Goal: Information Seeking & Learning: Find specific fact

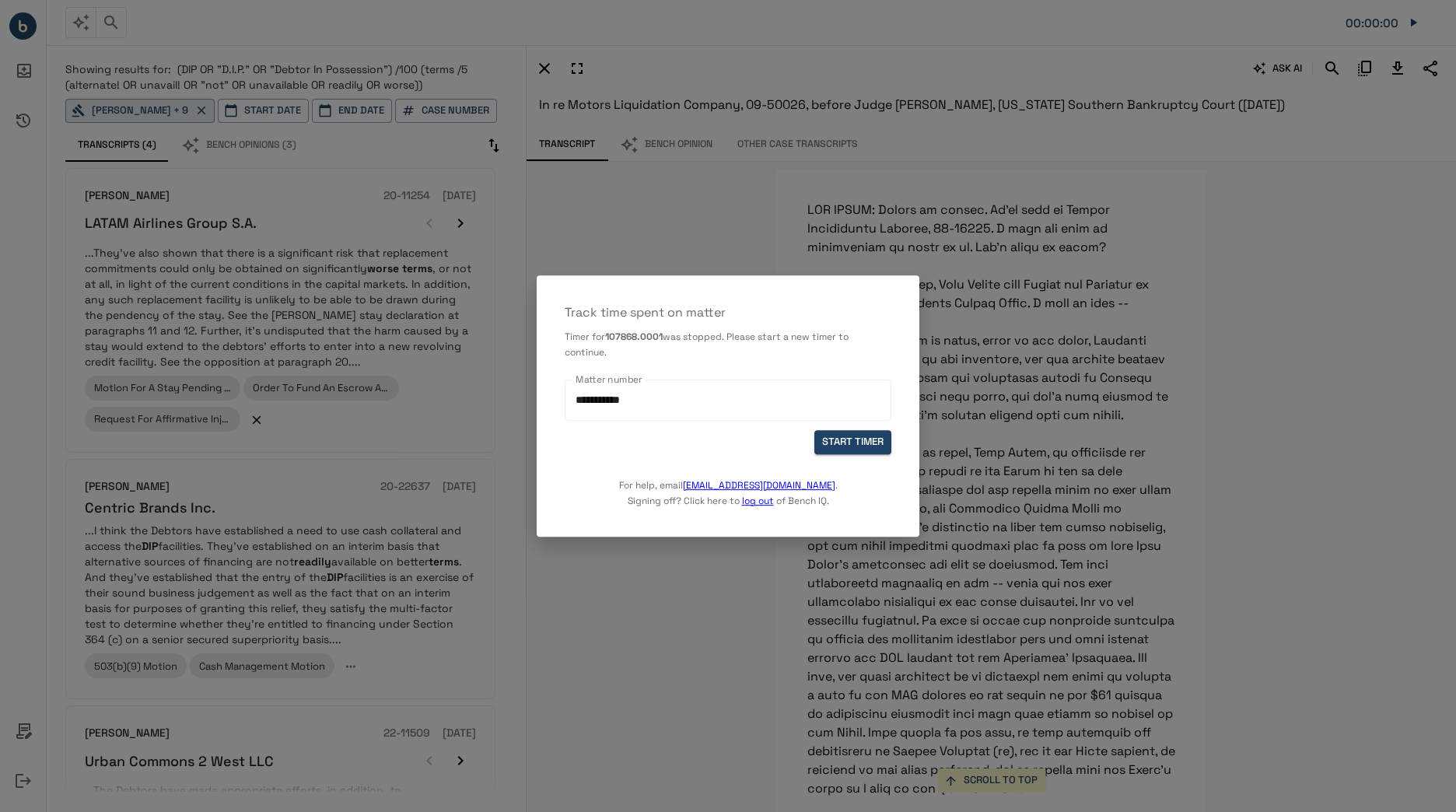
scroll to position [3852, 0]
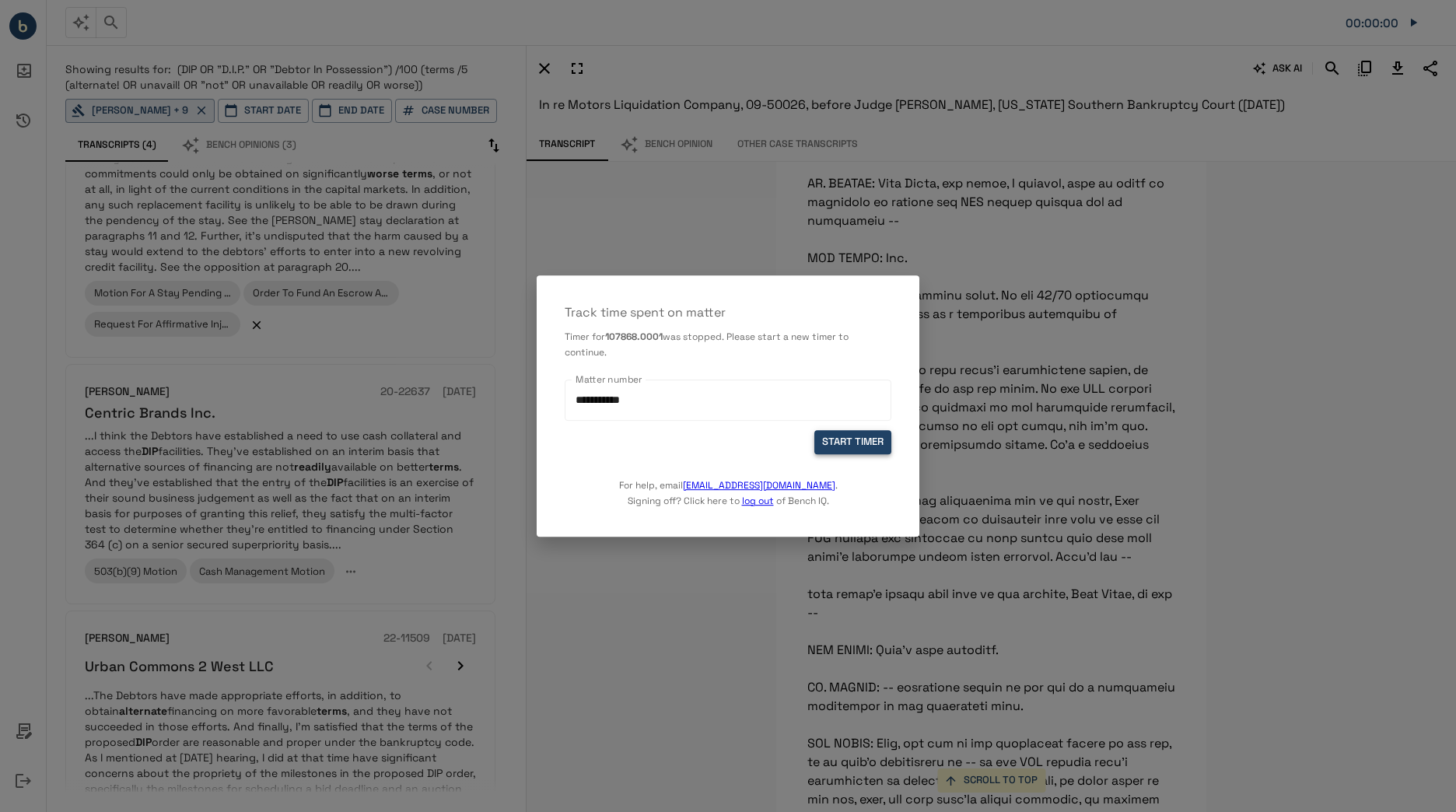
click at [853, 453] on button "START TIMER" at bounding box center [852, 442] width 77 height 24
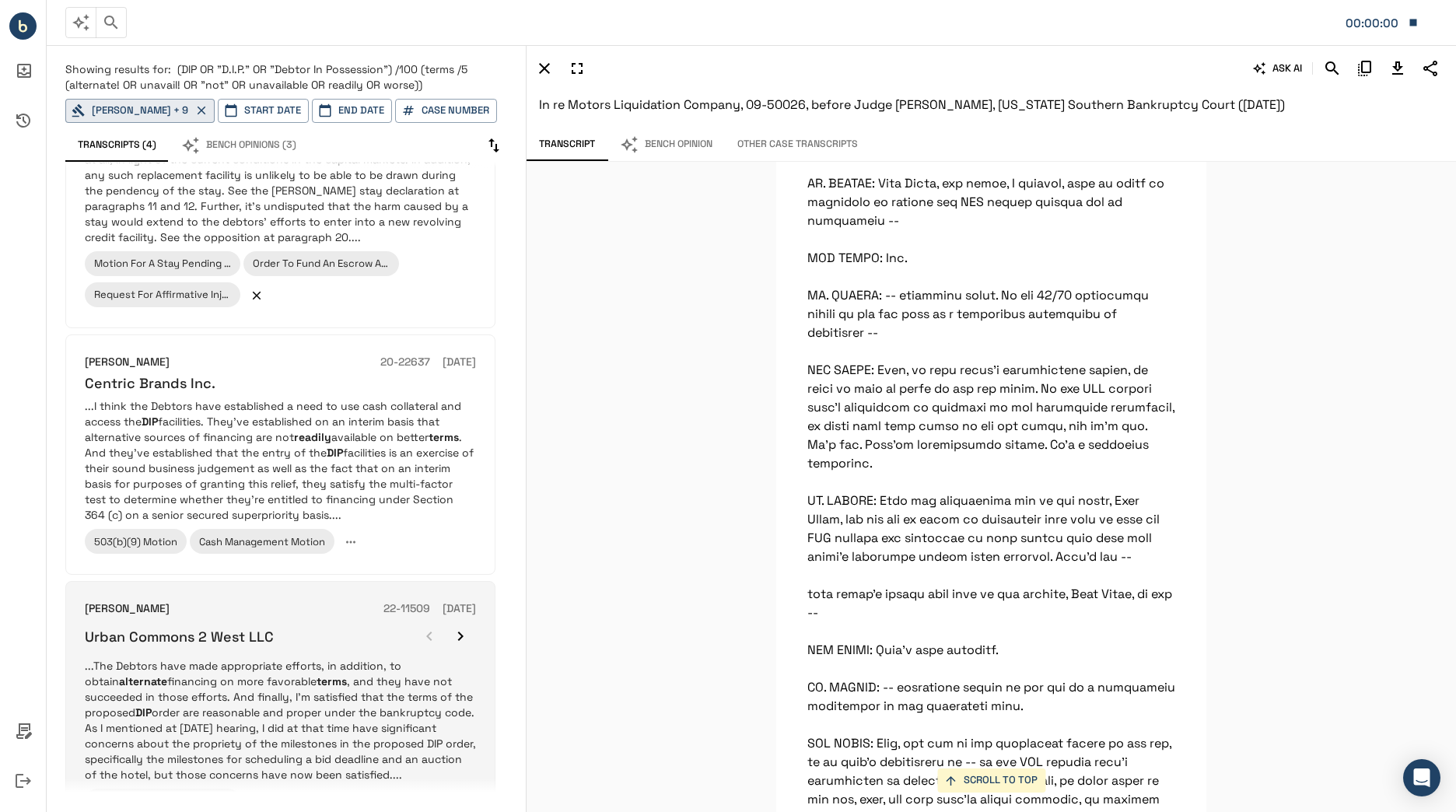
scroll to position [124, 0]
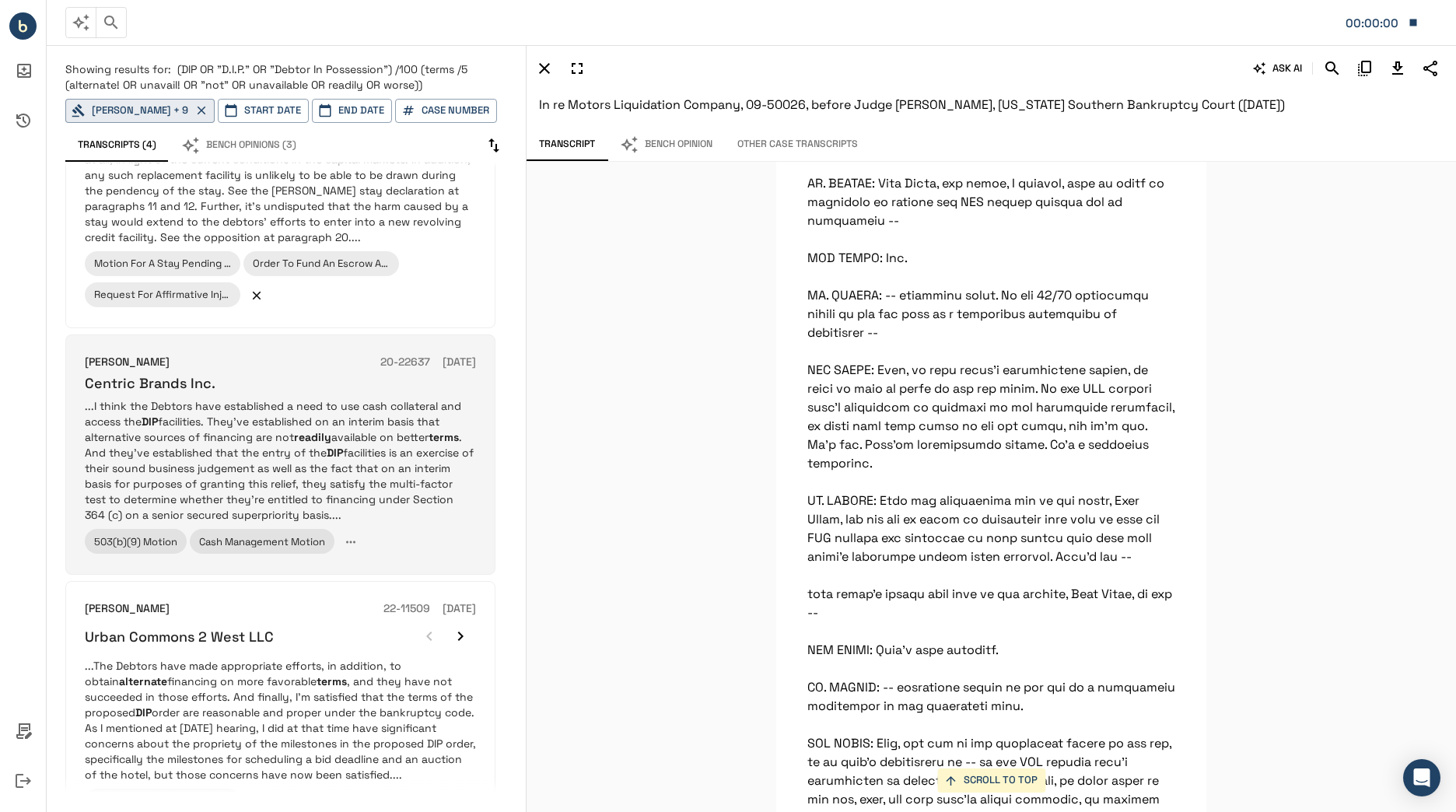
click at [383, 484] on p "...I think the Debtors have established a need to use cash collateral and acces…" at bounding box center [280, 460] width 391 height 124
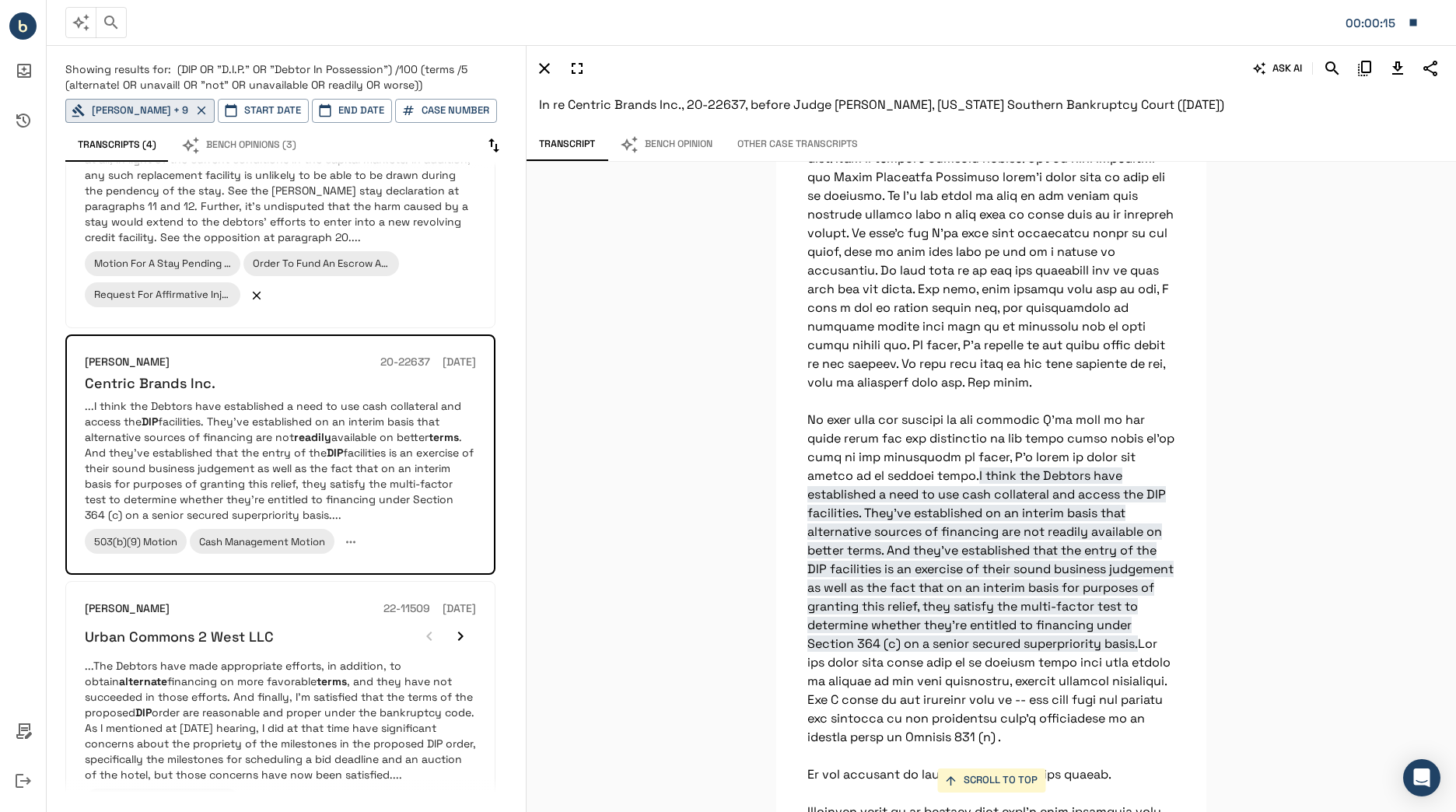
scroll to position [20414, 0]
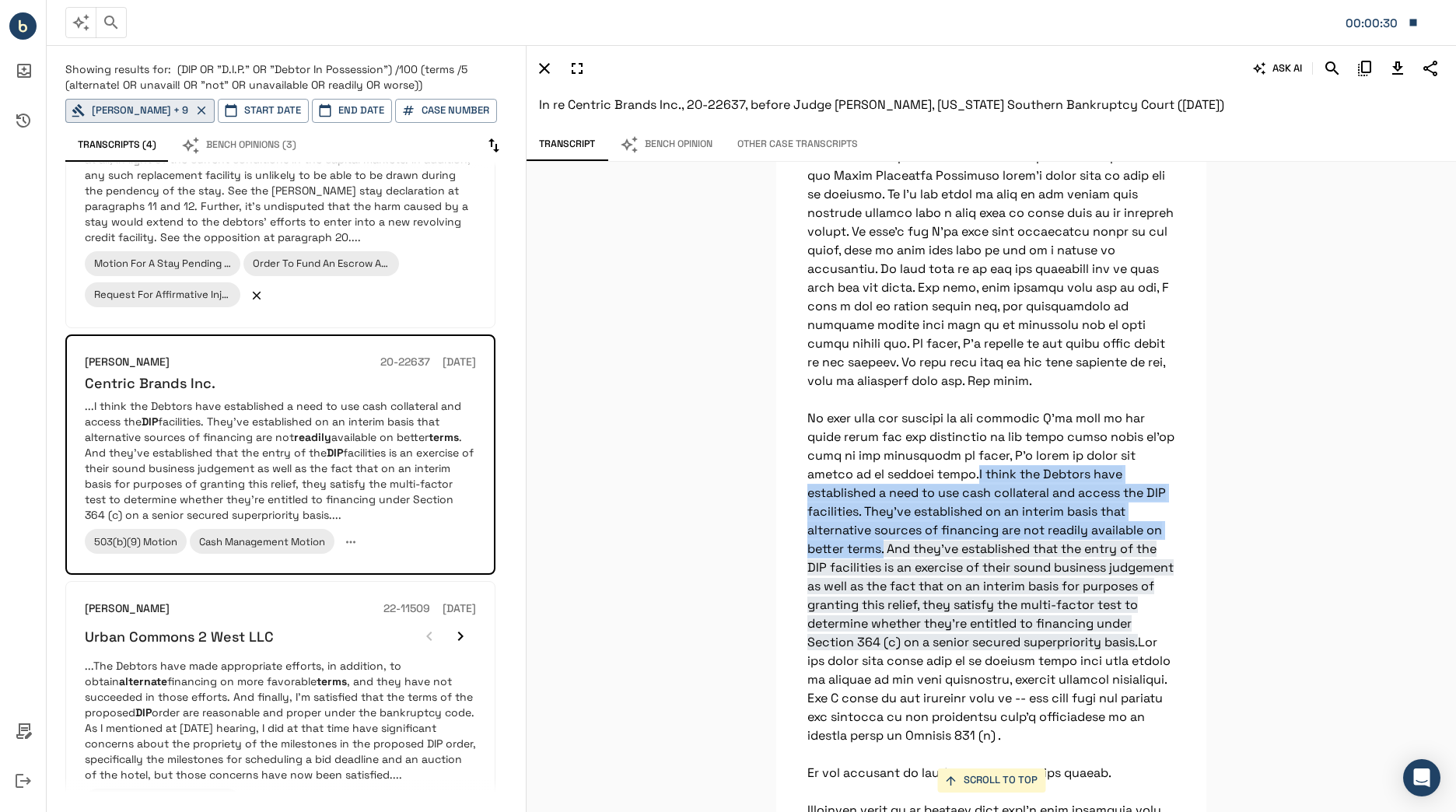
drag, startPoint x: 965, startPoint y: 511, endPoint x: 878, endPoint y: 592, distance: 118.9
copy span "I think the Debtors have established a need to use cash collateral and access t…"
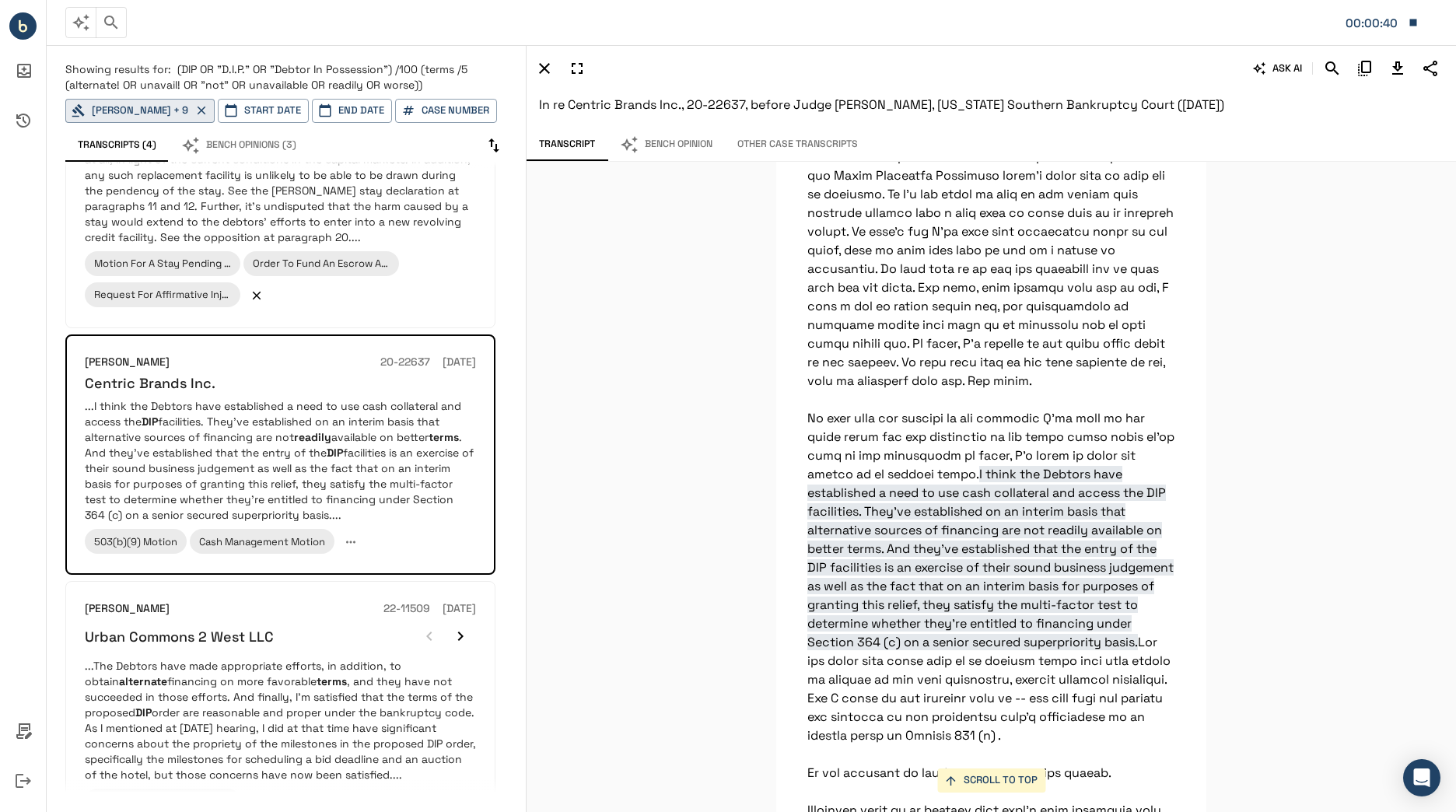
click at [1230, 107] on h6 "In re Centric Brands Inc., 20-22637, before Judge [PERSON_NAME], [US_STATE] Sou…" at bounding box center [990, 104] width 904 height 22
drag, startPoint x: 1234, startPoint y: 104, endPoint x: 792, endPoint y: 84, distance: 442.5
click at [792, 84] on div "ASK AI In re Centric Brands Inc., 20-22637, before Judge [PERSON_NAME], [US_STA…" at bounding box center [991, 85] width 929 height 85
copy div "ASK AI In re Centric Brands Inc., 20-22637, before Judge [PERSON_NAME], [US_STA…"
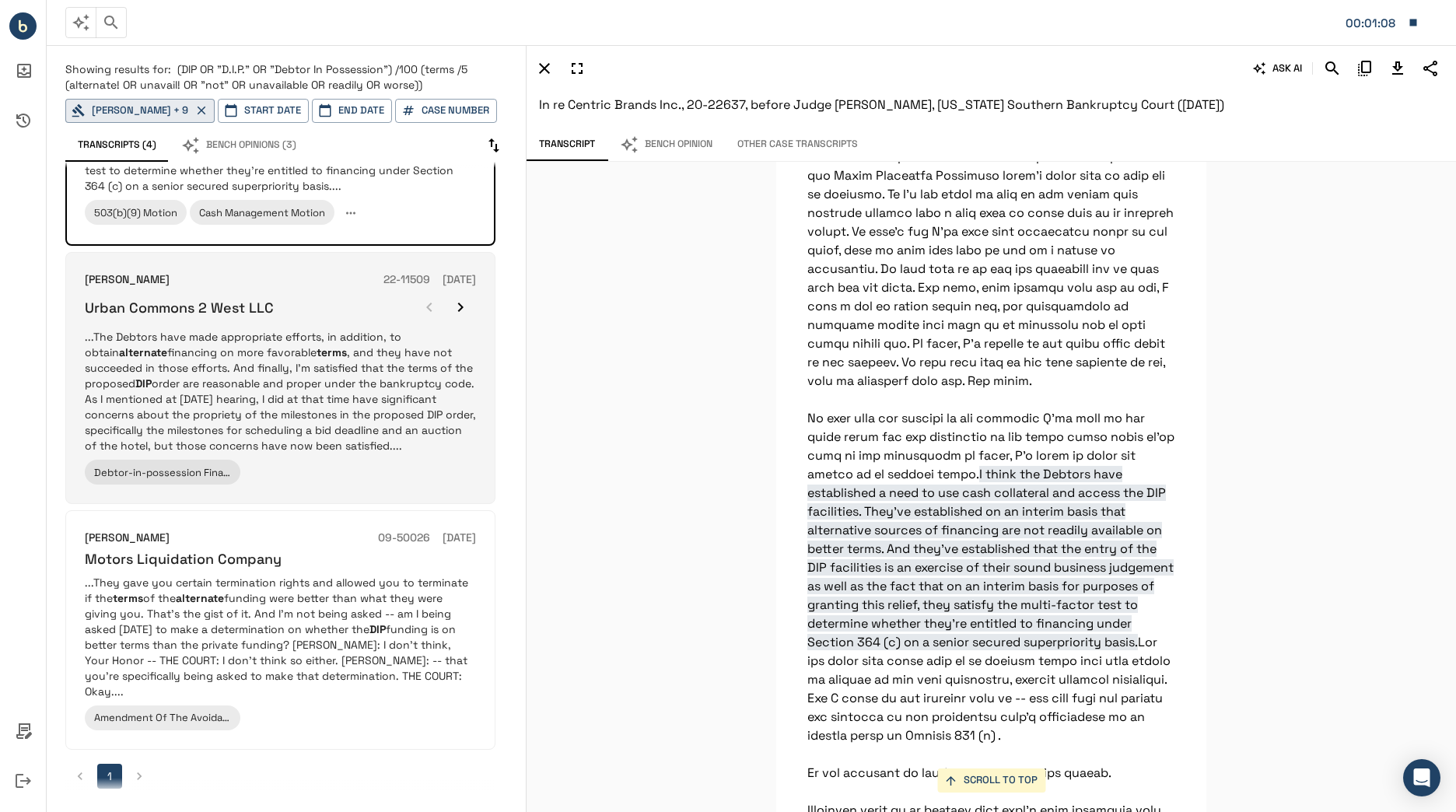
scroll to position [454, 0]
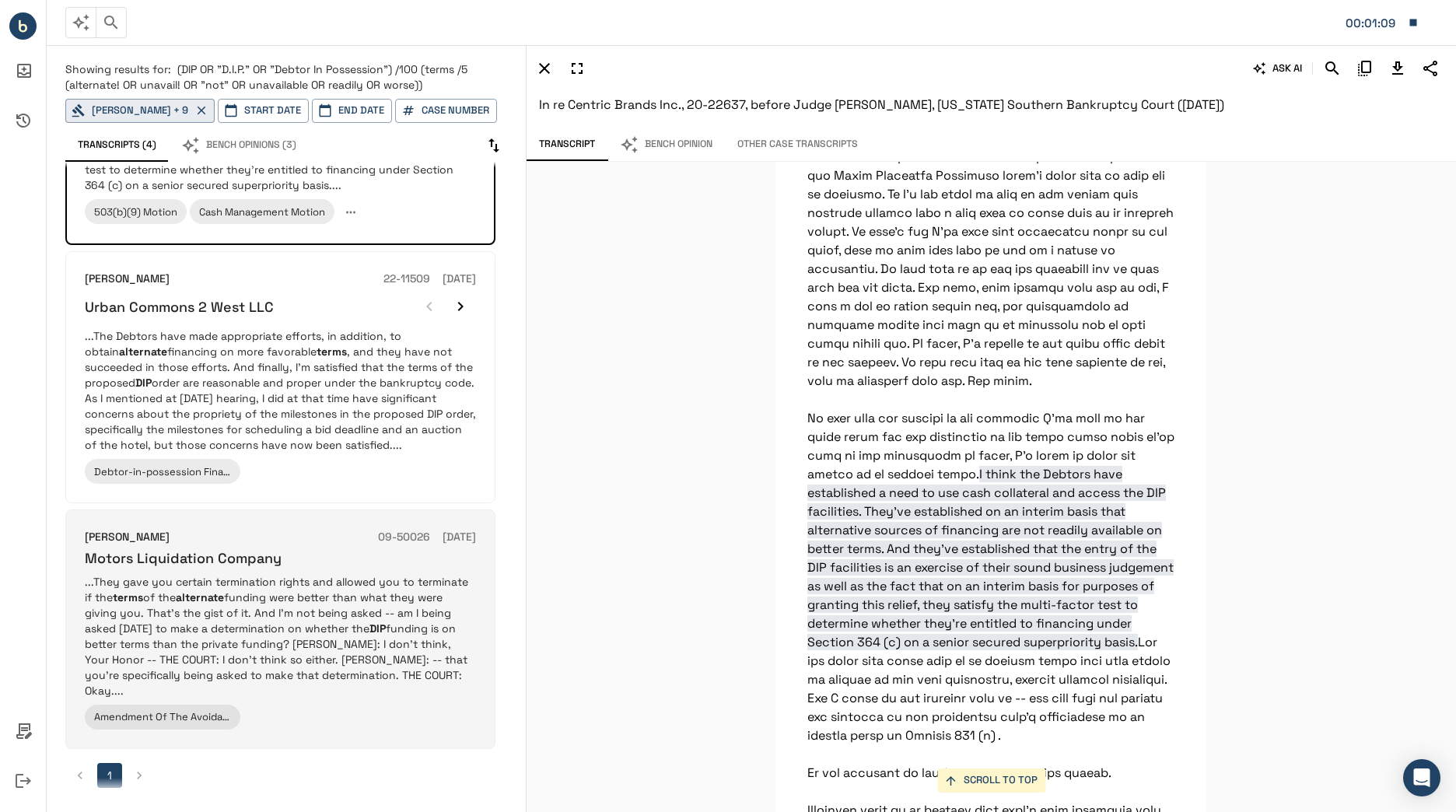
click at [426, 654] on p "...They gave you certain termination rights and allowed you to terminate if the…" at bounding box center [280, 636] width 391 height 124
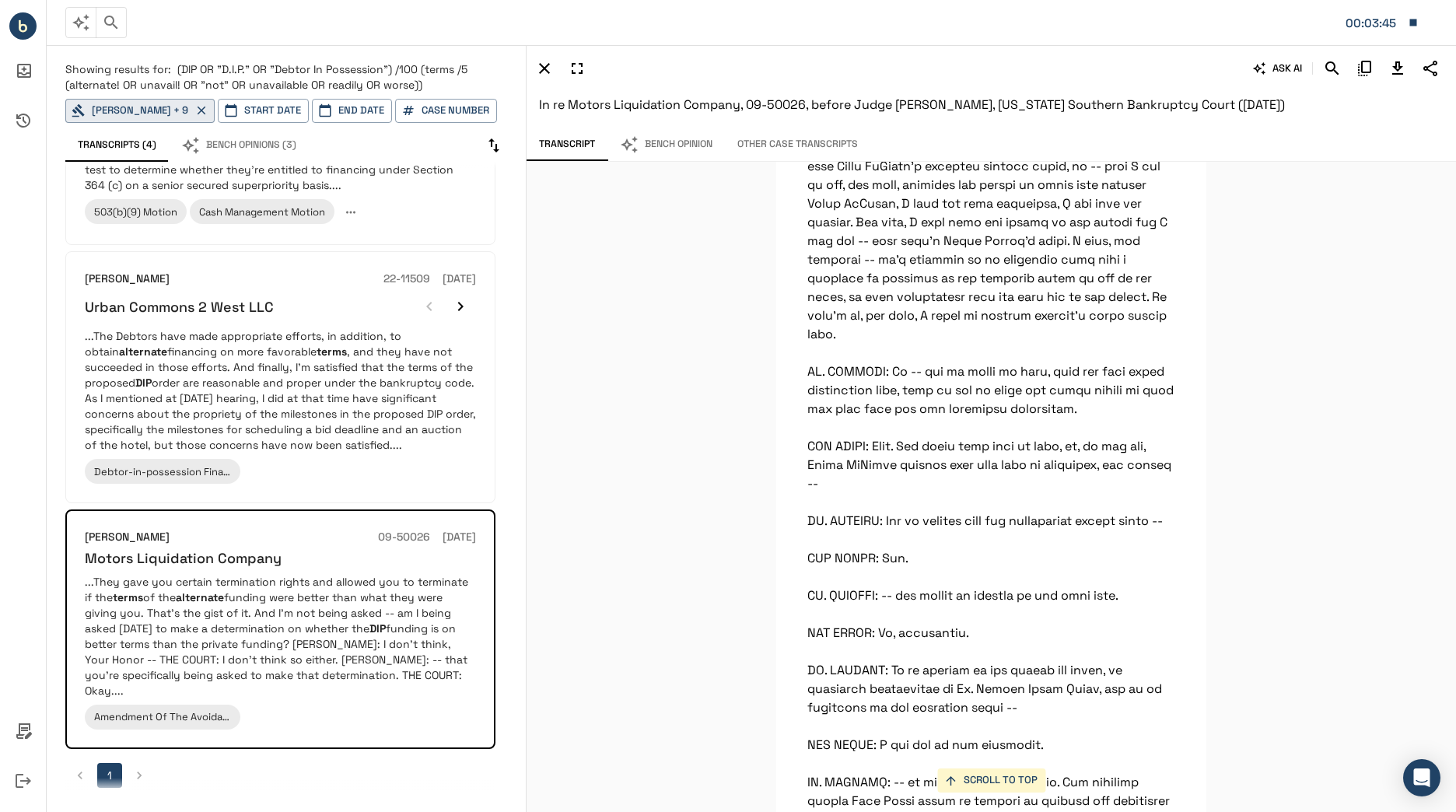
scroll to position [465, 0]
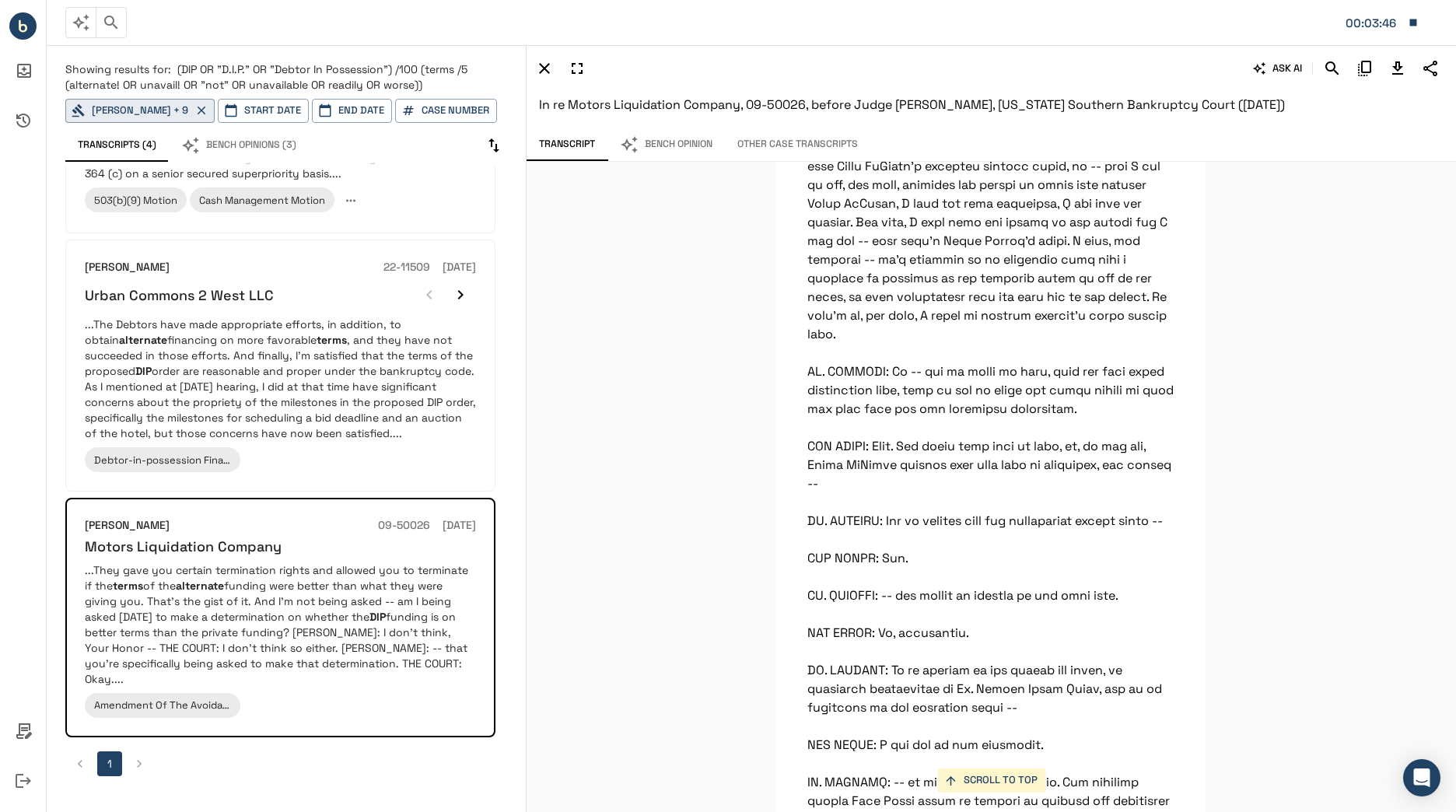
click at [1298, 510] on div "SCROLL TO TOP They gave you certain termination rights and allowed you to termi…" at bounding box center [991, 487] width 929 height 650
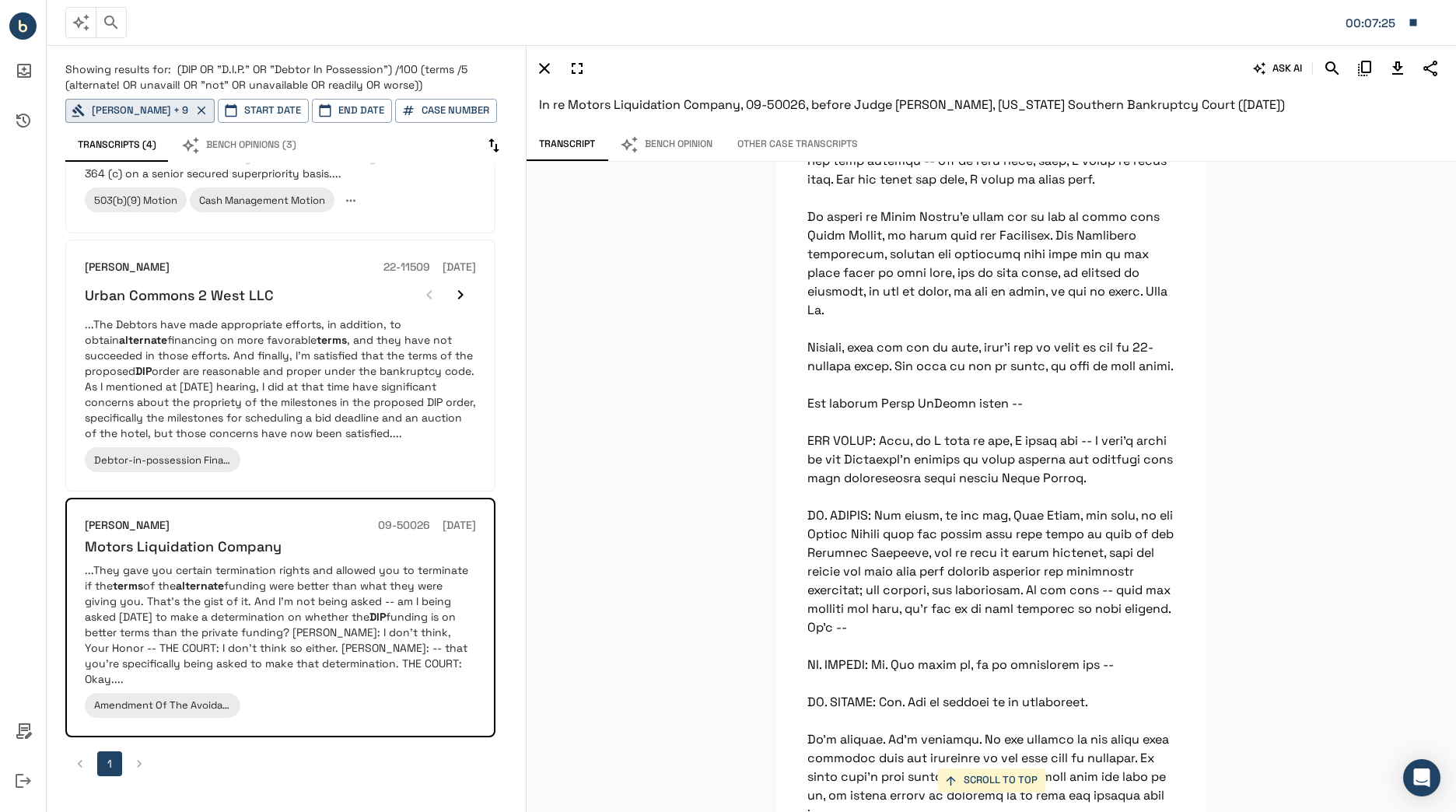
scroll to position [36846, 0]
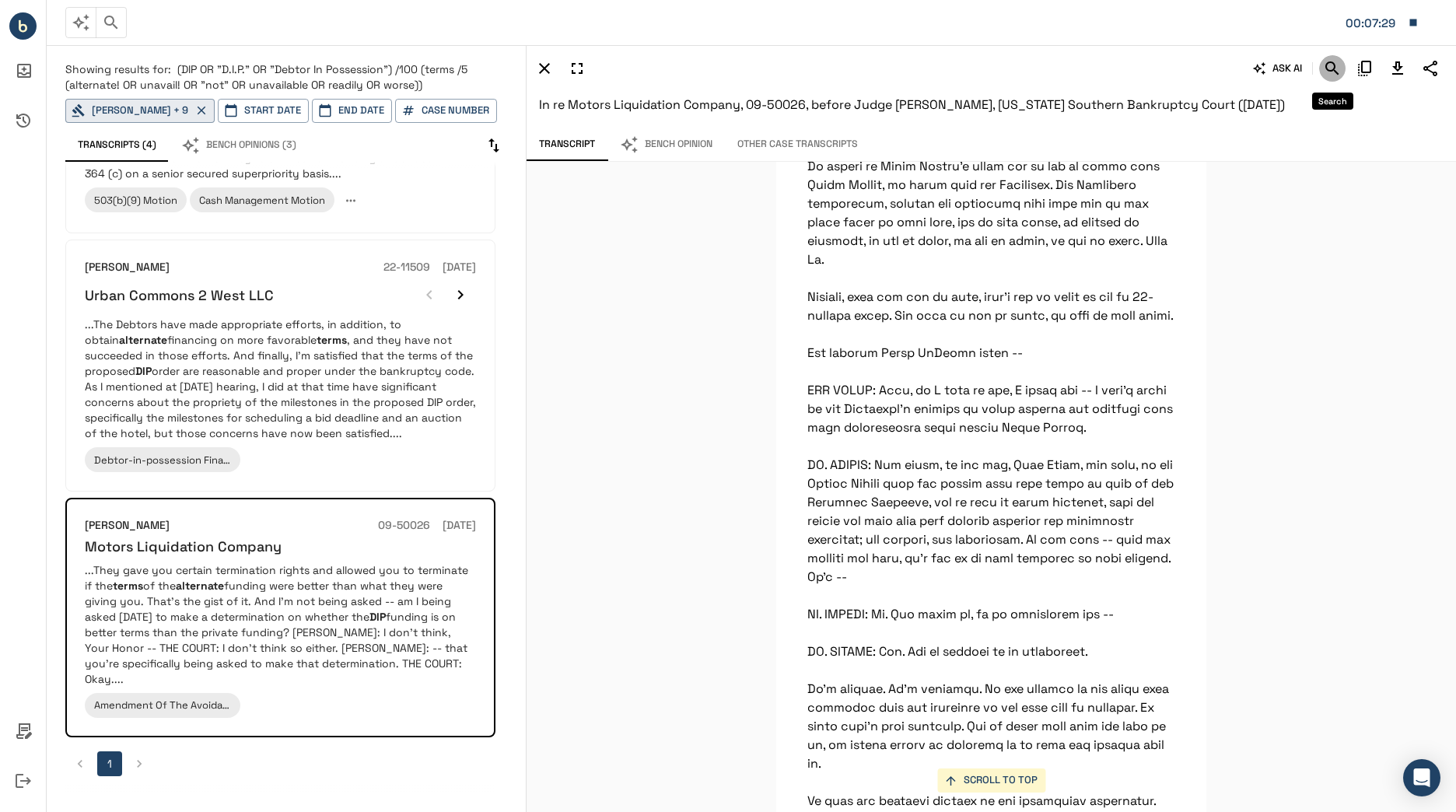
click at [1338, 74] on icon "Search" at bounding box center [1331, 67] width 13 height 13
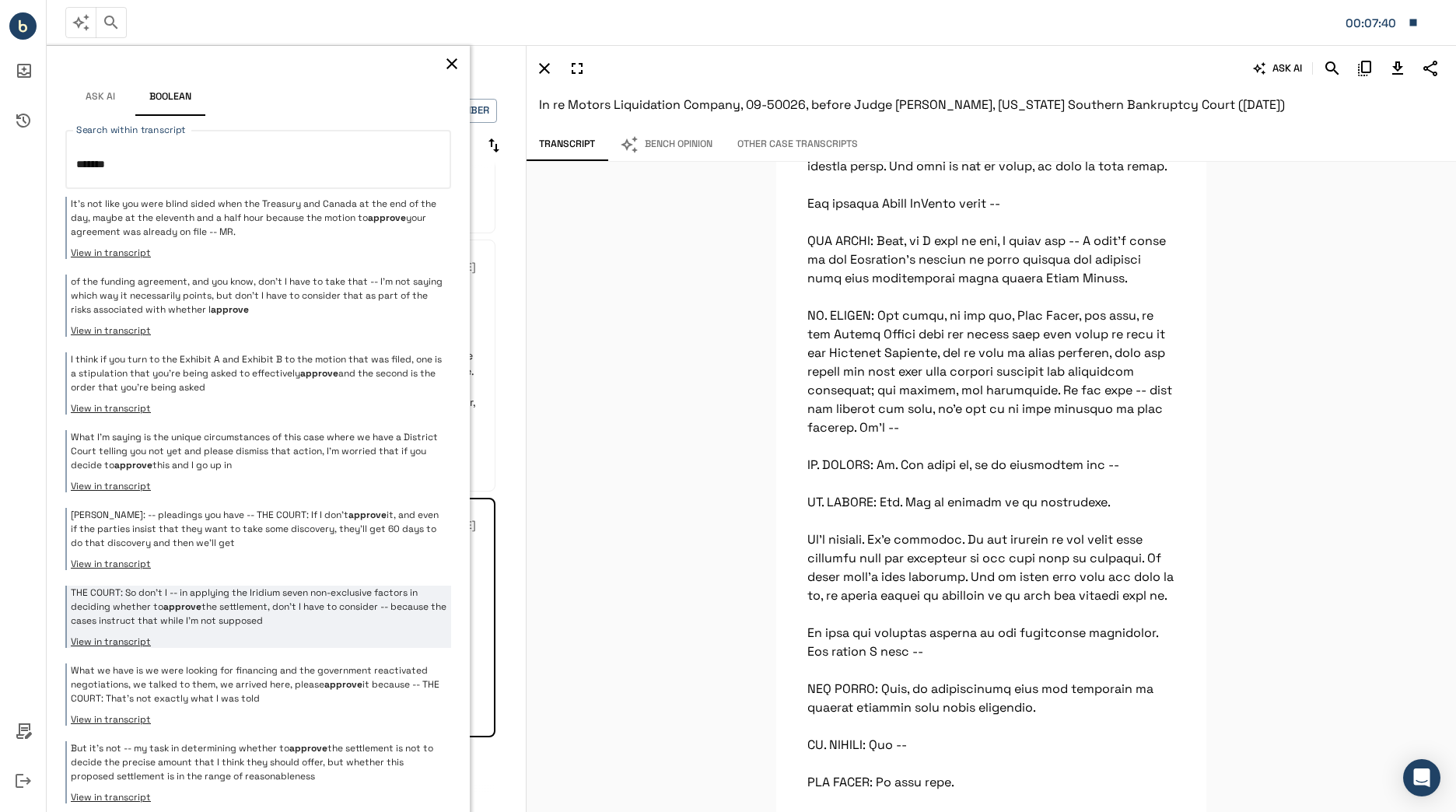
scroll to position [496, 0]
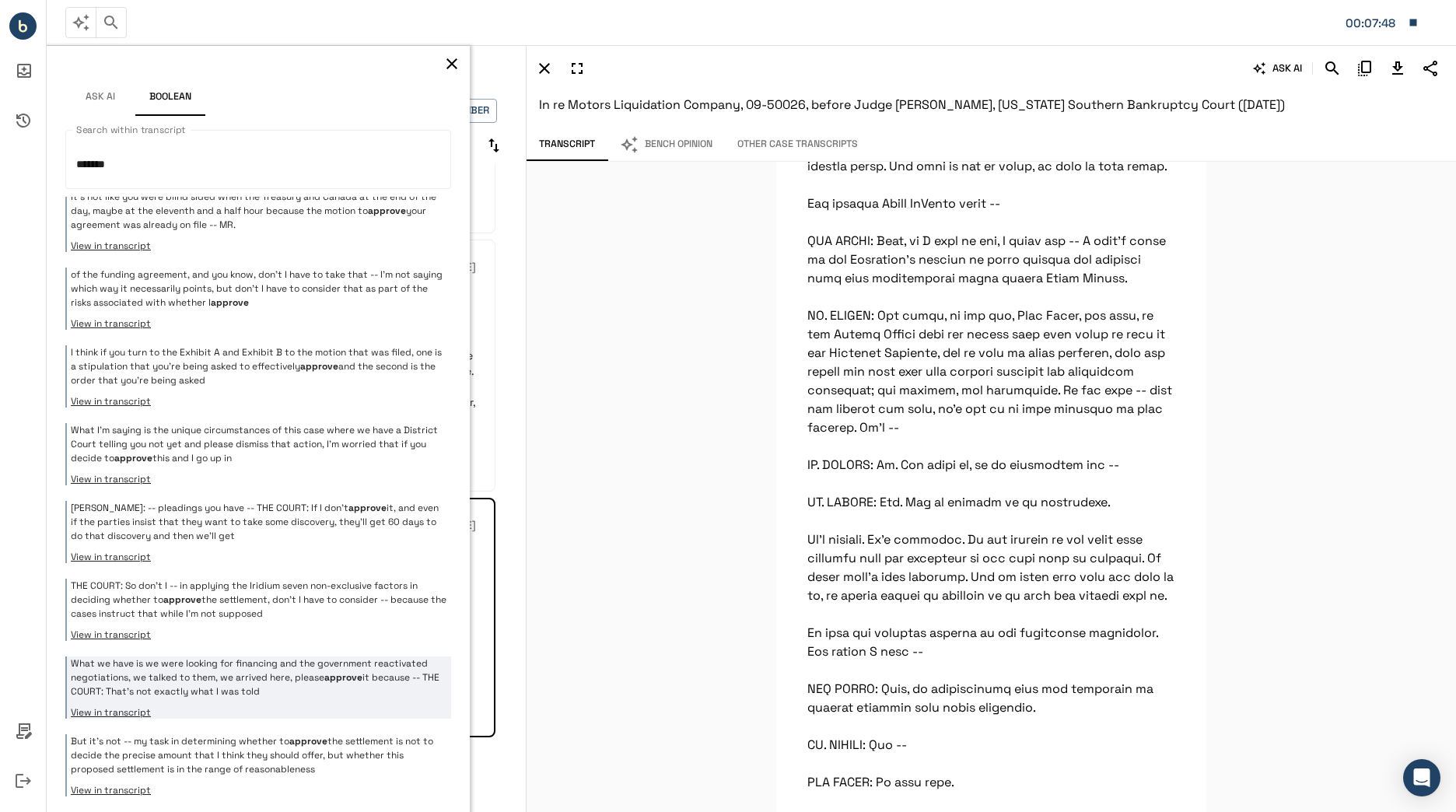
click at [378, 698] on div "What we have is we were looking for financing and the government reactivated ne…" at bounding box center [258, 687] width 385 height 62
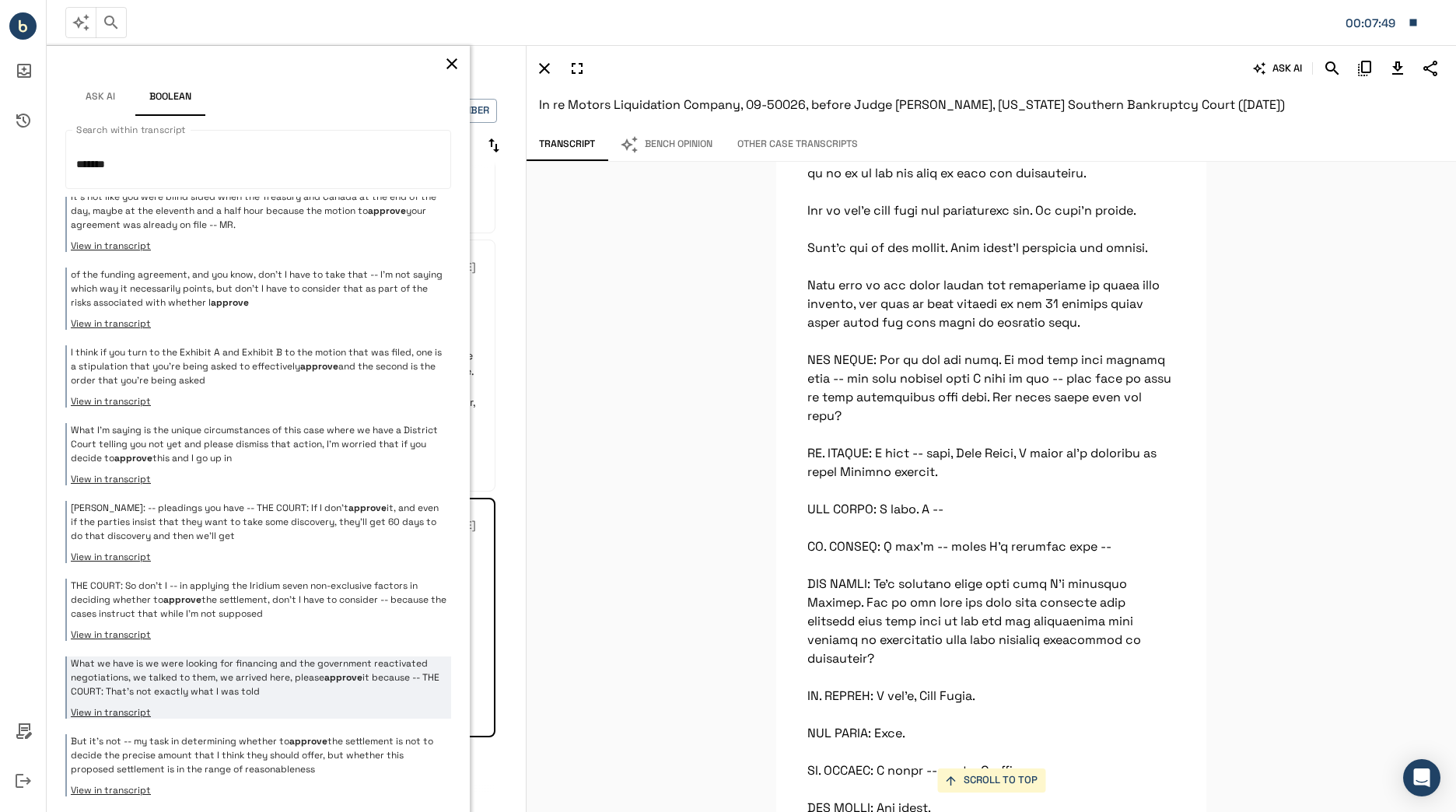
scroll to position [44756, 0]
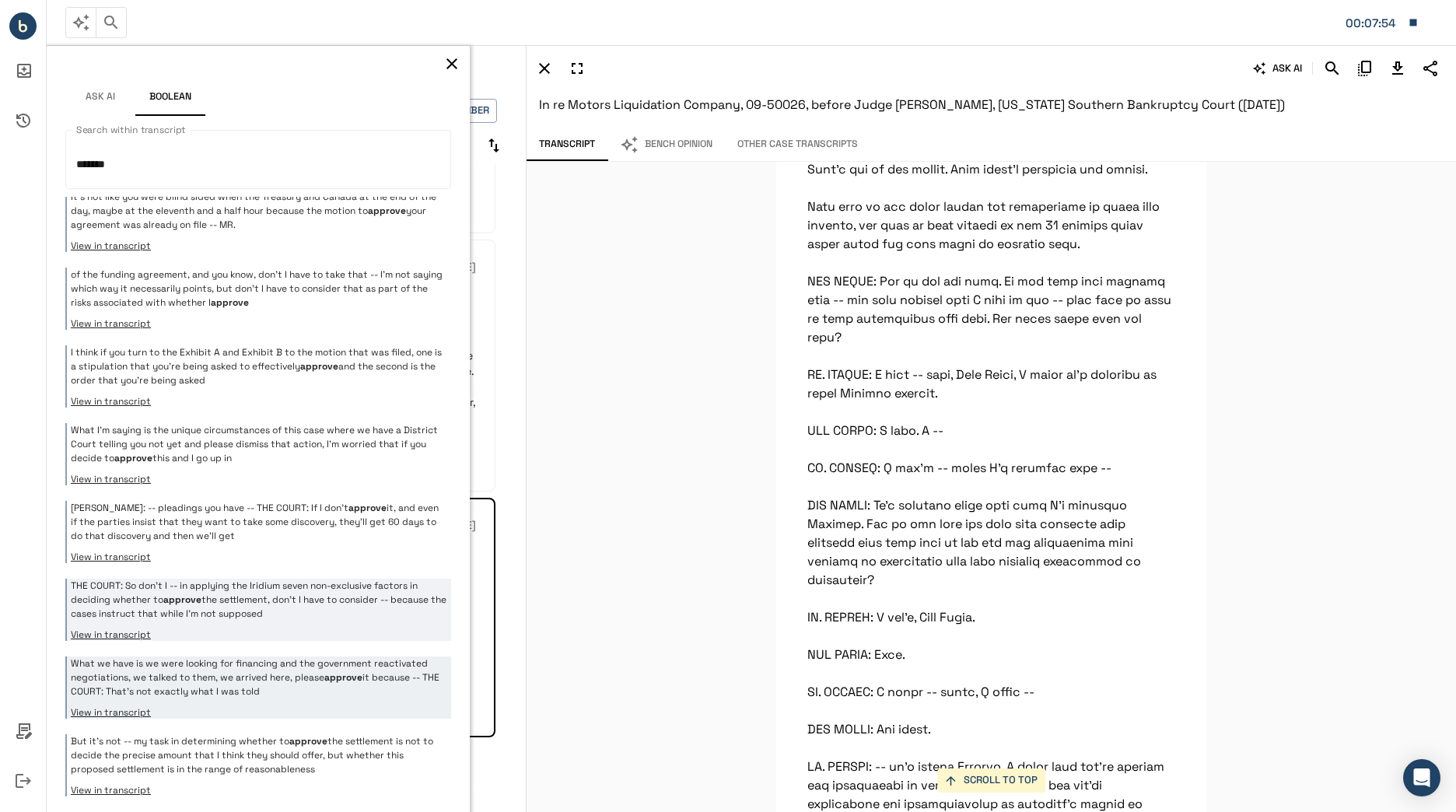
click at [403, 598] on p "THE COURT: So don't I -- in applying the Iridium seven non-exclusive factors in…" at bounding box center [259, 599] width 377 height 42
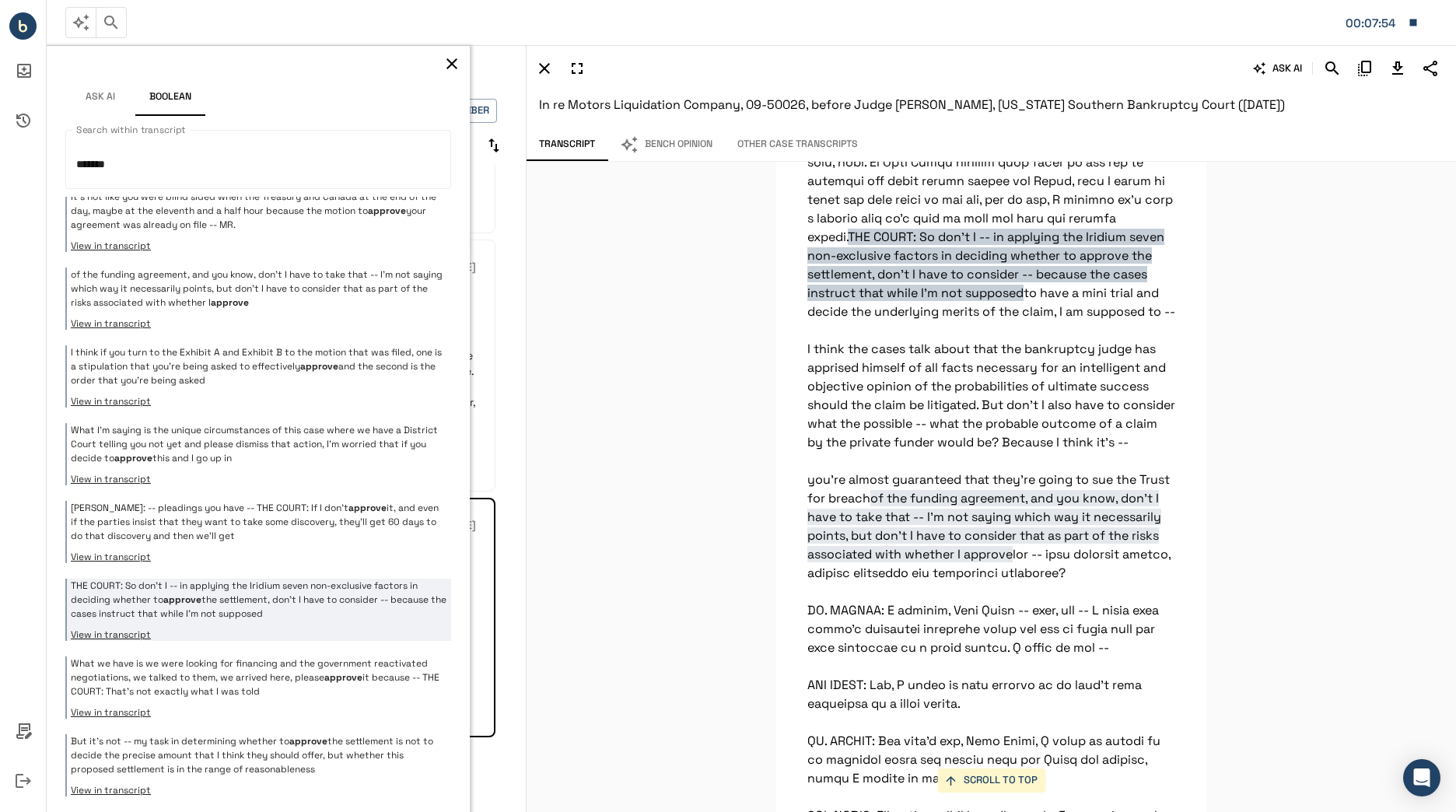
scroll to position [4659, 0]
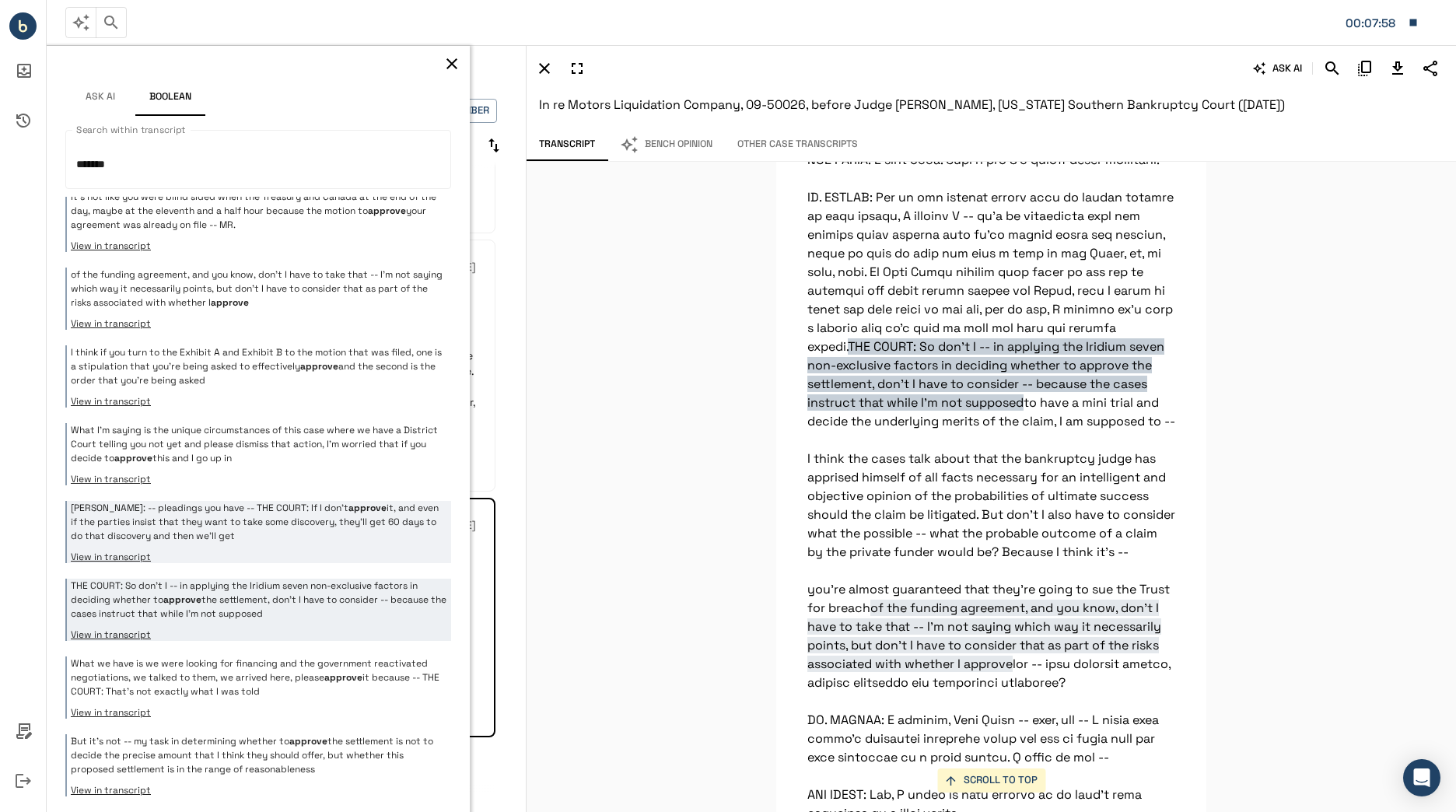
click at [428, 515] on p "[PERSON_NAME]: -- pleadings you have -- THE COURT: If I don't approve it, and e…" at bounding box center [259, 522] width 377 height 42
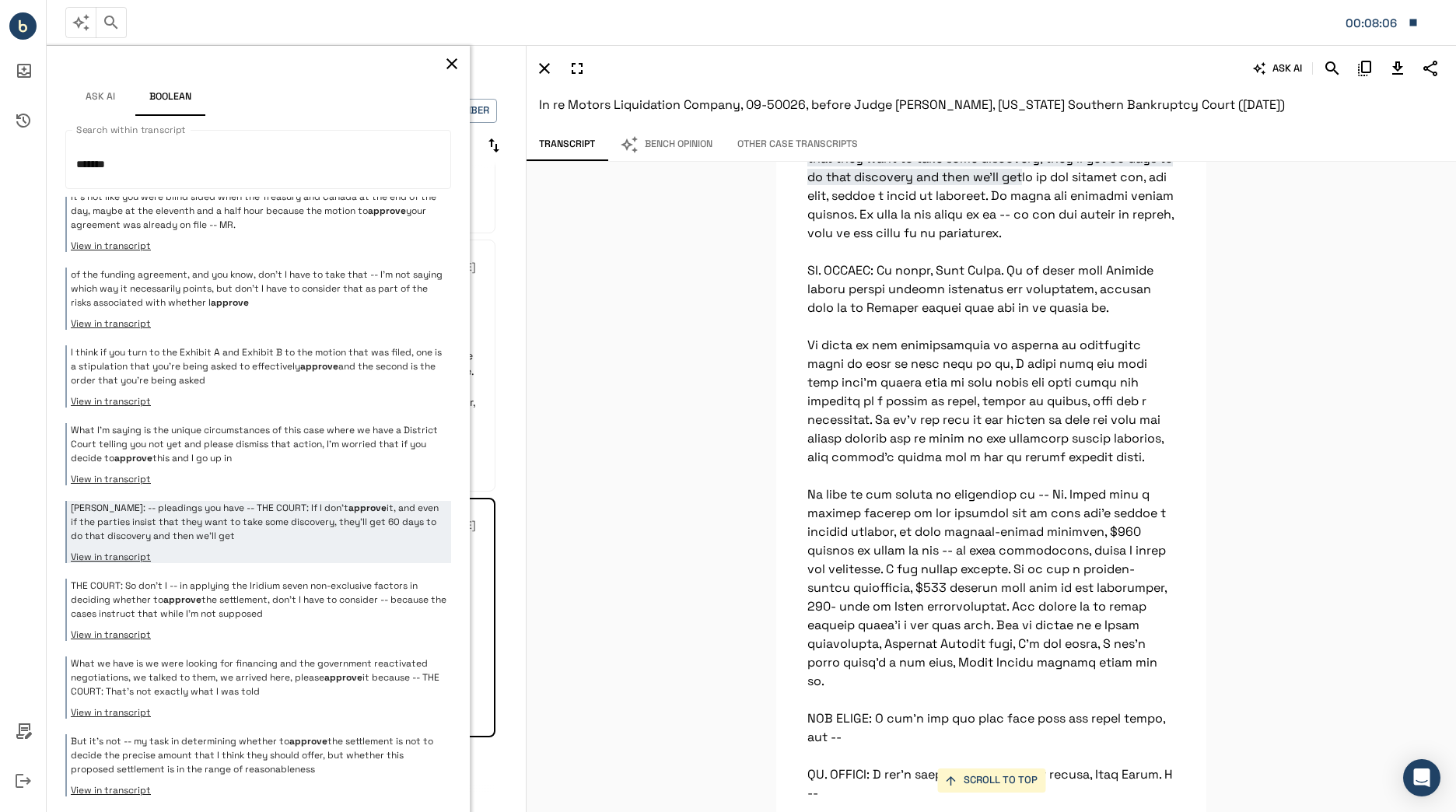
scroll to position [41369, 0]
click at [300, 154] on textarea "*******" at bounding box center [252, 159] width 353 height 34
click at [307, 166] on textarea "*******" at bounding box center [252, 159] width 353 height 34
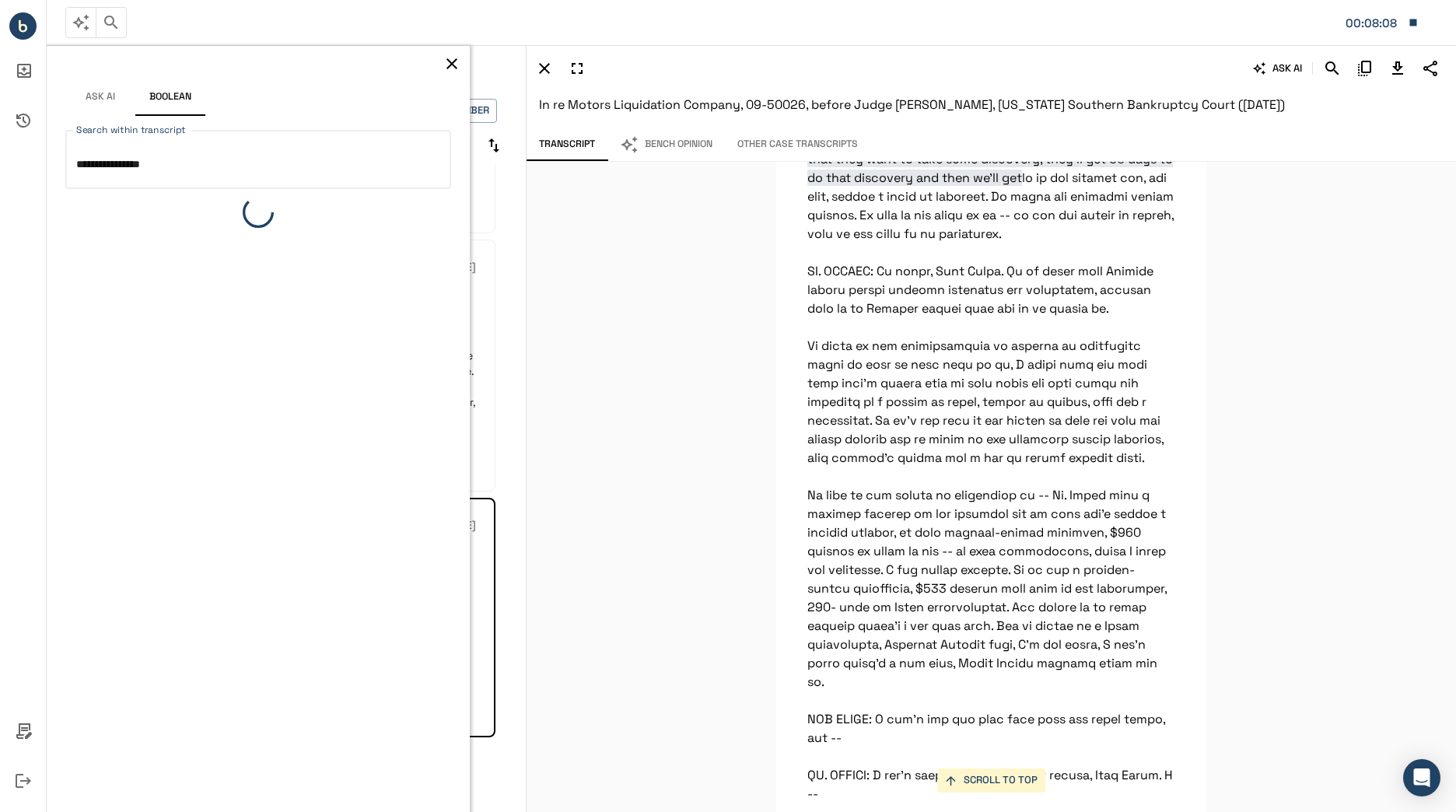
scroll to position [0, 0]
type textarea "**********"
click at [663, 155] on button "Bench Opinion" at bounding box center [666, 145] width 117 height 33
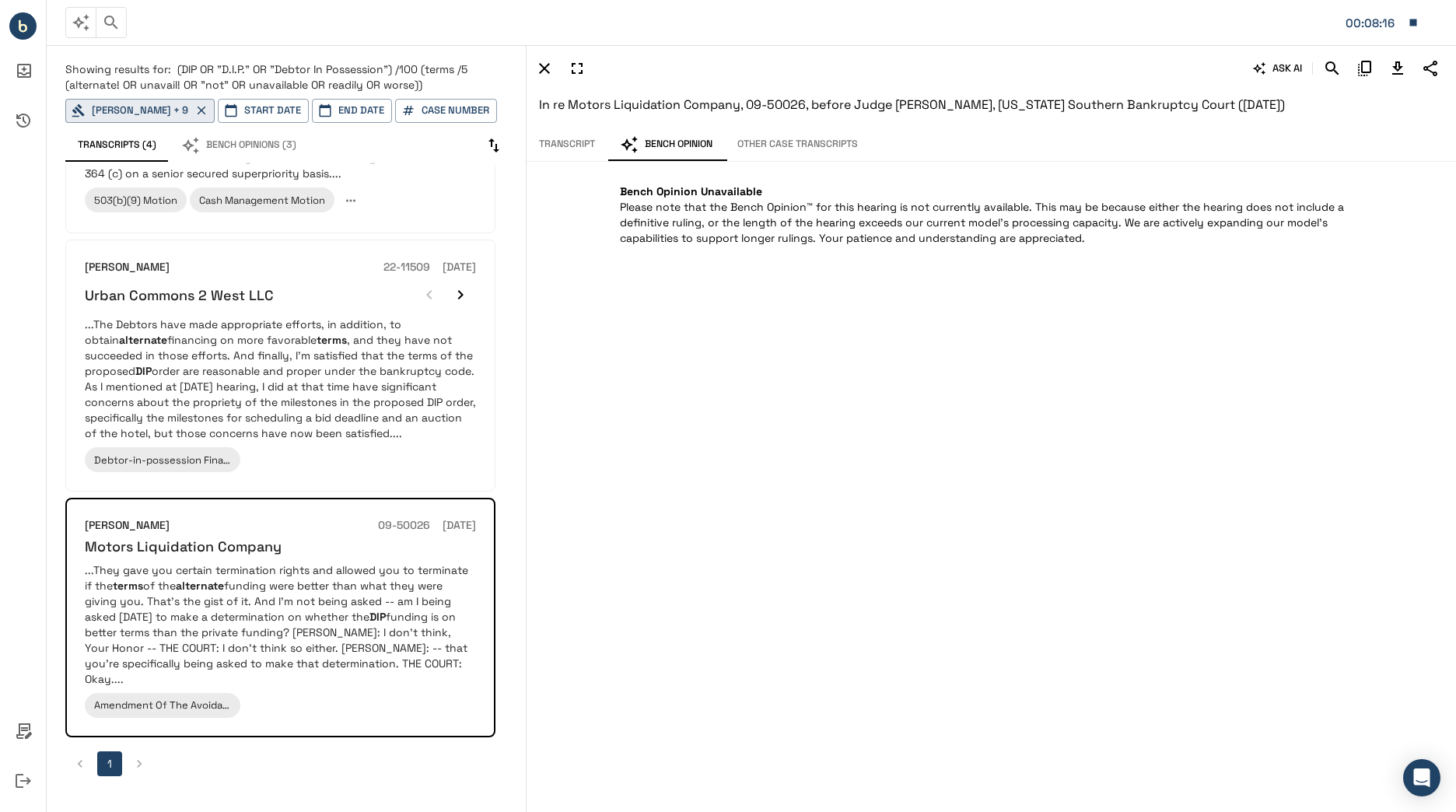
click at [595, 145] on button "Transcript" at bounding box center [567, 145] width 81 height 33
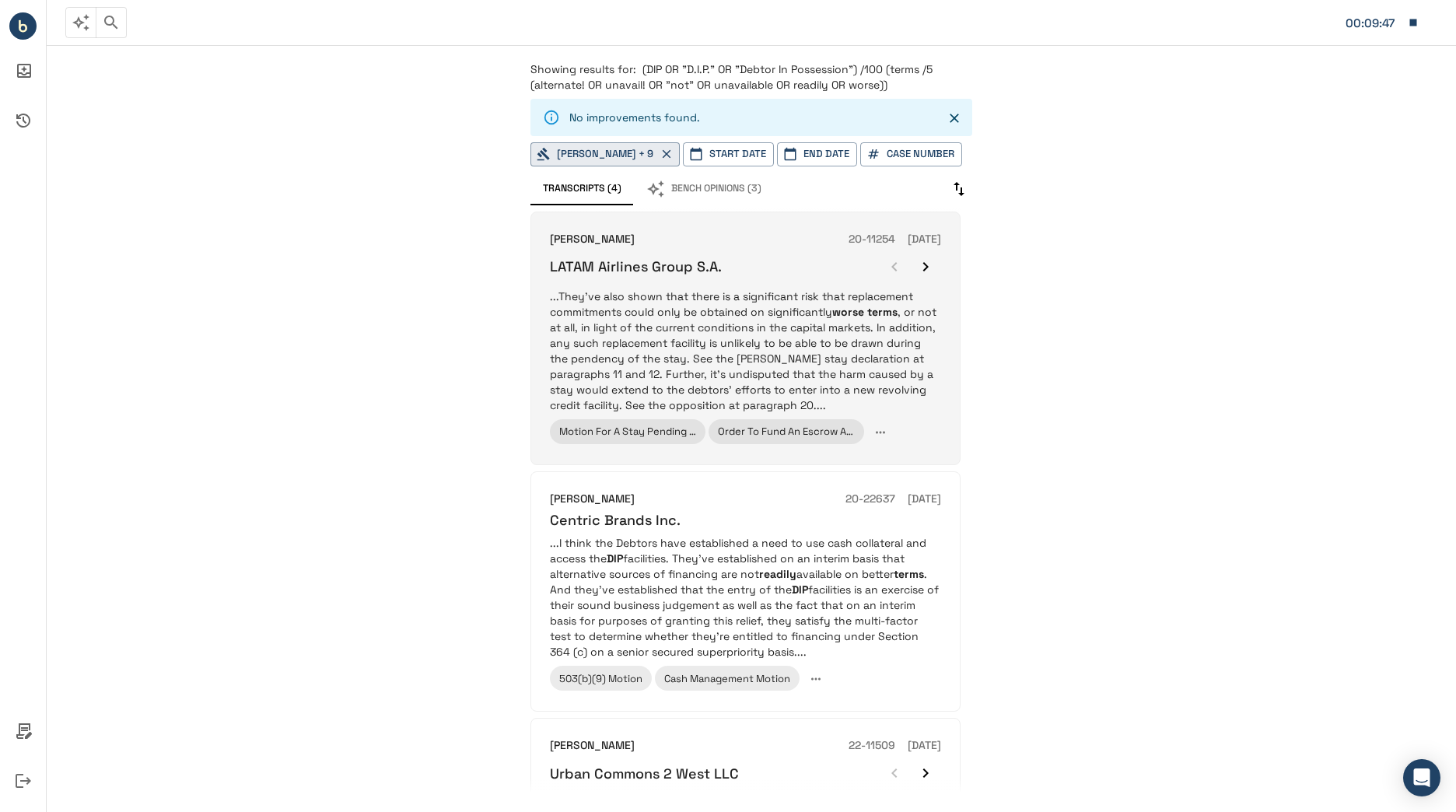
click at [934, 403] on p "...They've also shown that there is a significant risk that replacement commitm…" at bounding box center [746, 351] width 391 height 124
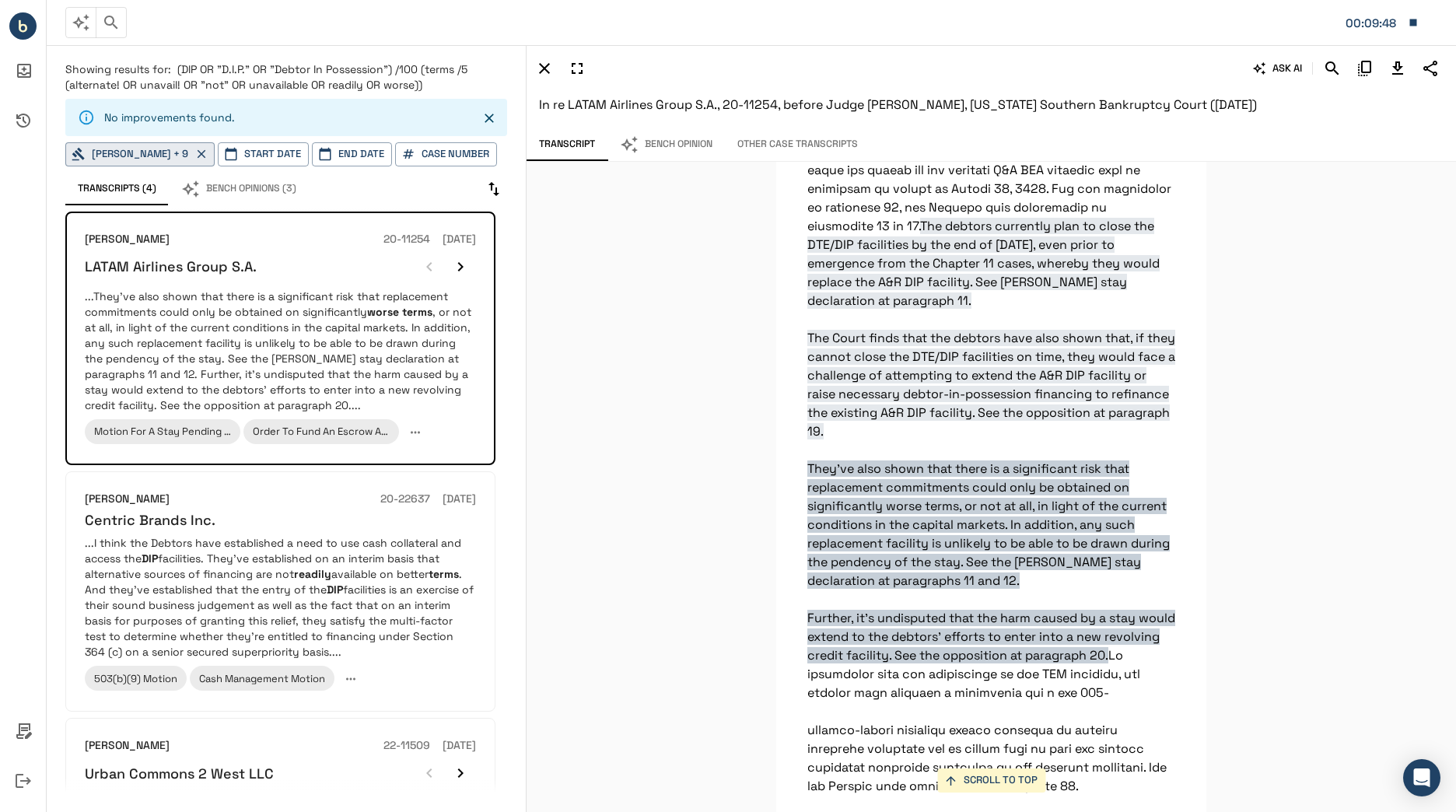
scroll to position [11350, 0]
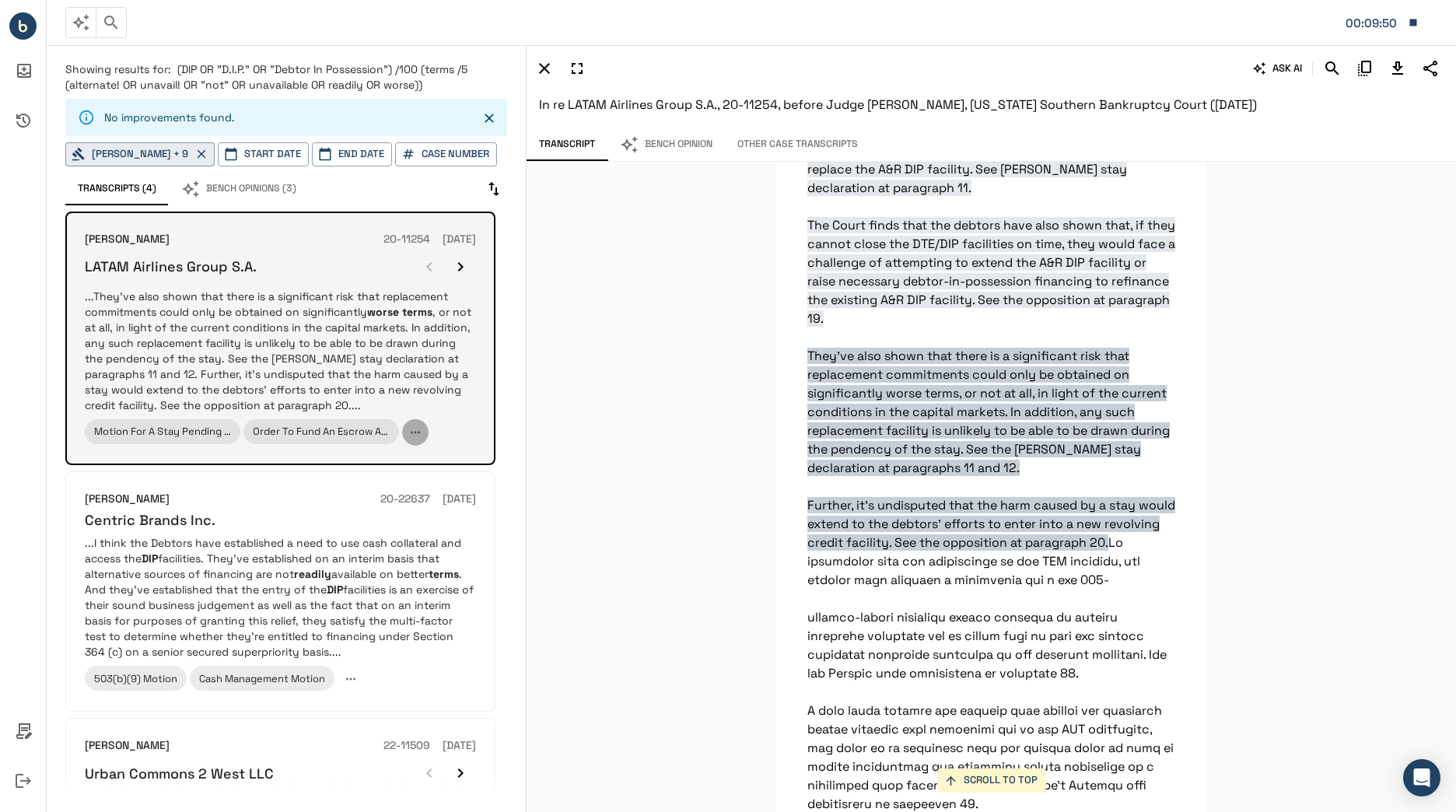
click at [412, 439] on icon "button" at bounding box center [416, 432] width 14 height 14
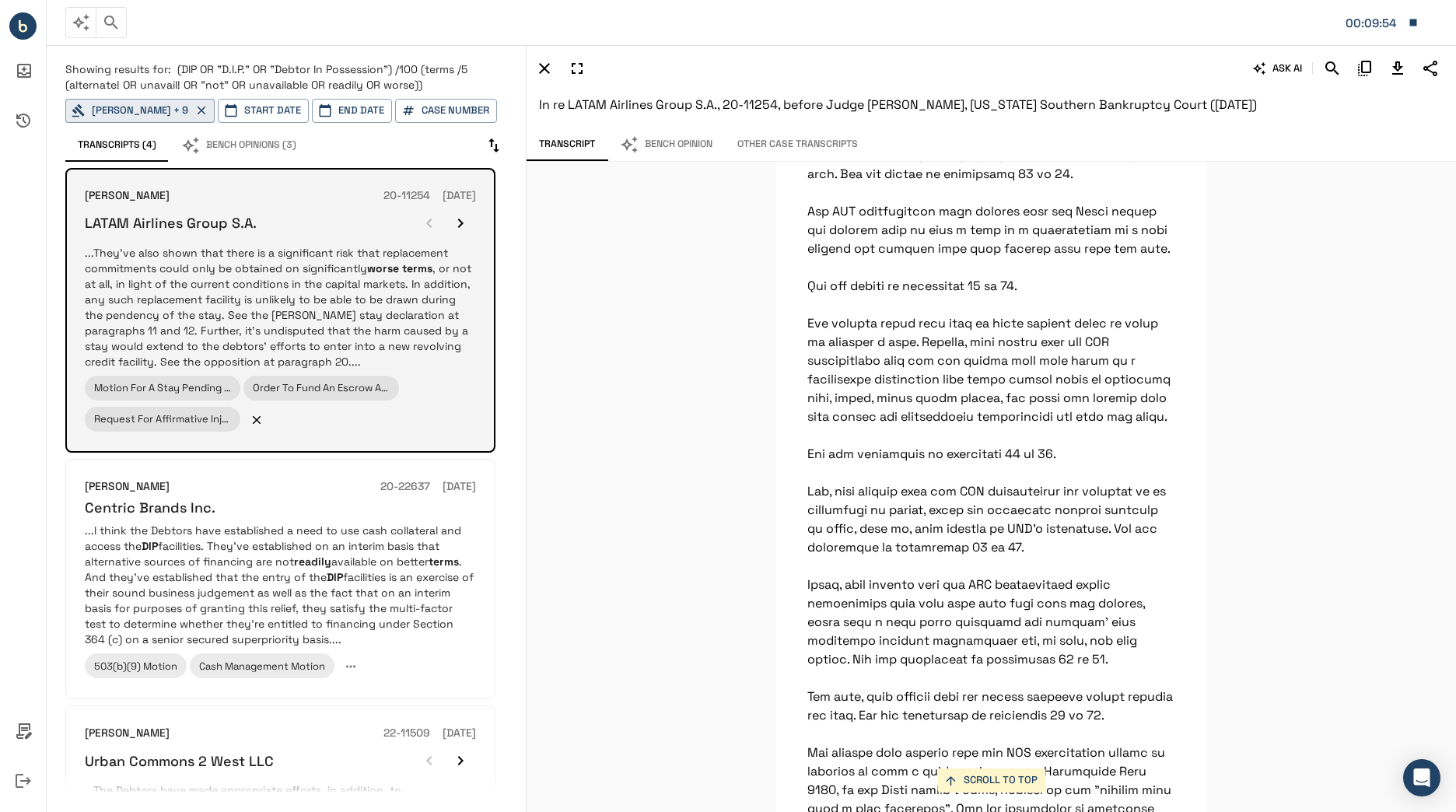
scroll to position [2076, 0]
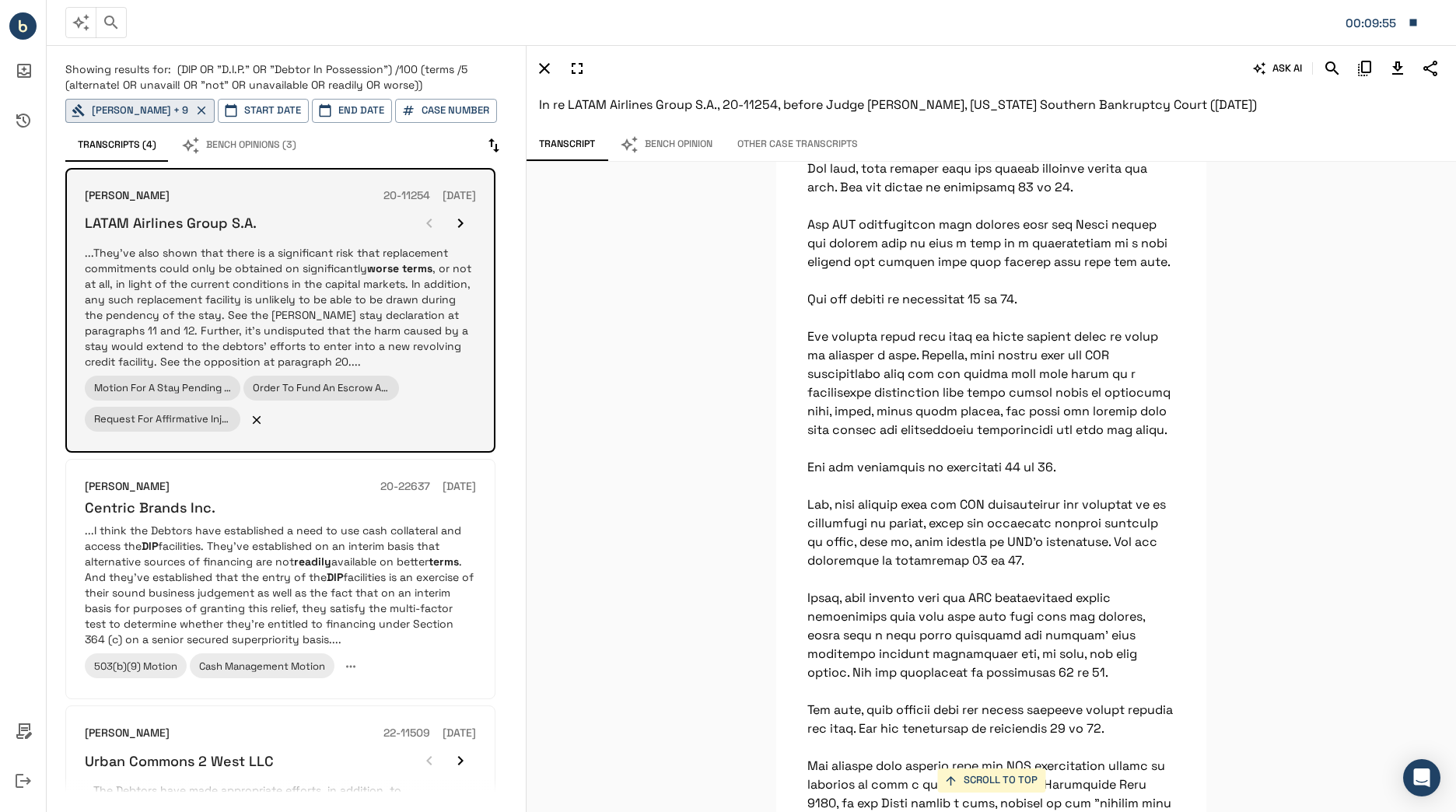
click at [1414, 28] on icon "button" at bounding box center [1413, 22] width 14 height 14
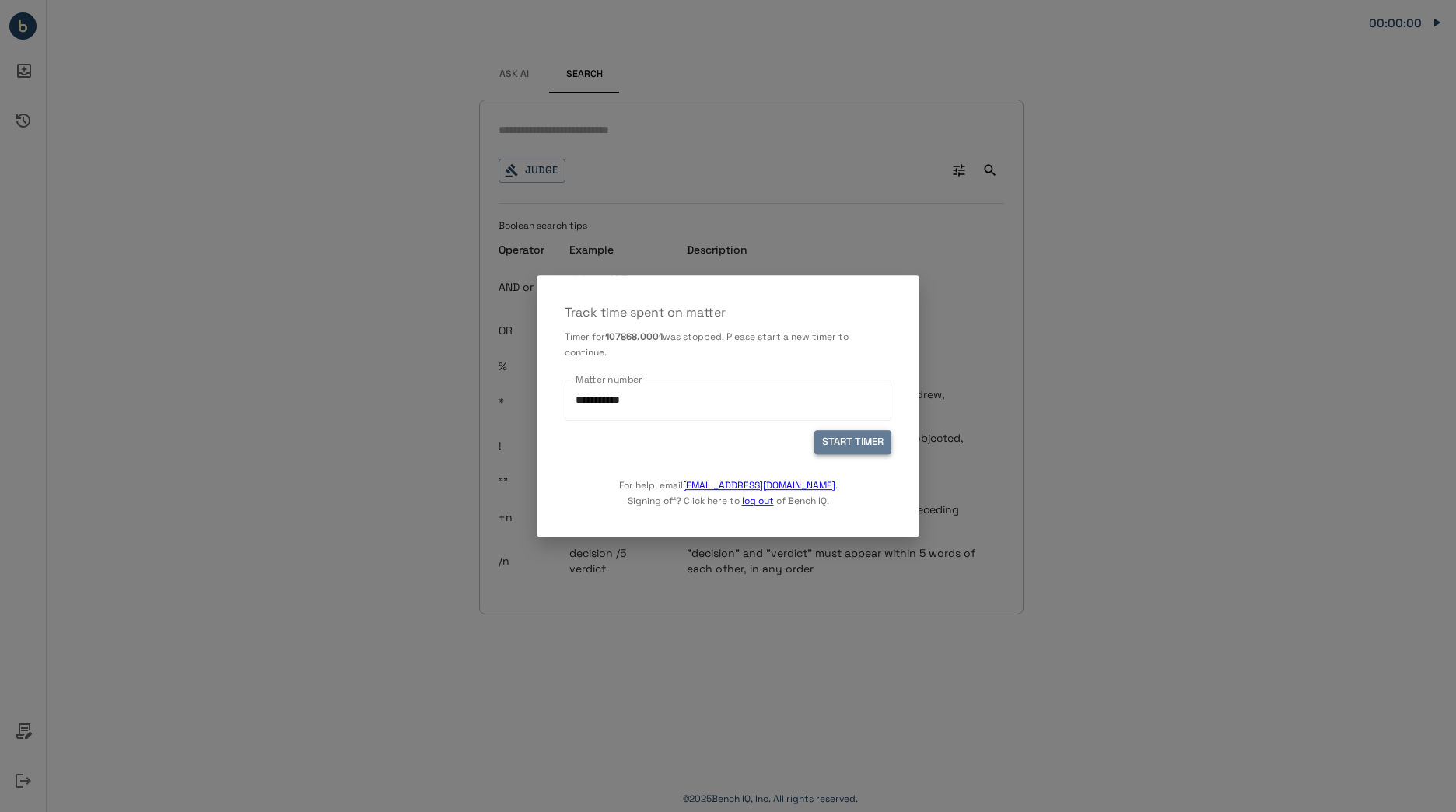
click at [865, 438] on button "START TIMER" at bounding box center [852, 442] width 77 height 24
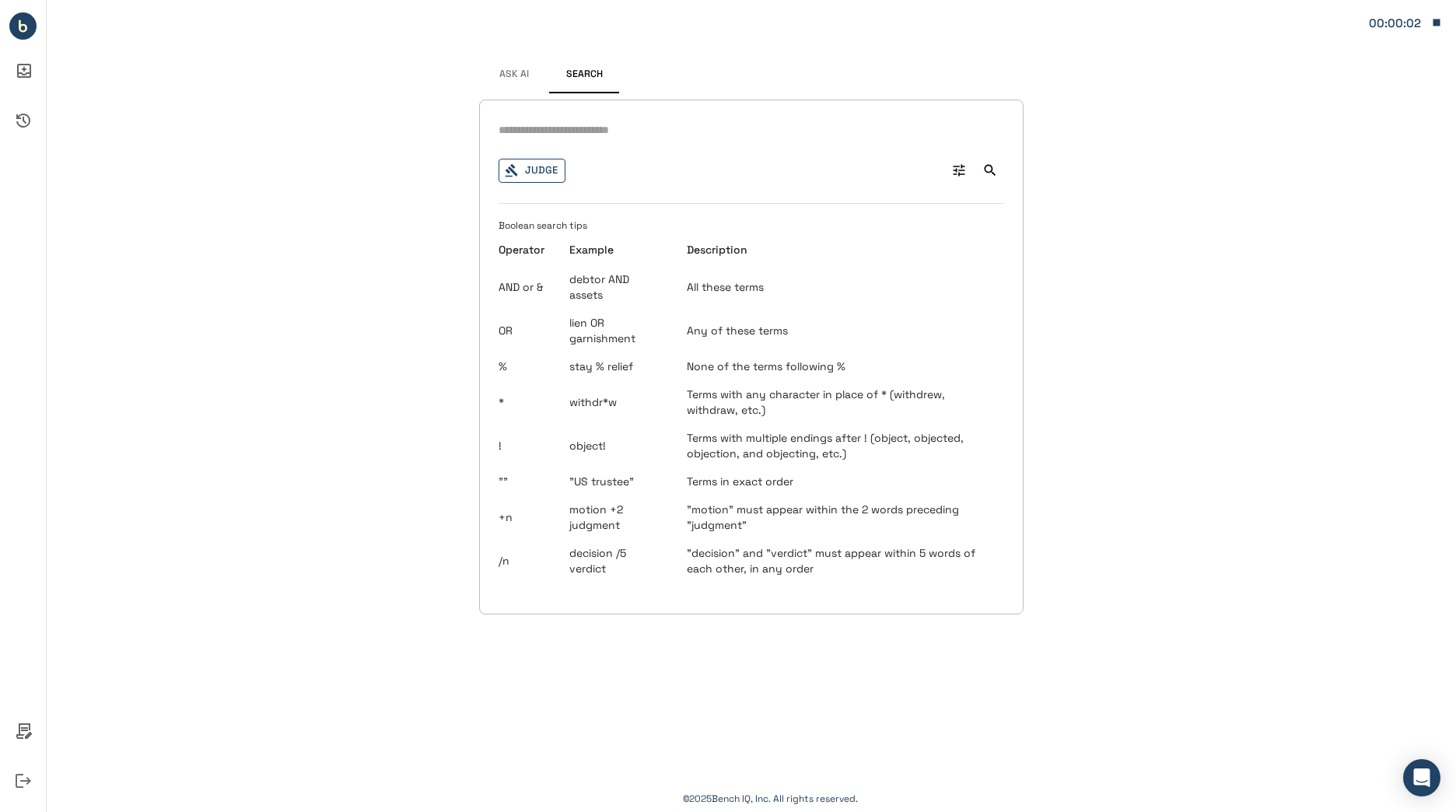
click at [539, 171] on button "Judge" at bounding box center [532, 171] width 67 height 24
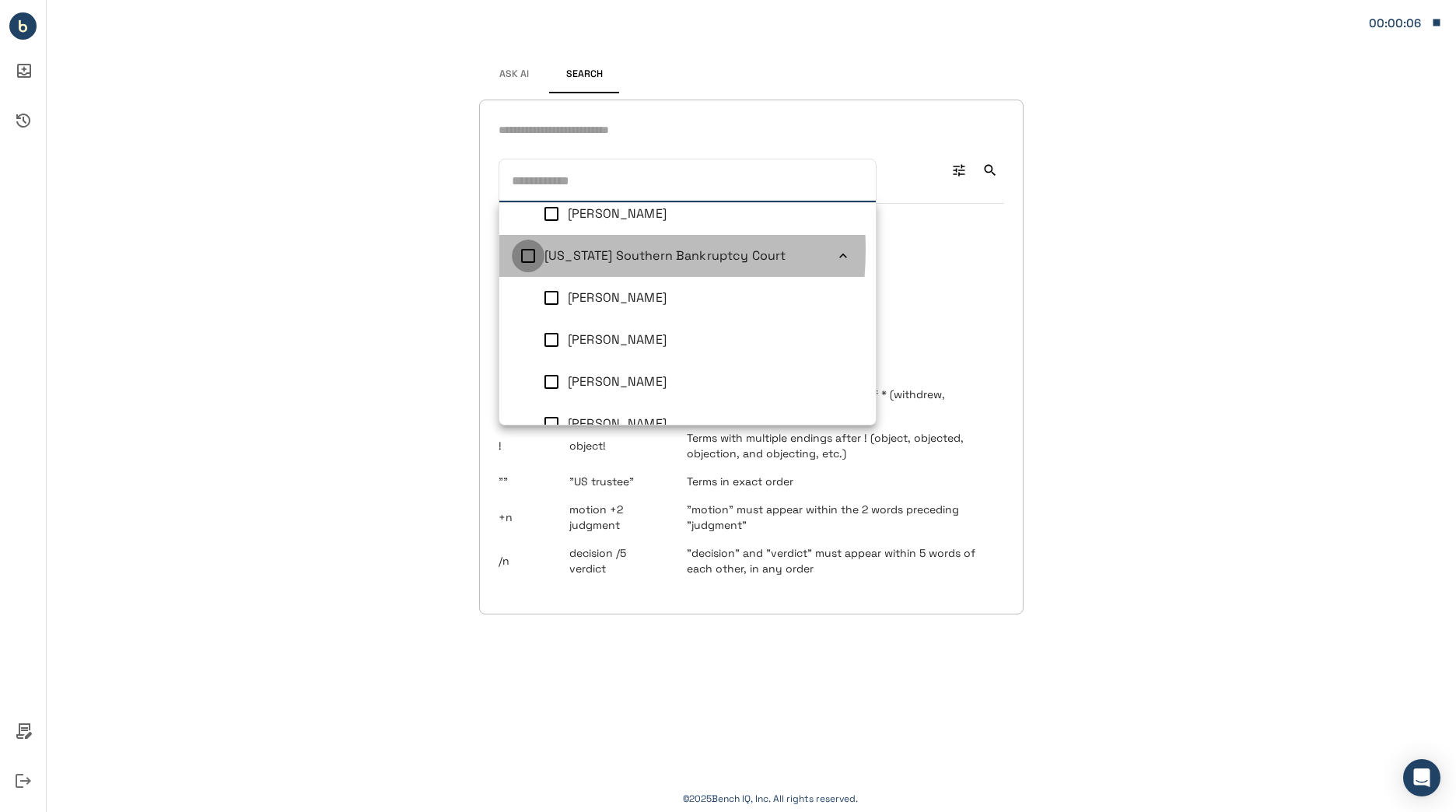
scroll to position [6, 0]
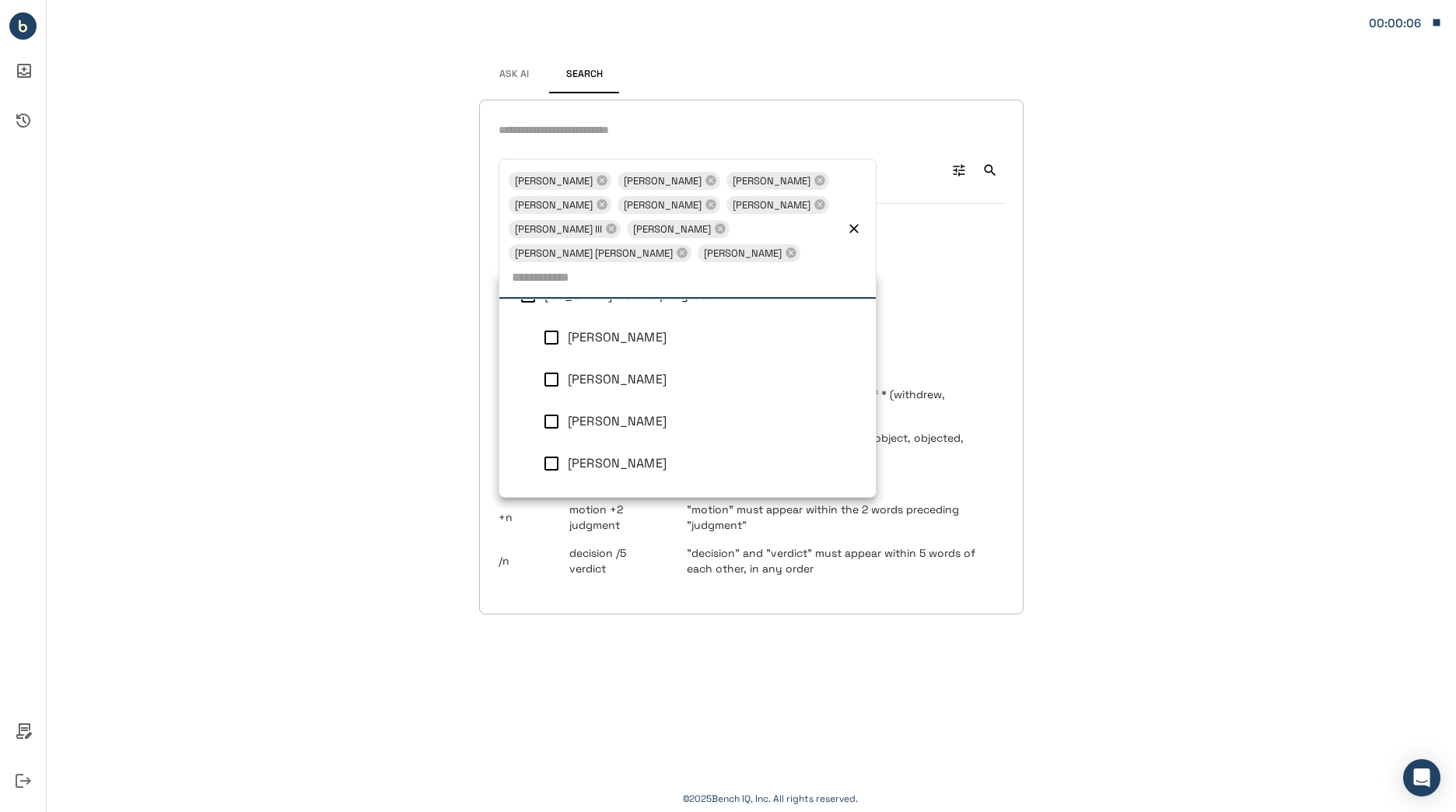
click at [625, 112] on div "Lisa G Beckerman + 9 Lisa G Beckerman Philip Bentley James L Garrity Jr Martin …" at bounding box center [751, 356] width 544 height 515
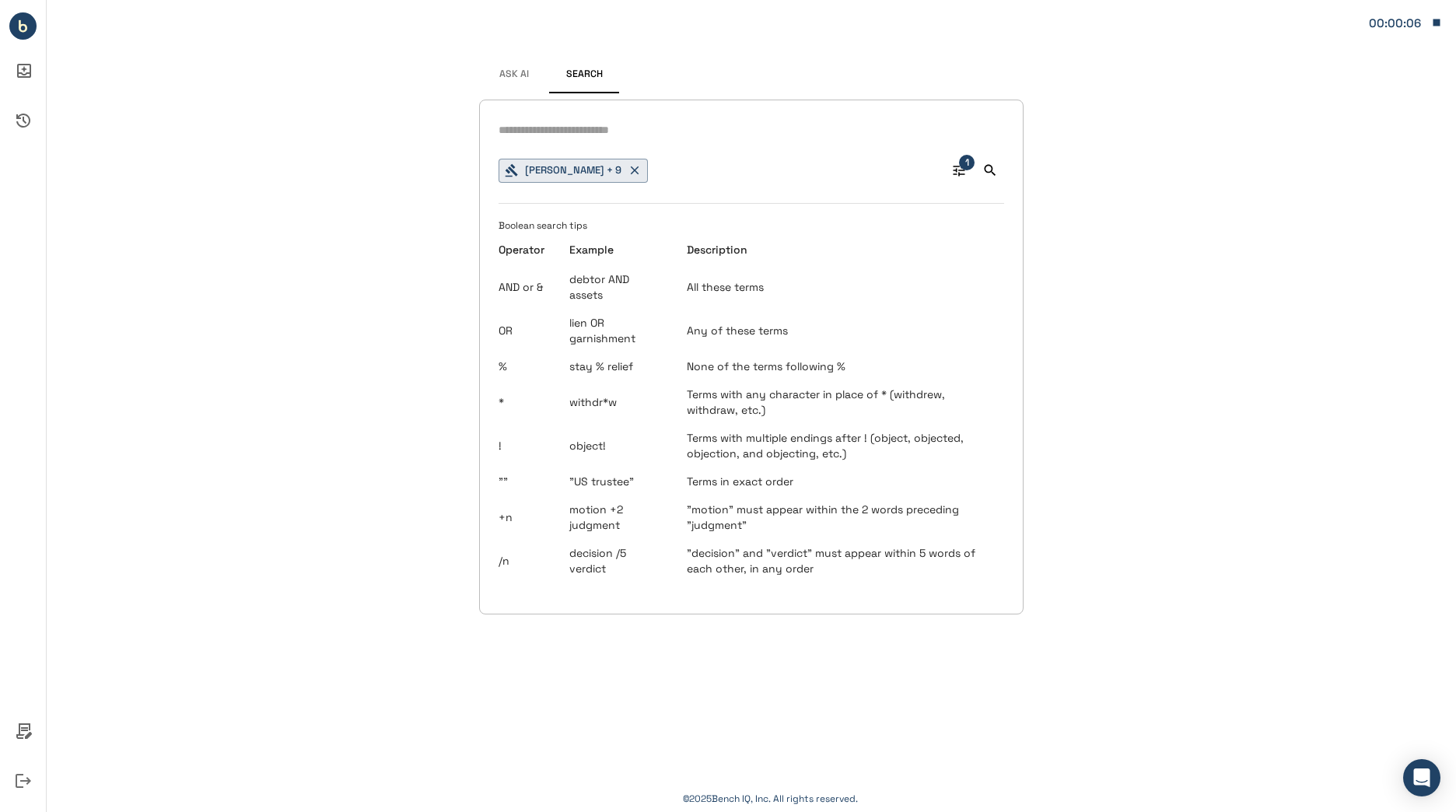
click at [628, 137] on input "text" at bounding box center [751, 130] width 505 height 22
click at [601, 132] on input "**********" at bounding box center [751, 130] width 505 height 22
type input "**********"
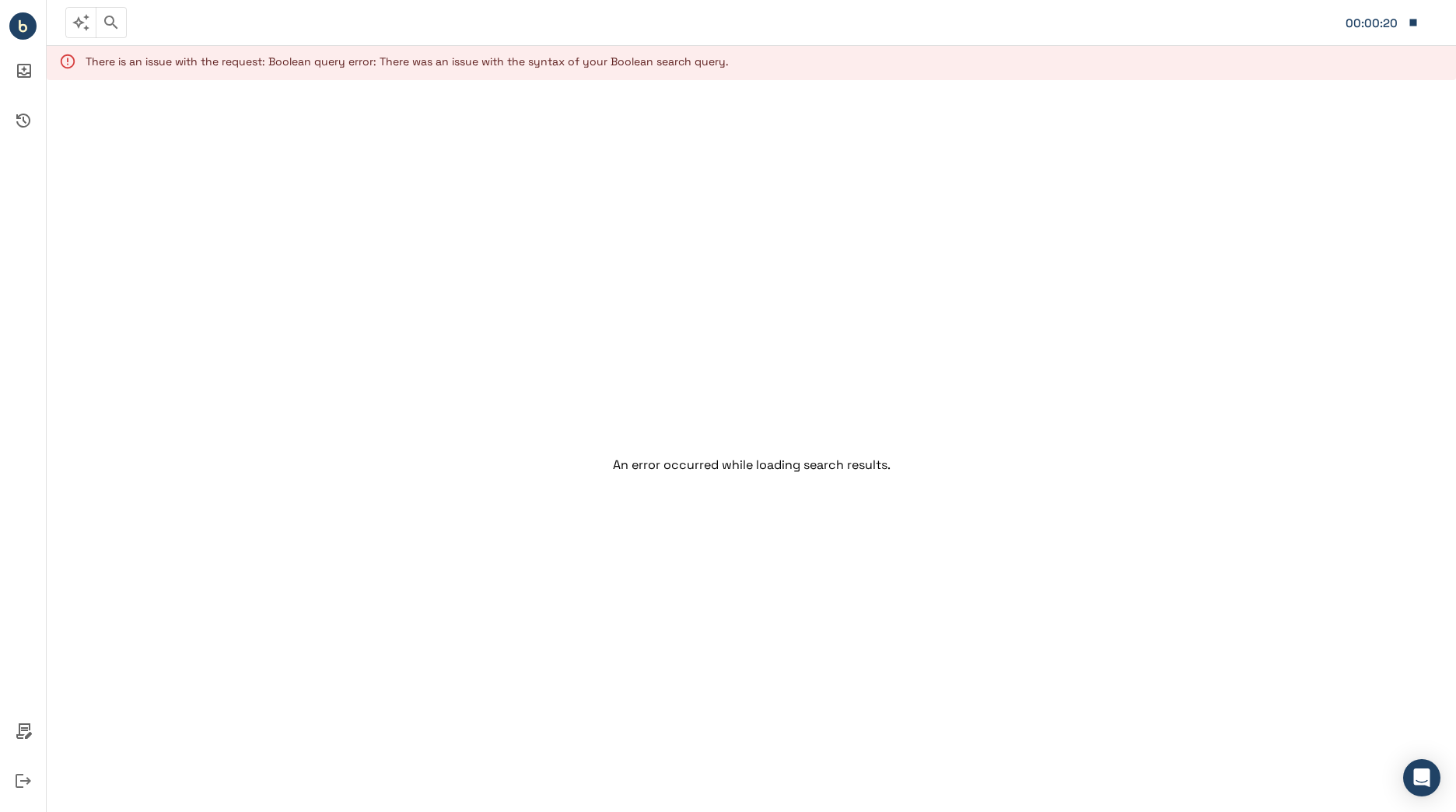
click at [116, 23] on icon "button" at bounding box center [111, 22] width 19 height 19
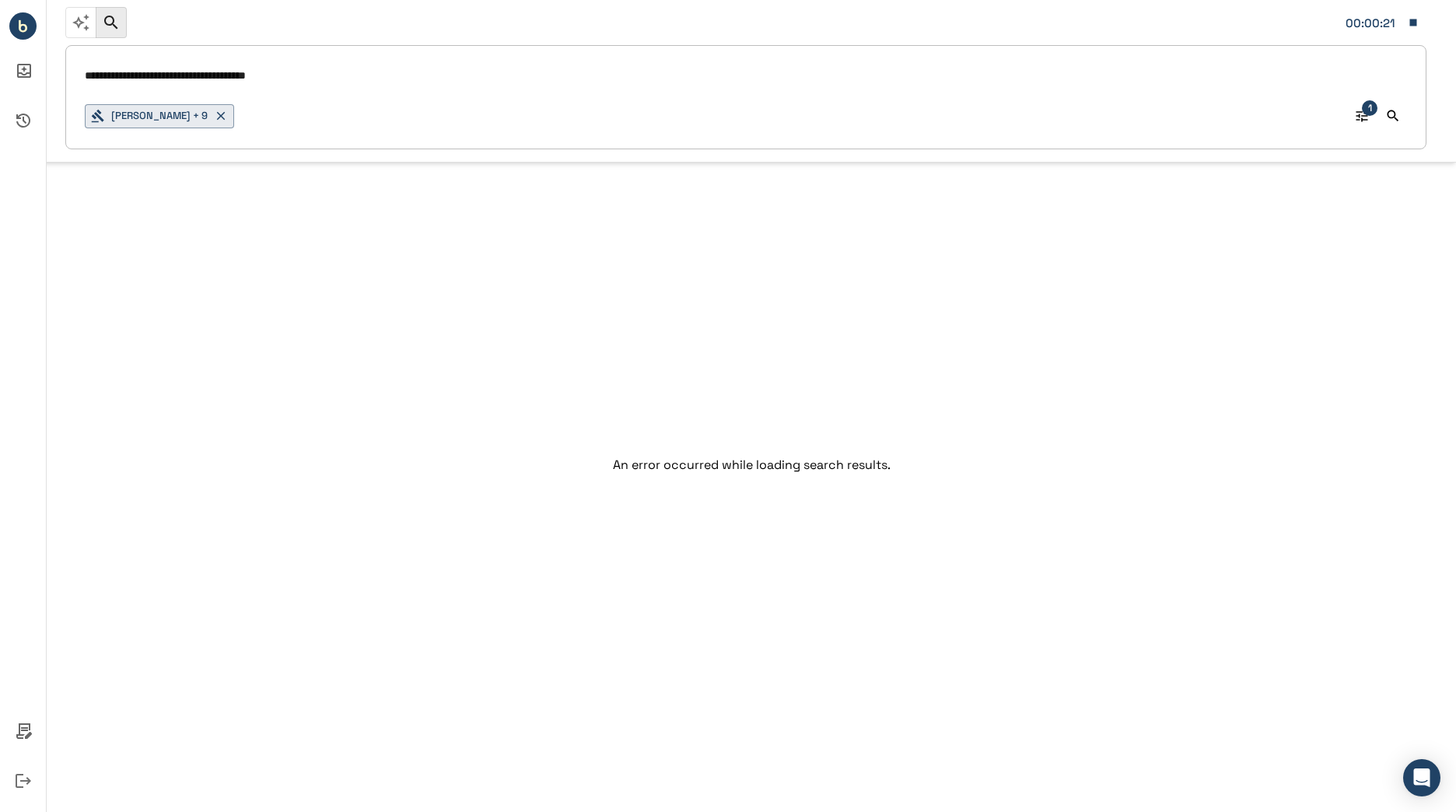
click at [349, 77] on input "**********" at bounding box center [746, 76] width 1322 height 22
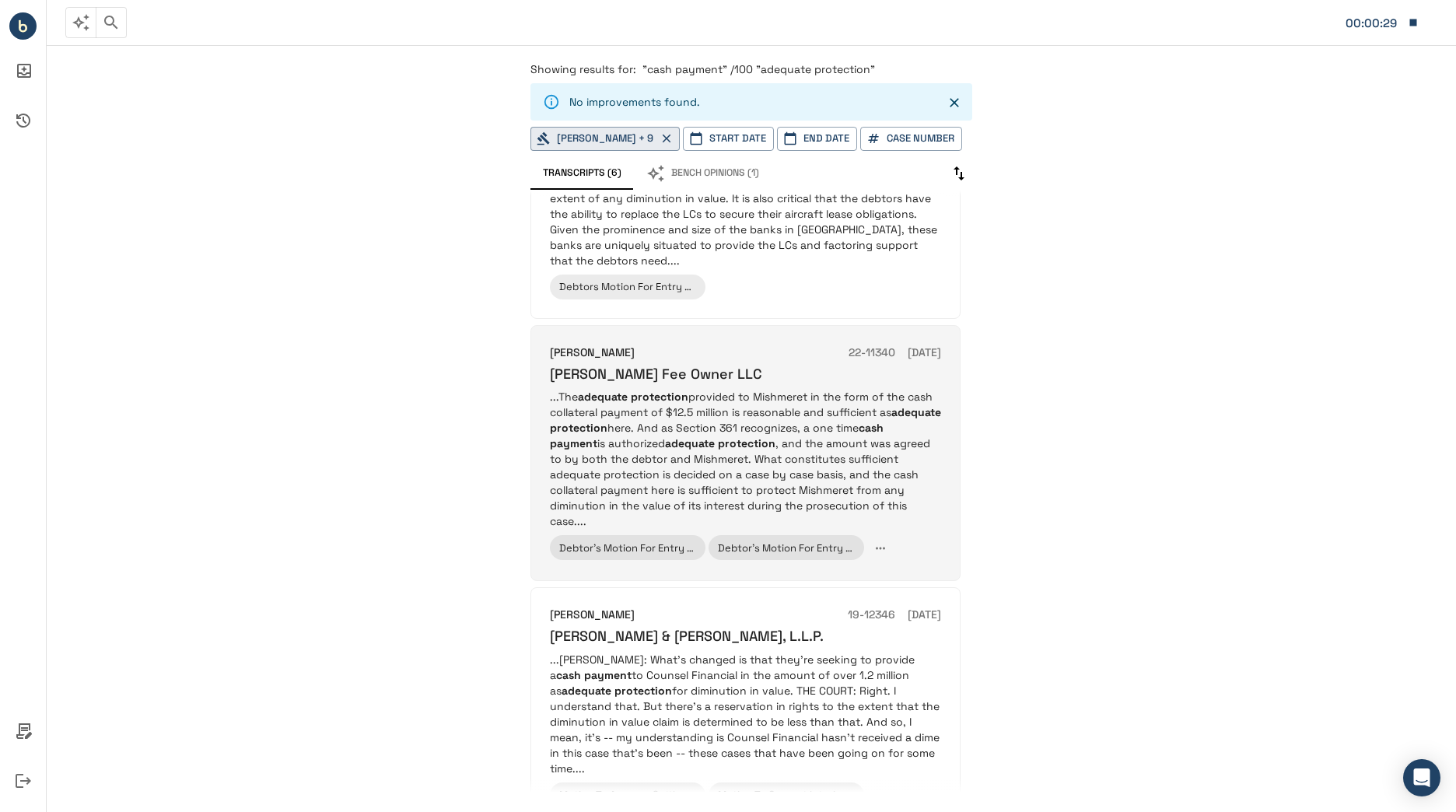
scroll to position [149, 0]
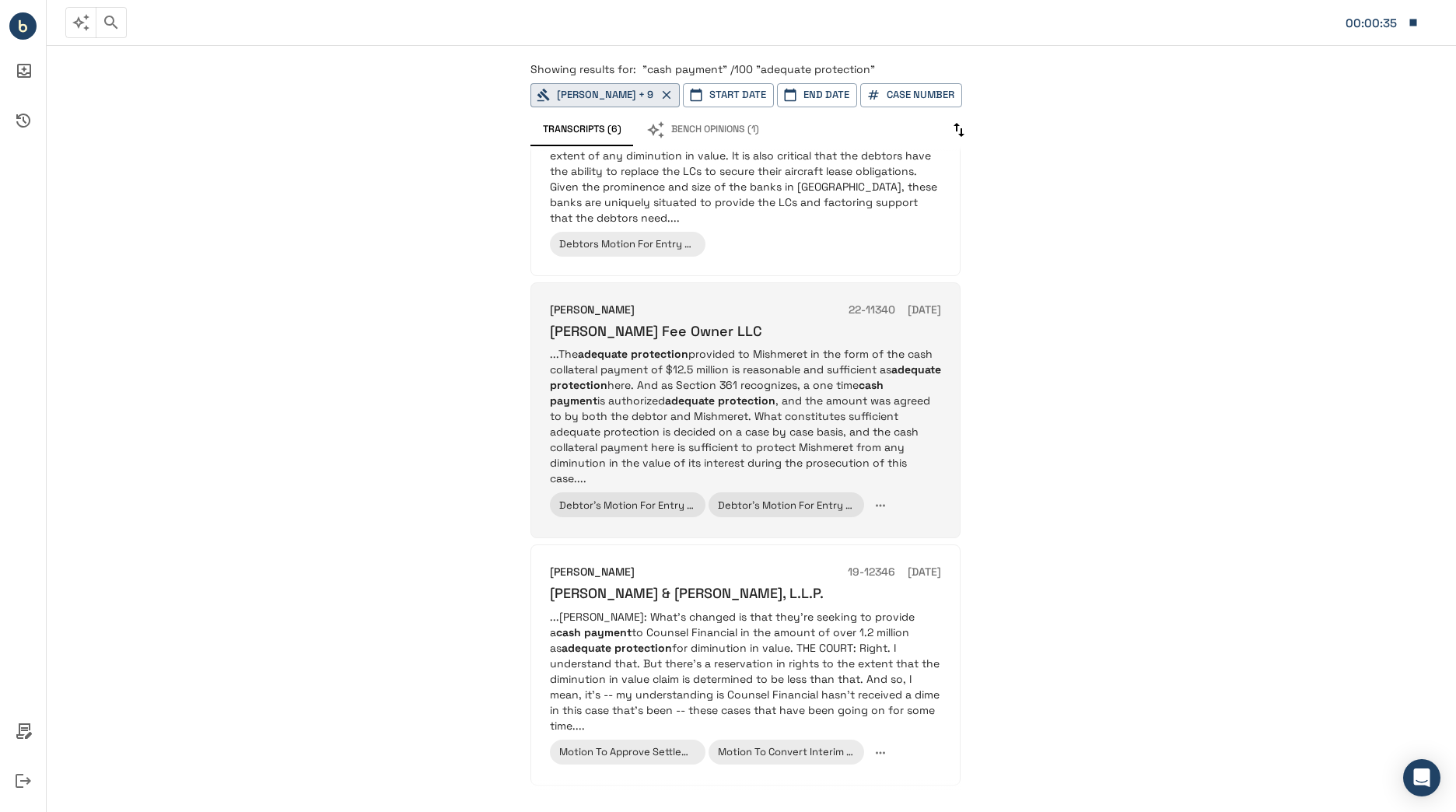
click at [901, 442] on p "...The adequate protection provided to Mishmeret in the form of the cash collat…" at bounding box center [746, 415] width 391 height 140
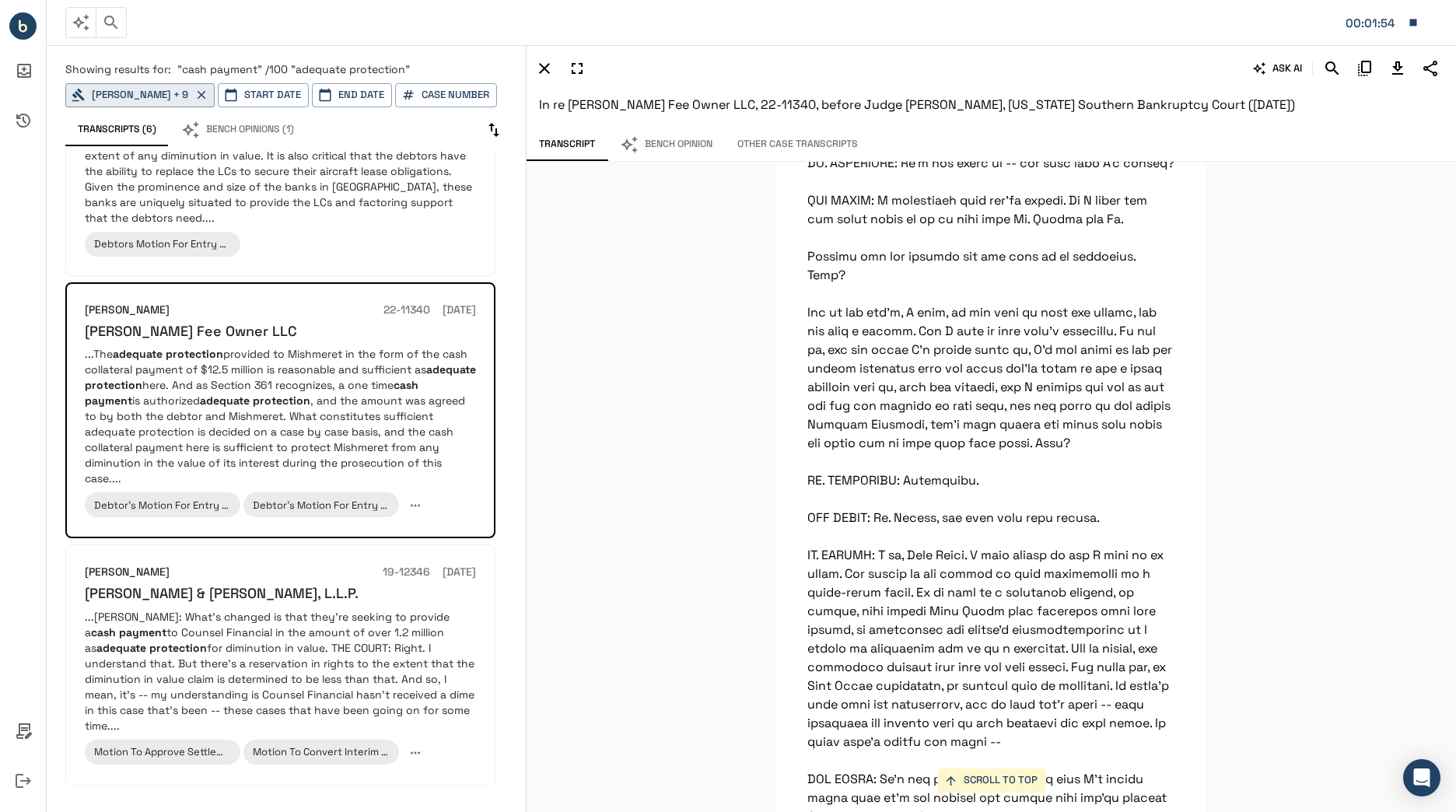
scroll to position [12611, 0]
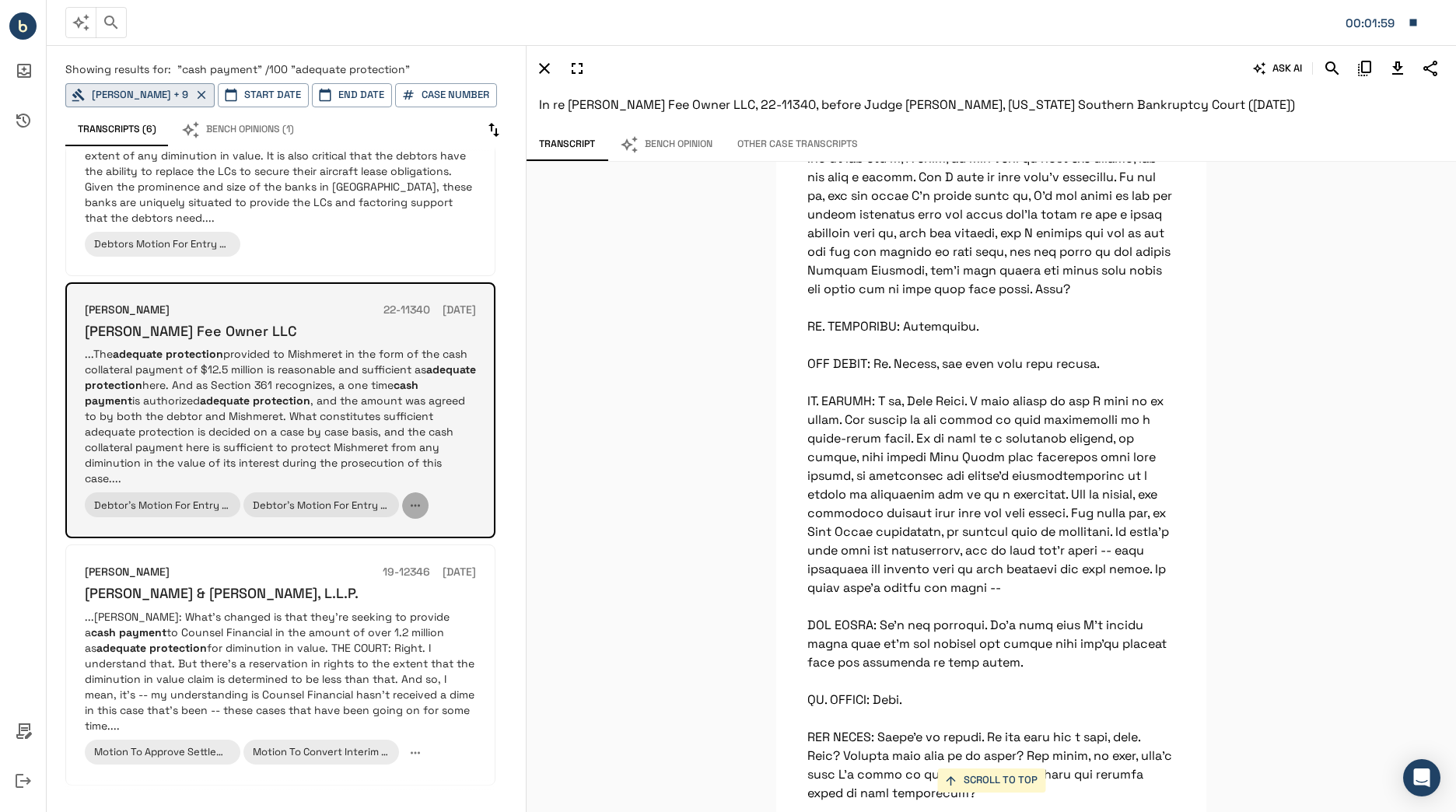
click at [422, 504] on icon "button" at bounding box center [416, 505] width 14 height 14
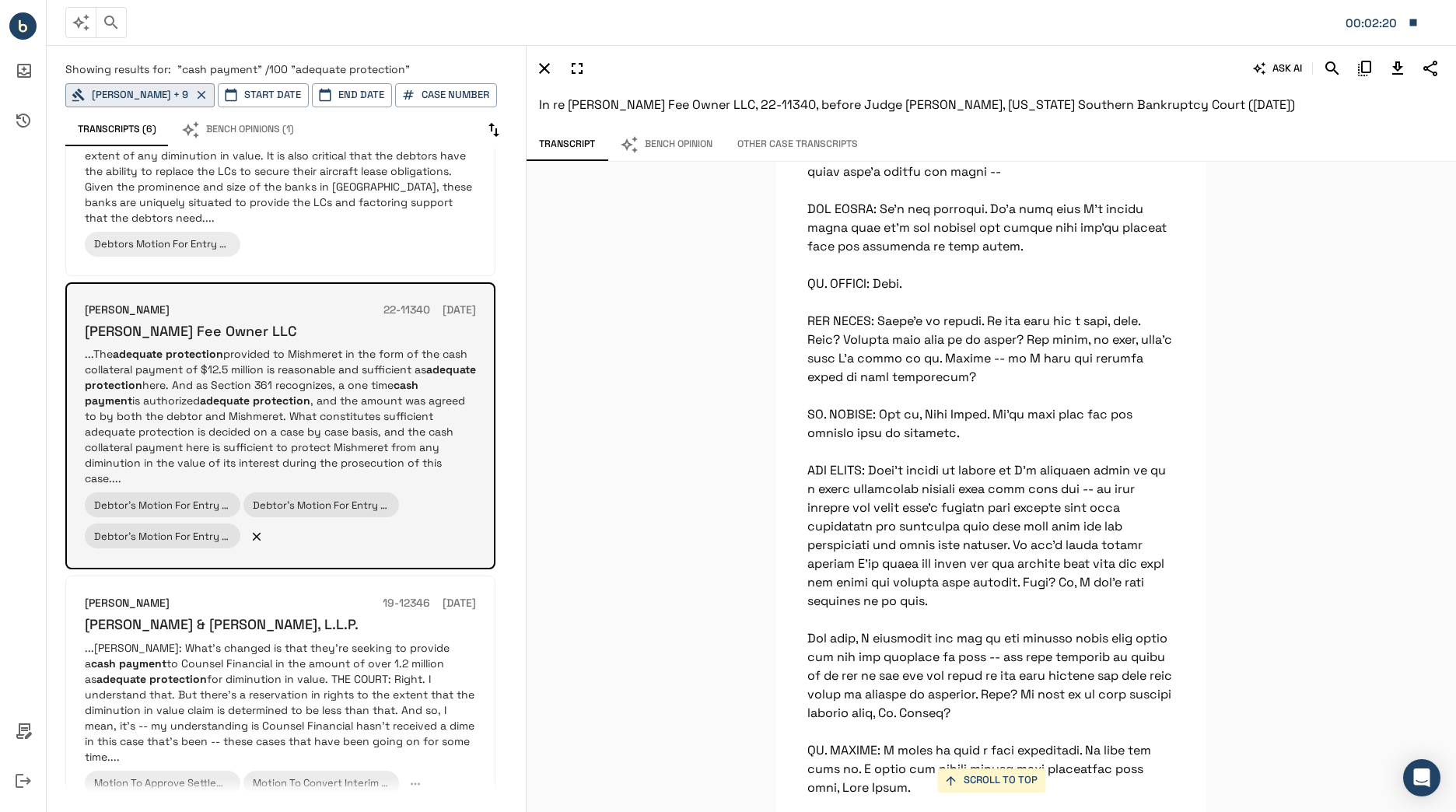
scroll to position [12987, 0]
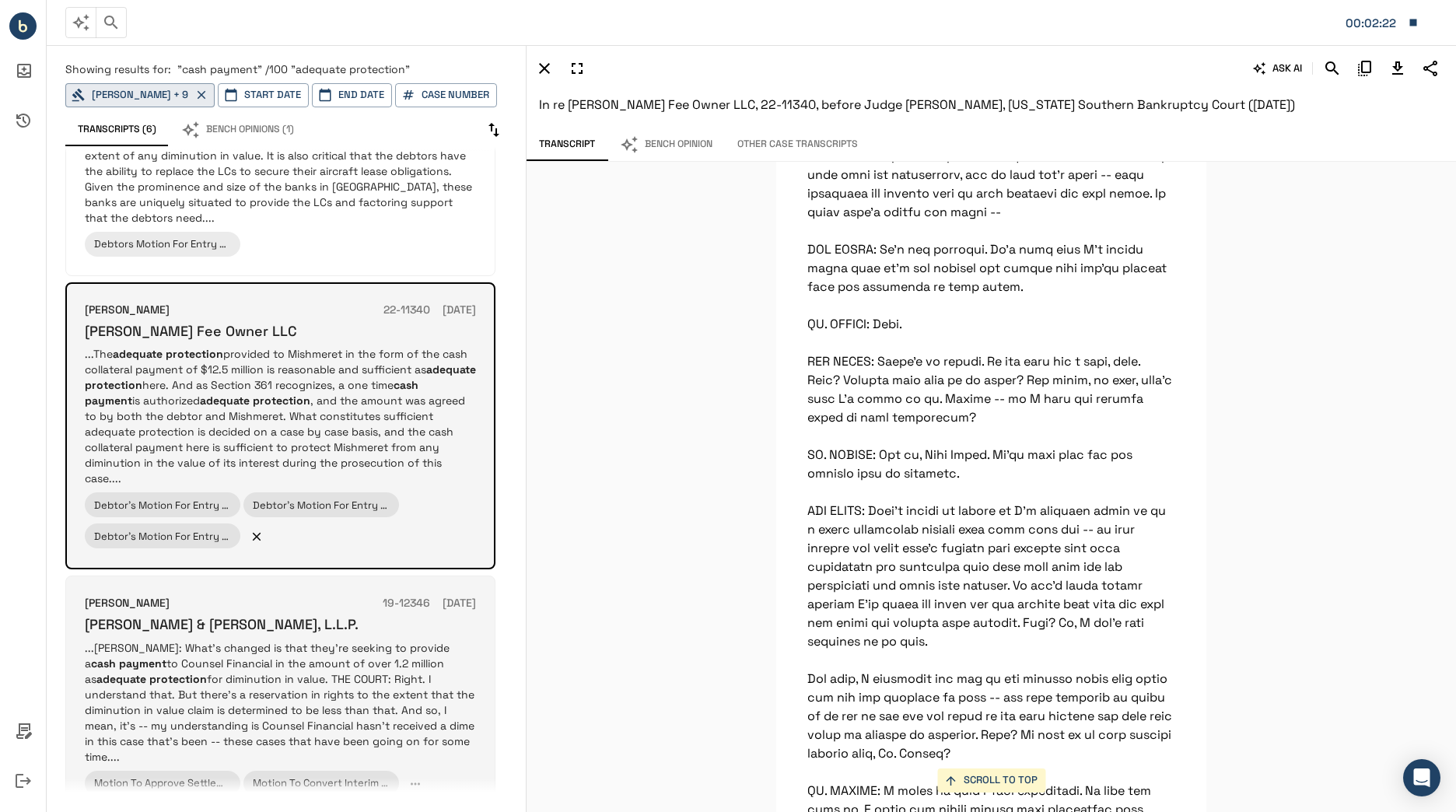
click at [391, 651] on p "...BAUER: What's changed is that they're seeking to provide a cash payment to C…" at bounding box center [280, 702] width 391 height 124
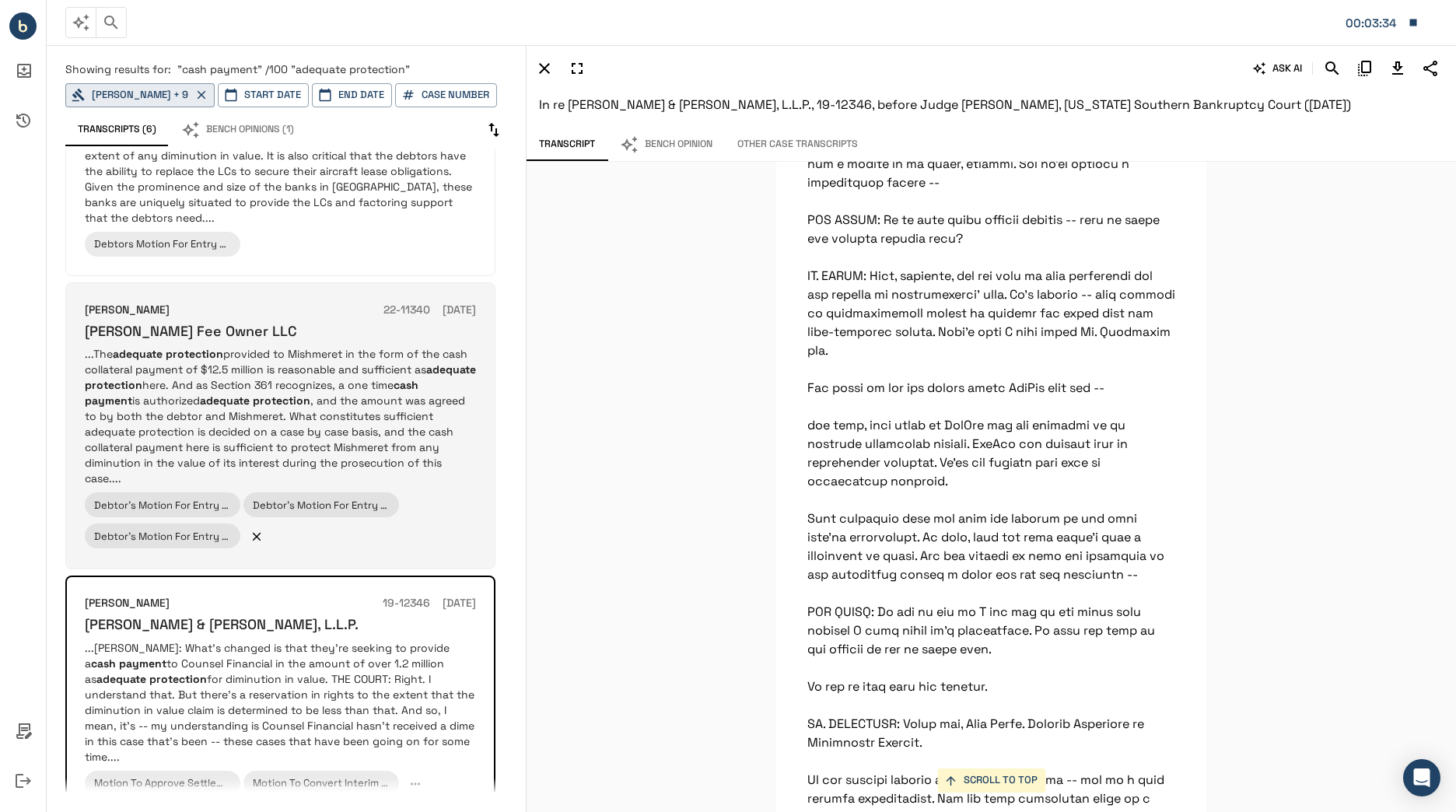
scroll to position [9471, 0]
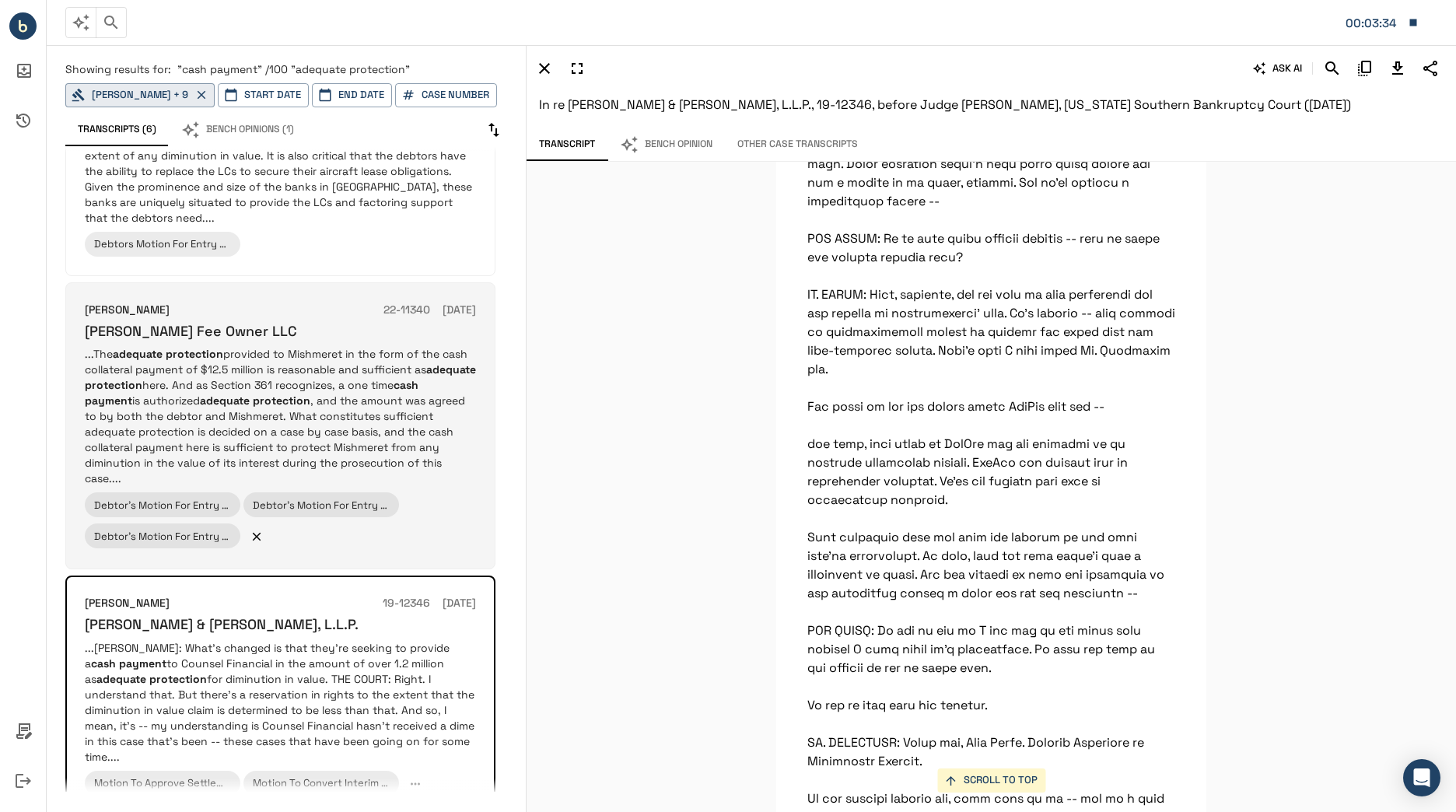
click at [760, 528] on div "SCROLL TO TOP BAUER: What's changed is that they're seeking to provide a cash p…" at bounding box center [991, 487] width 929 height 650
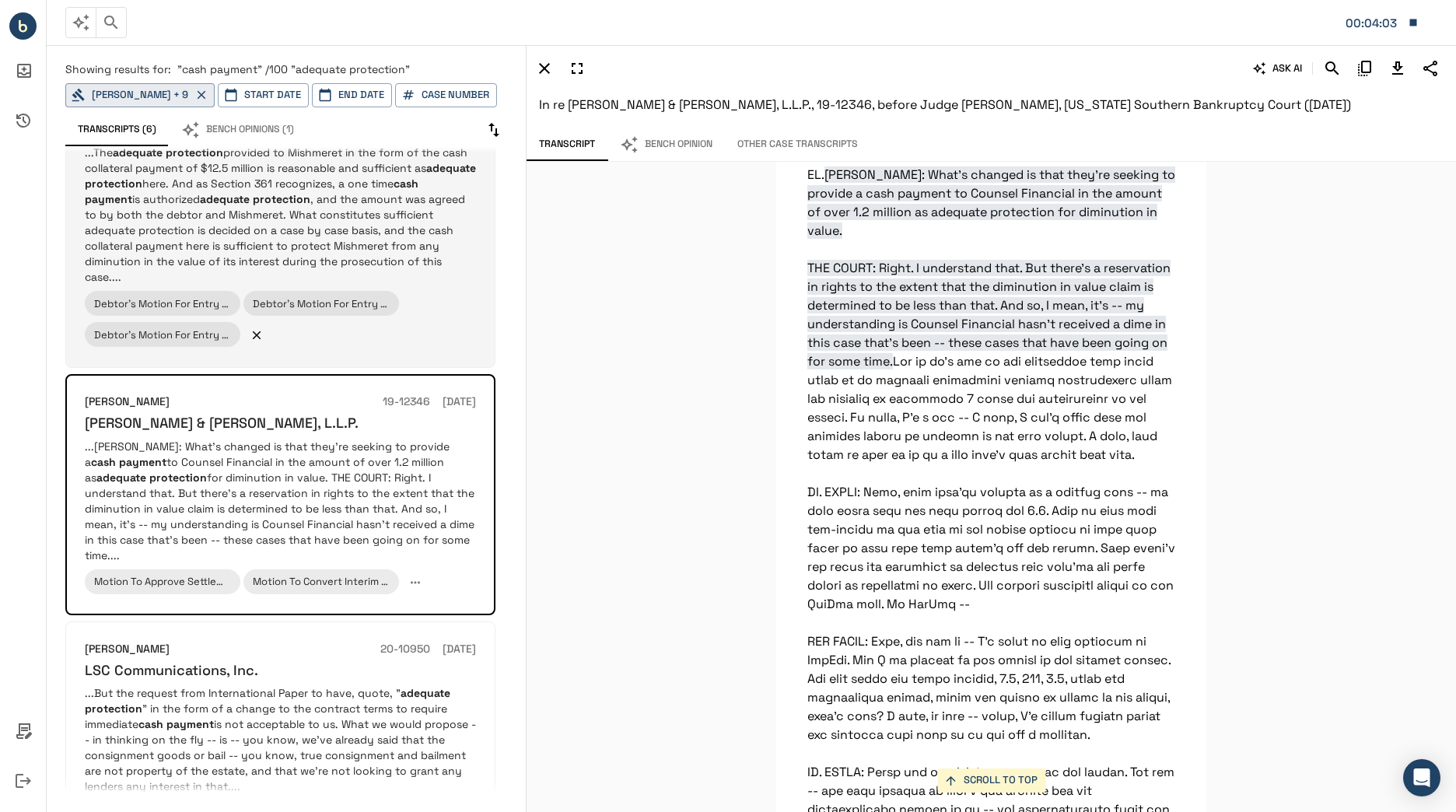
scroll to position [8805, 0]
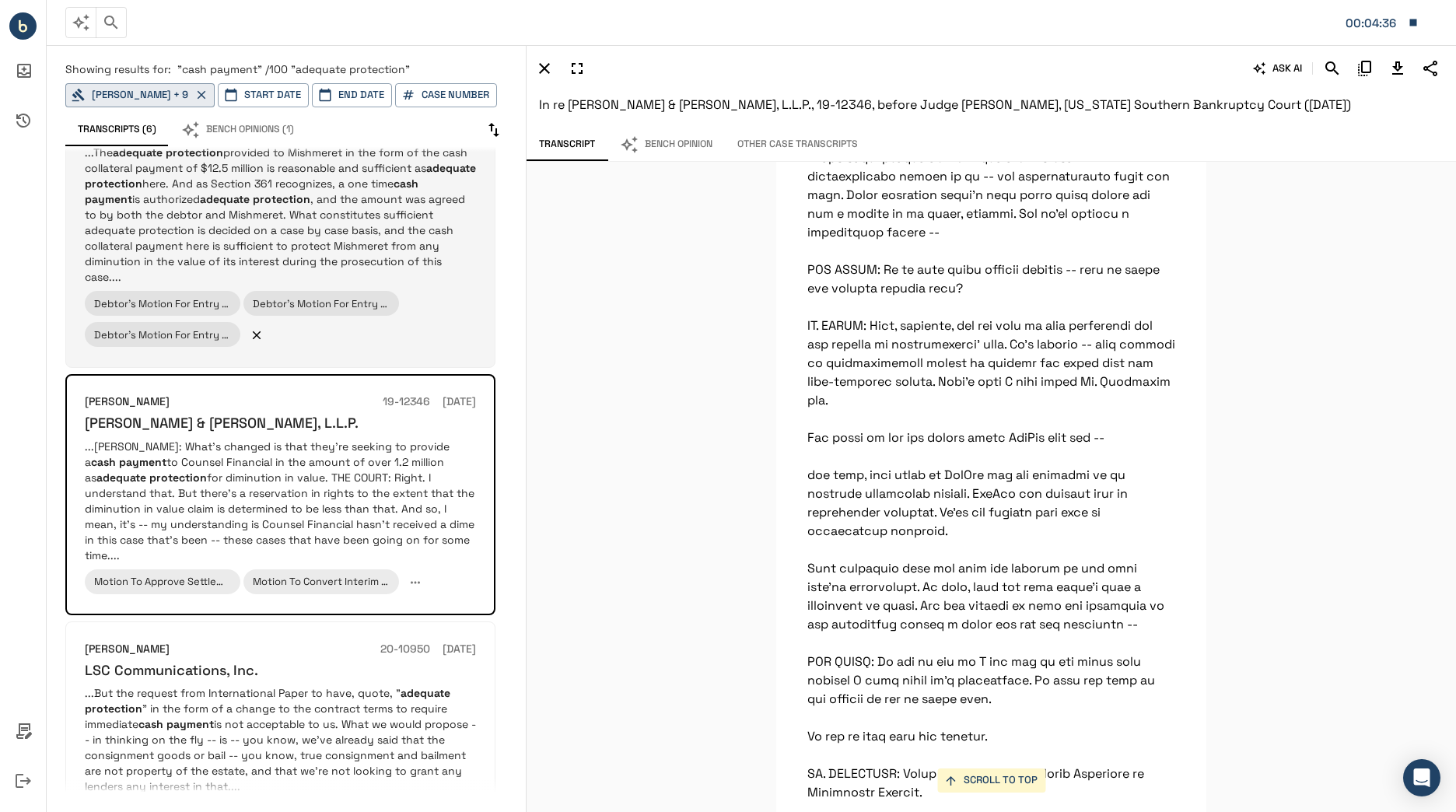
scroll to position [9447, 0]
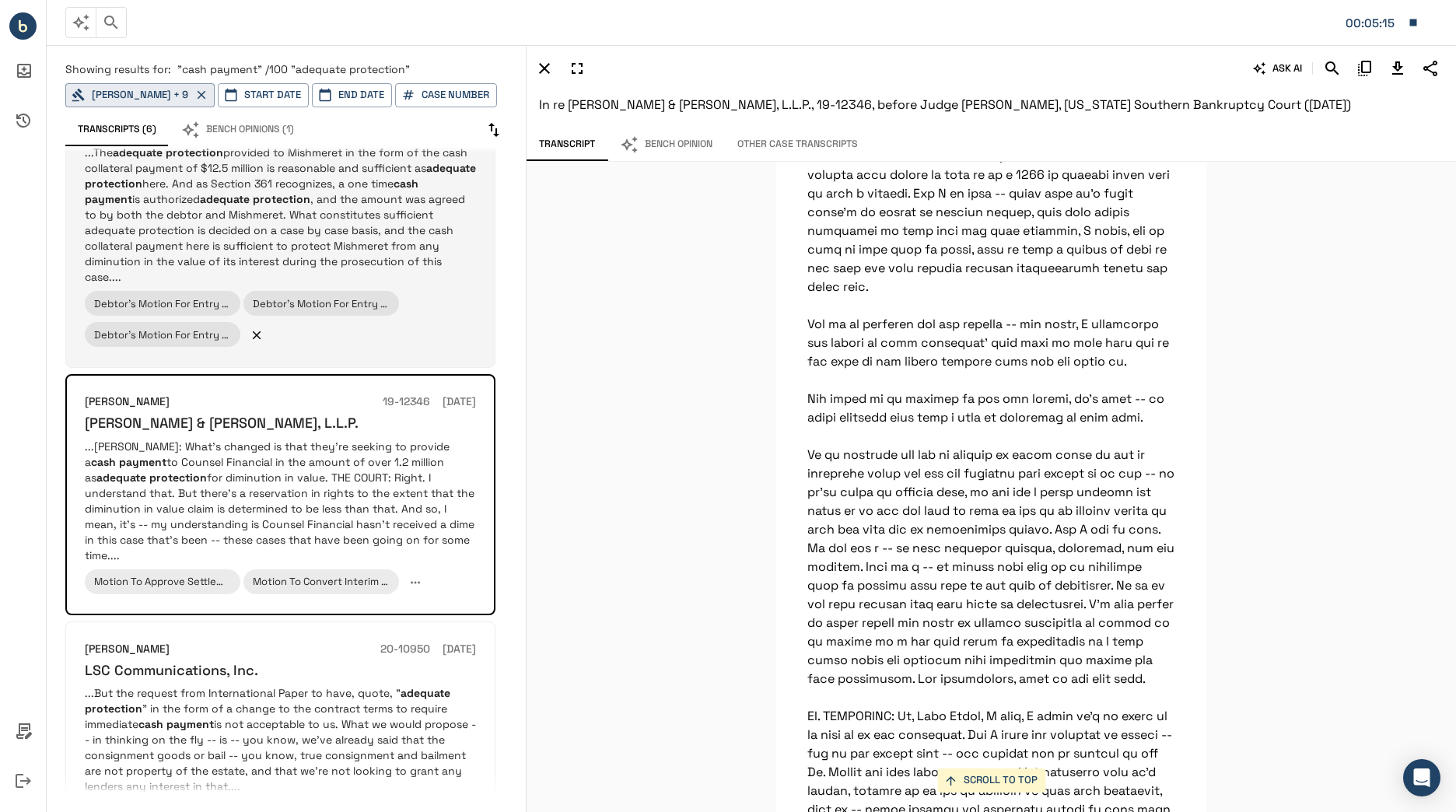
click at [765, 618] on div "SCROLL TO TOP BAUER: What's changed is that they're seeking to provide a cash p…" at bounding box center [991, 487] width 929 height 650
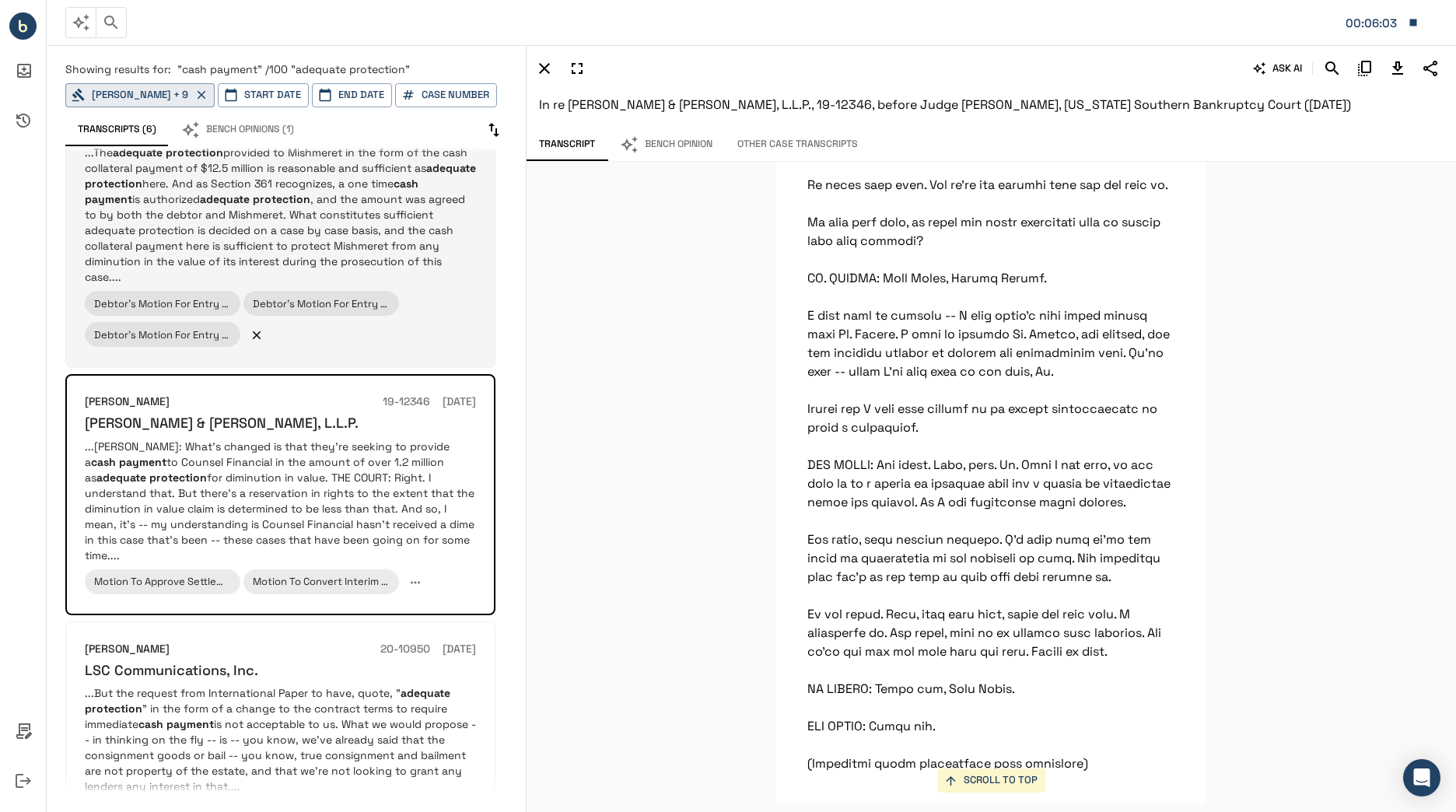
scroll to position [14824, 0]
click at [1263, 344] on div "SCROLL TO TOP BAUER: What's changed is that they're seeking to provide a cash p…" at bounding box center [991, 487] width 929 height 650
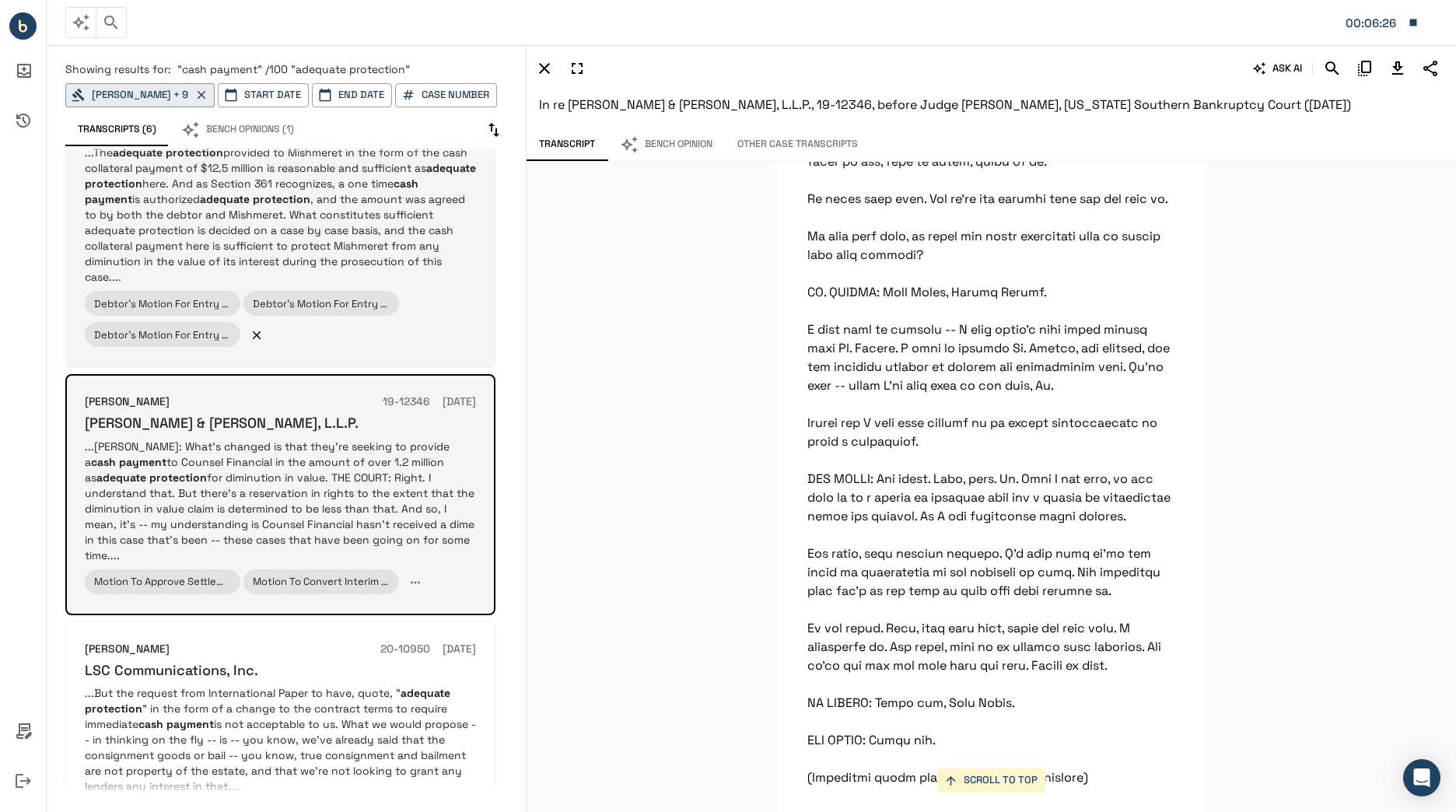
click at [440, 480] on p "...BAUER: What's changed is that they're seeking to provide a cash payment to C…" at bounding box center [280, 501] width 391 height 124
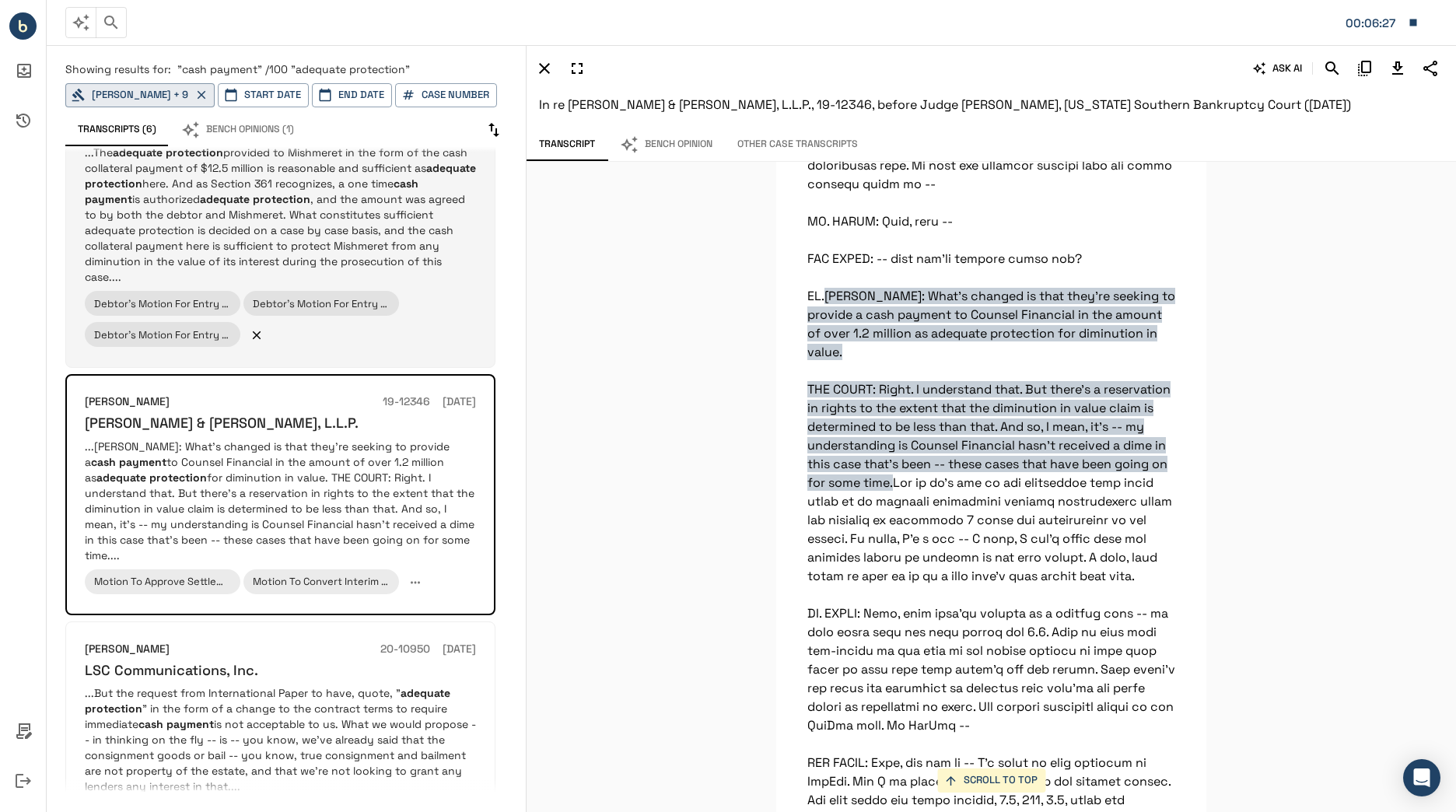
scroll to position [8625, 0]
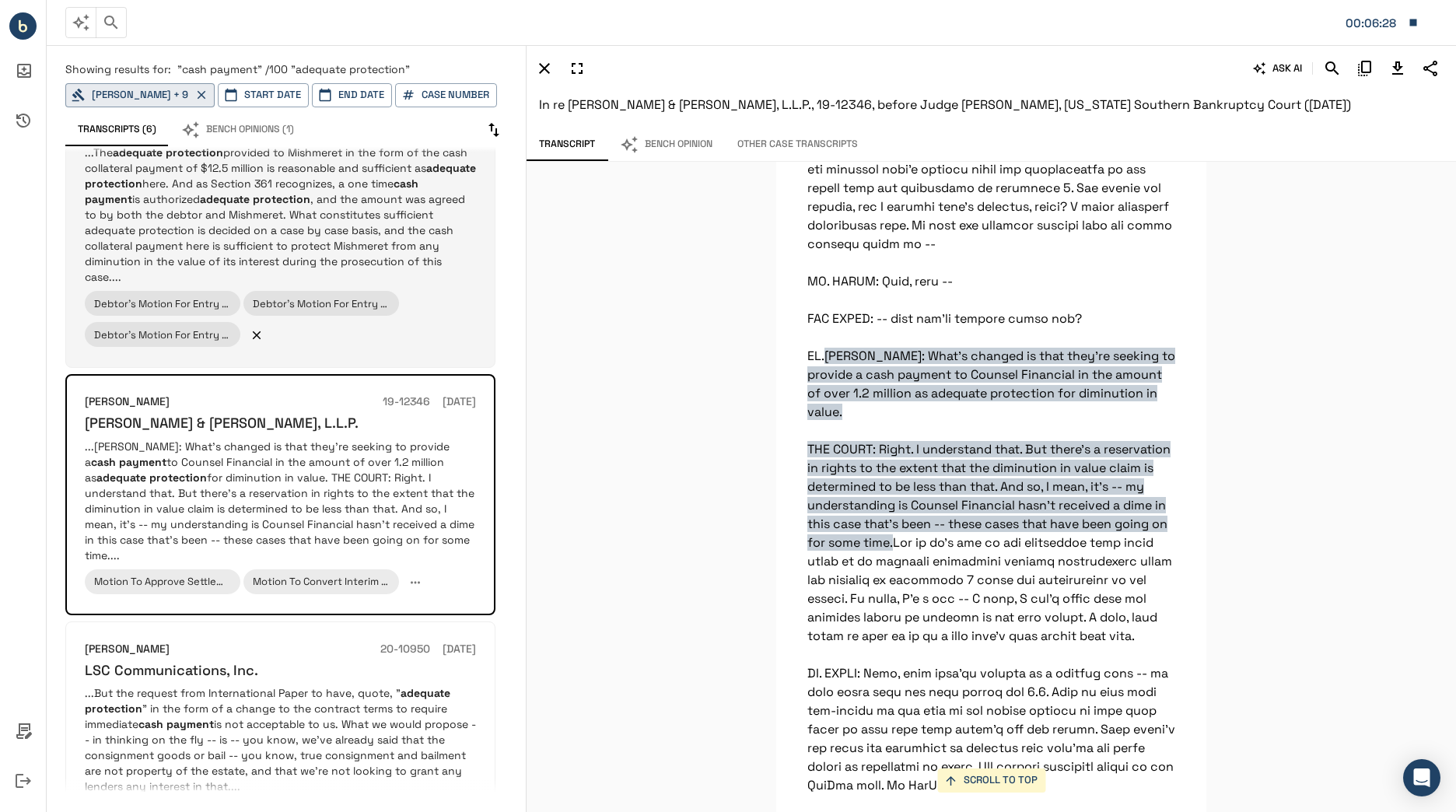
drag, startPoint x: 875, startPoint y: 448, endPoint x: 965, endPoint y: 457, distance: 90.4
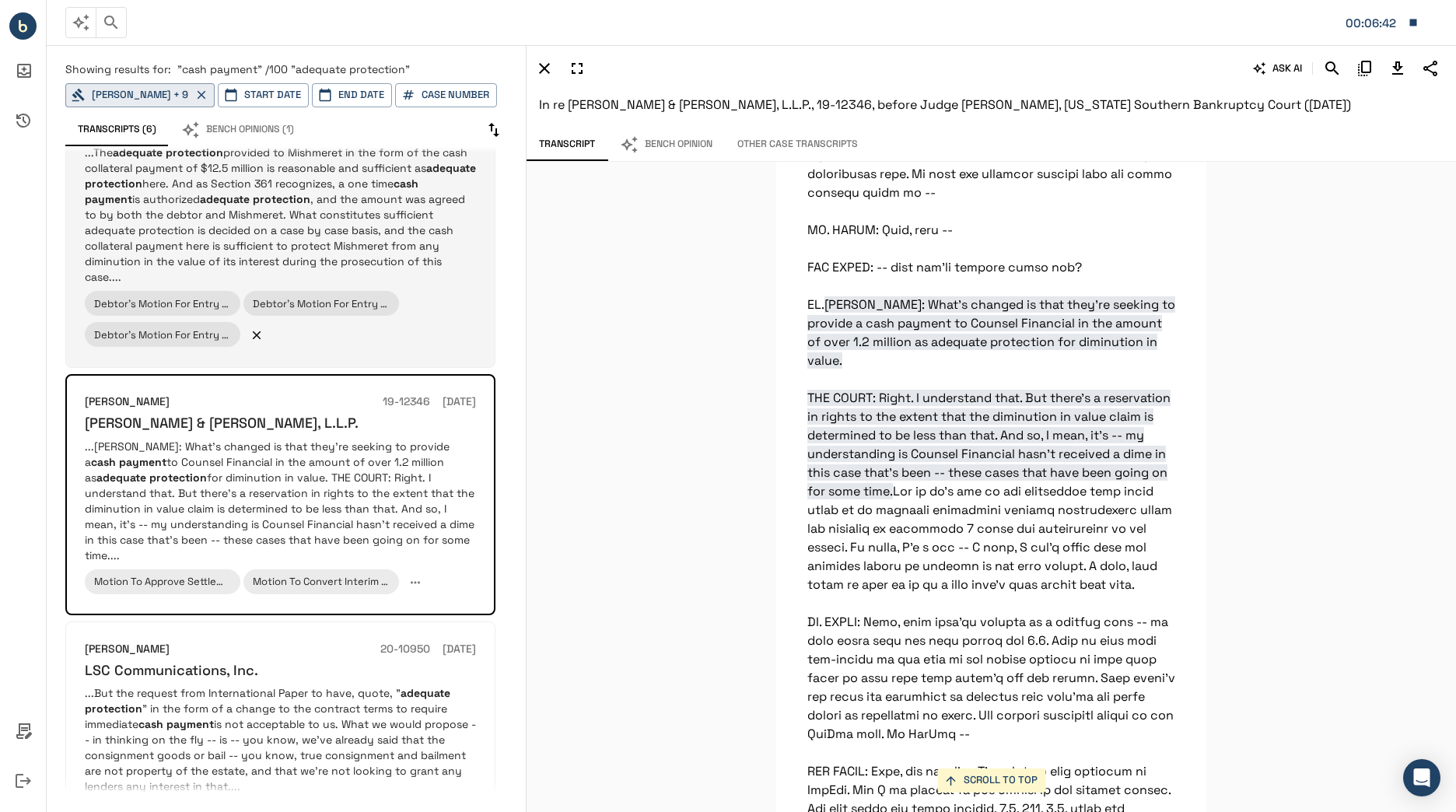
scroll to position [8676, 0]
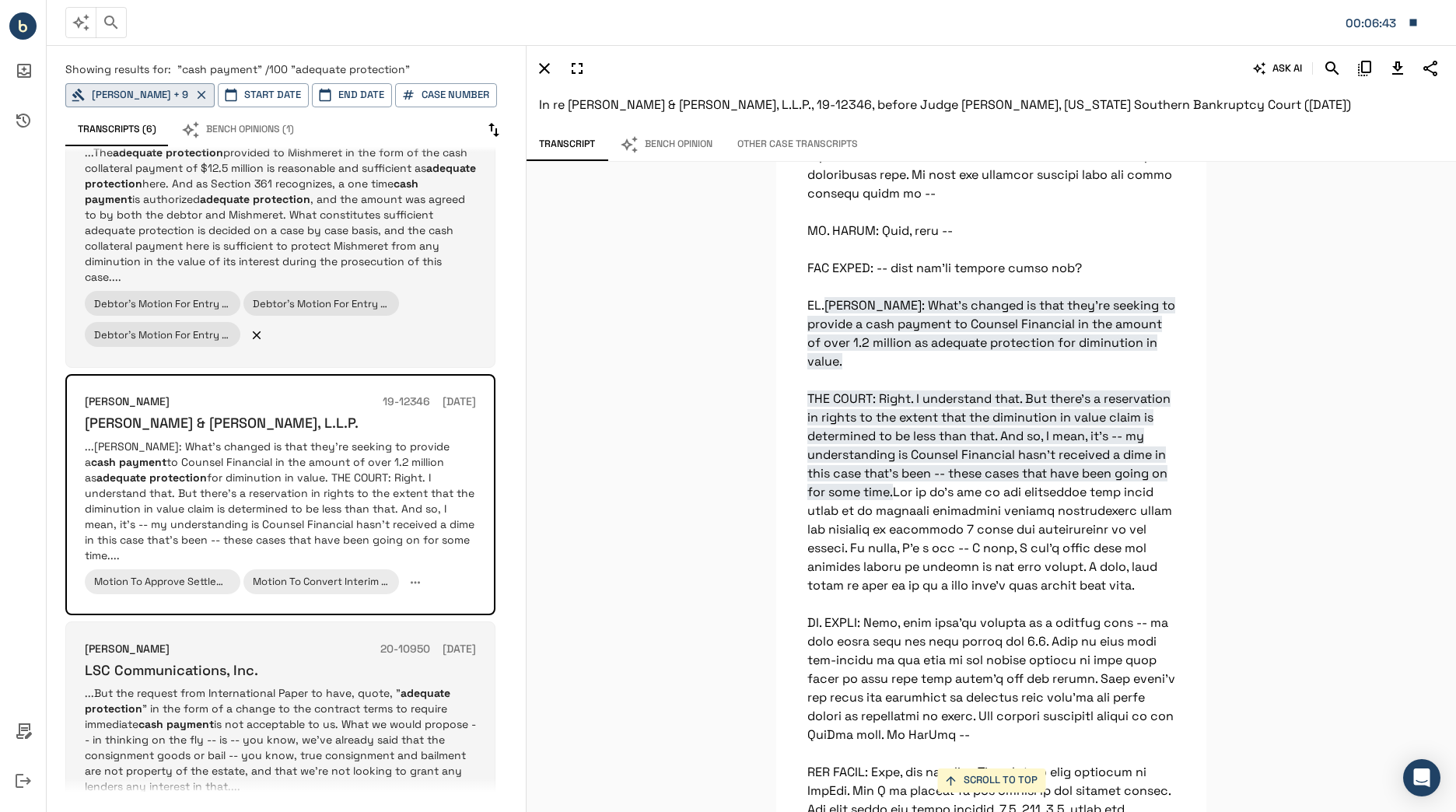
click at [339, 706] on p "...But the request from International Paper to have, quote, " adequate protecti…" at bounding box center [280, 740] width 391 height 109
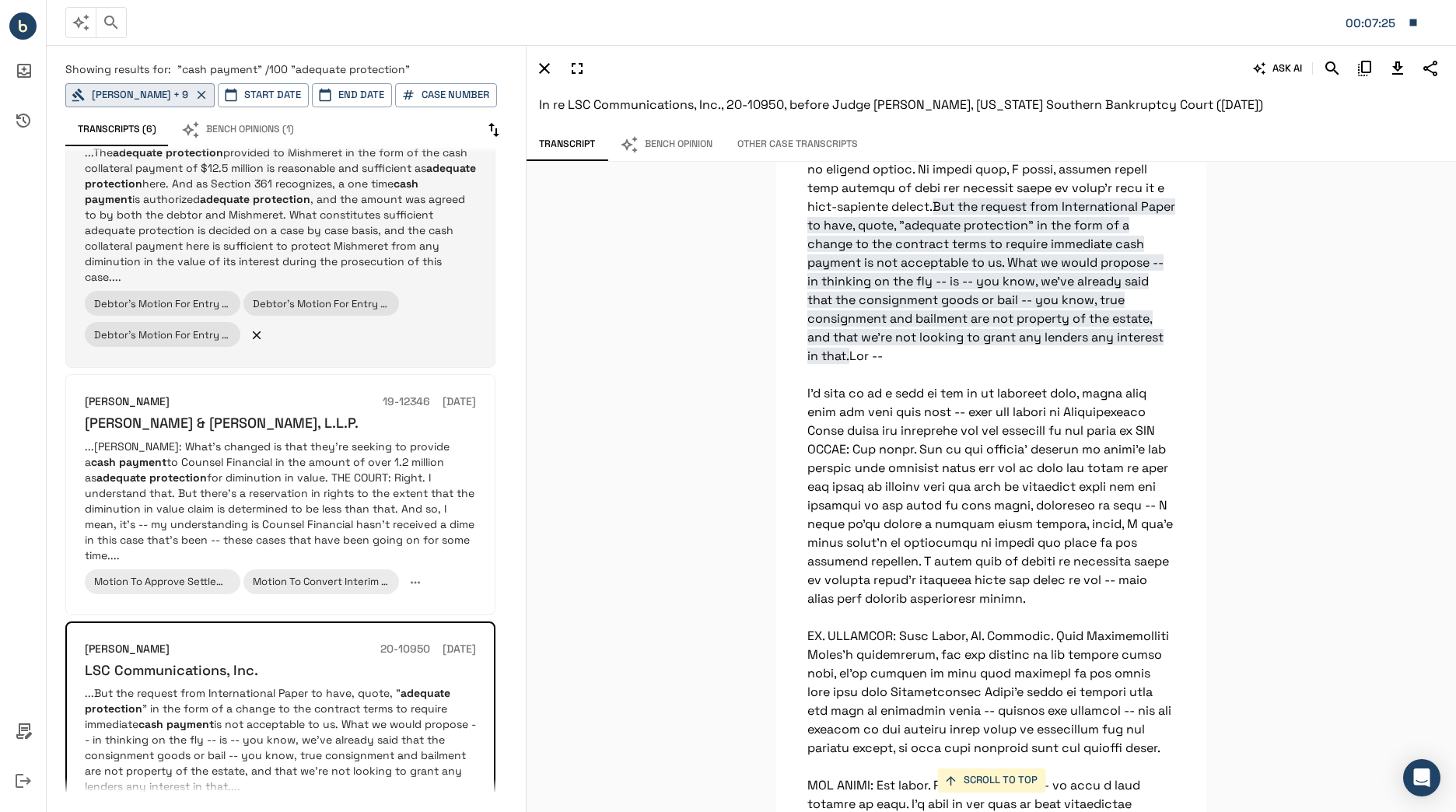
scroll to position [23442, 0]
drag, startPoint x: 1212, startPoint y: 422, endPoint x: 1255, endPoint y: 422, distance: 43.0
click at [1255, 422] on div "SCROLL TO TOP But the request from International Paper to have, quote, "adequat…" at bounding box center [991, 487] width 929 height 650
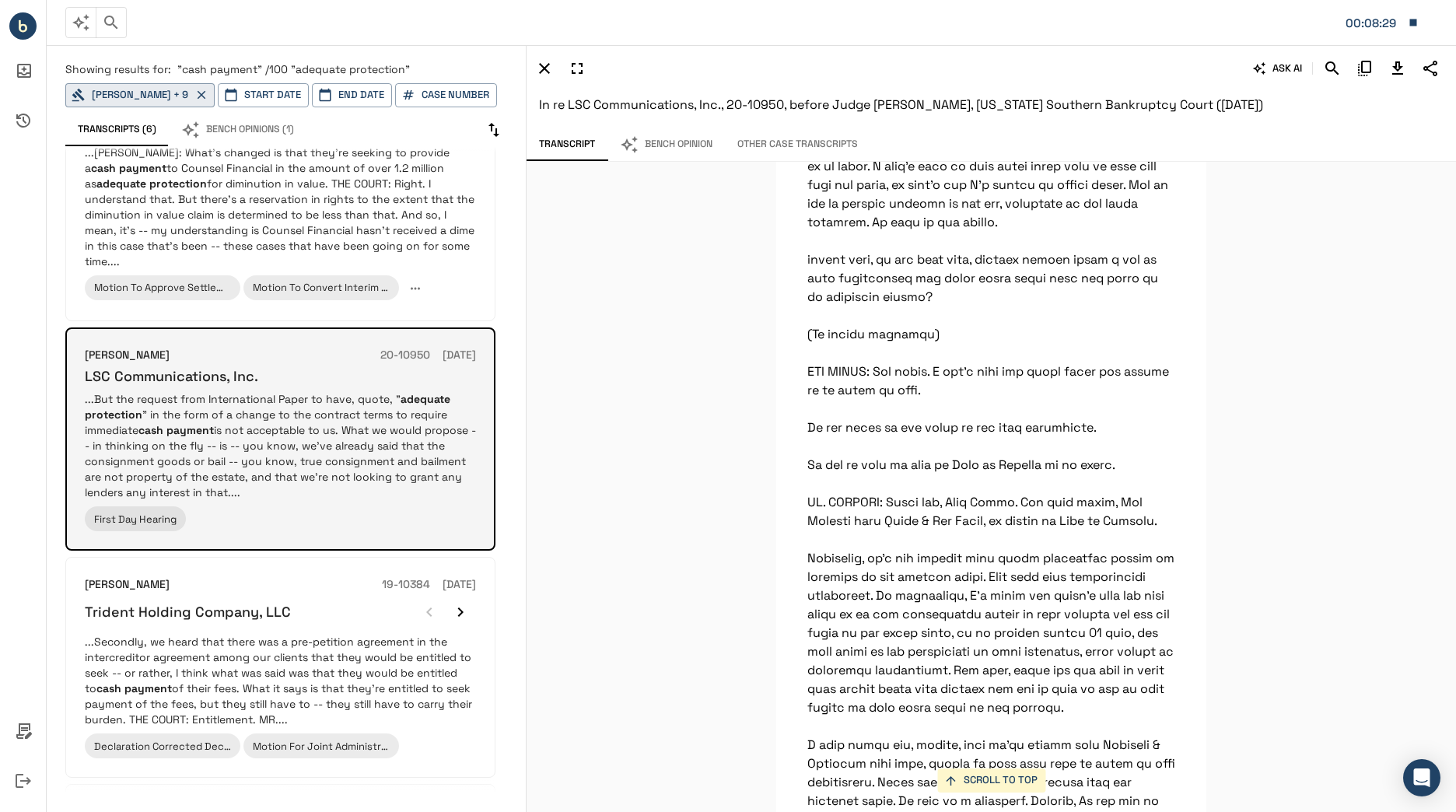
scroll to position [647, 0]
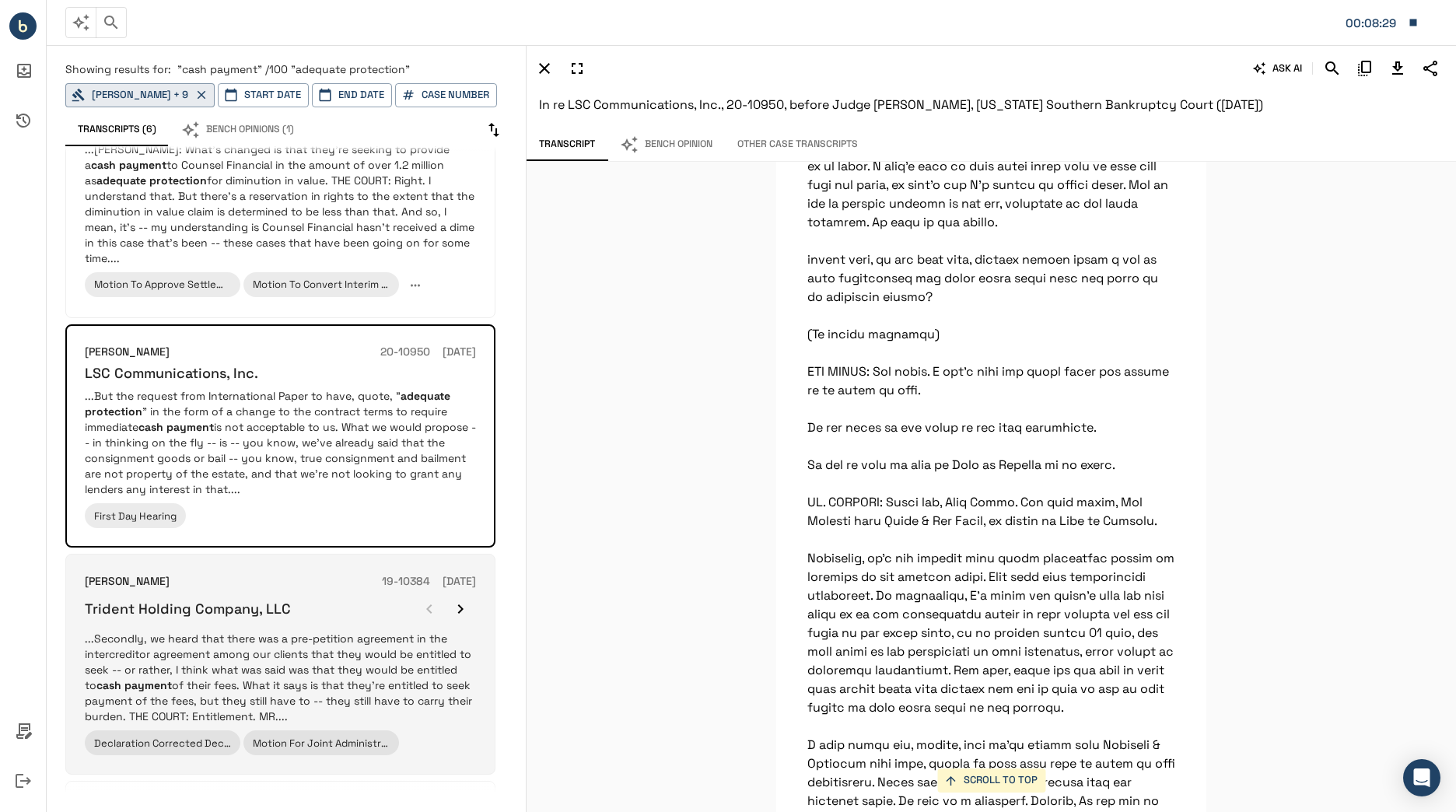
click at [413, 665] on p "...Secondly, we heard that there was a pre-petition agreement in the intercredi…" at bounding box center [280, 678] width 391 height 93
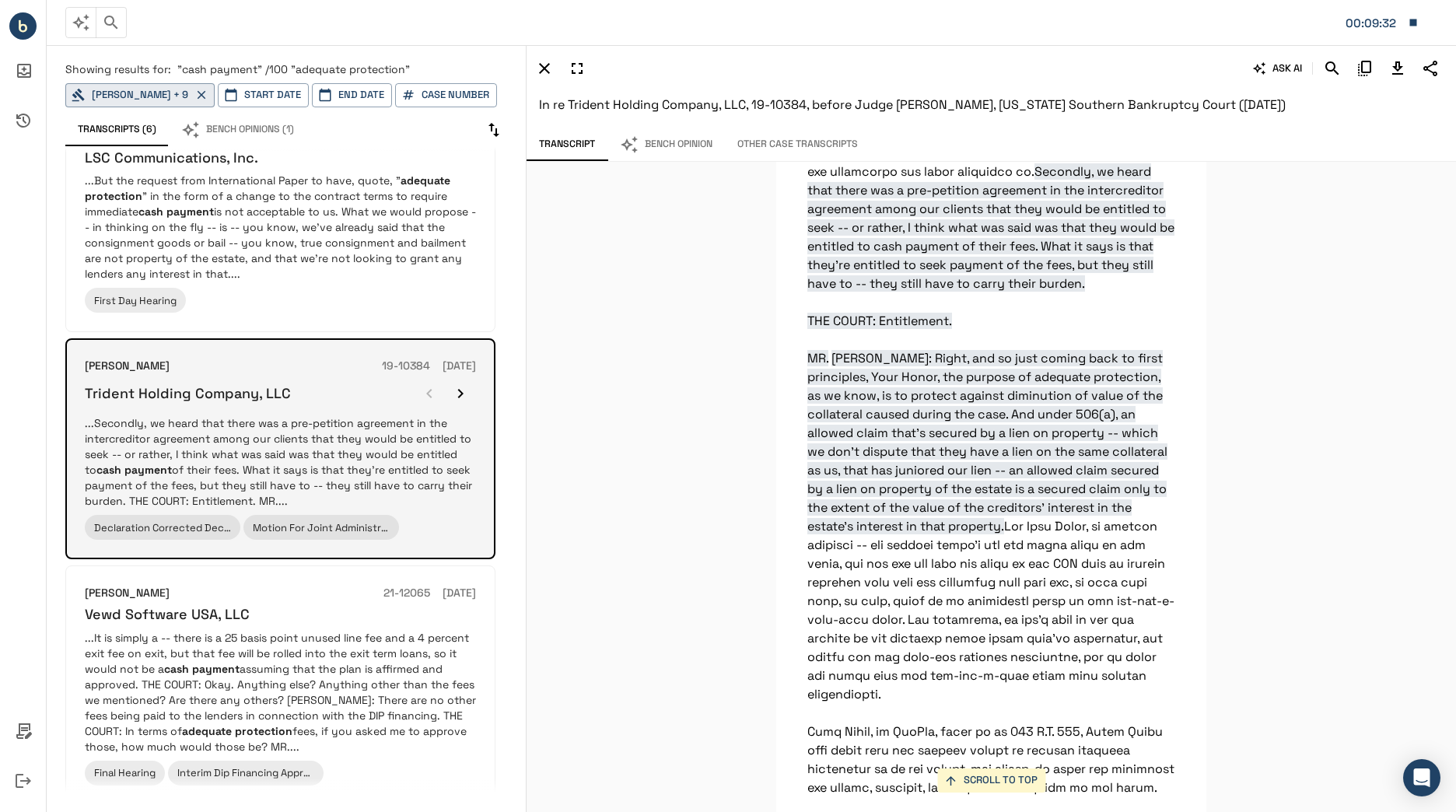
scroll to position [865, 0]
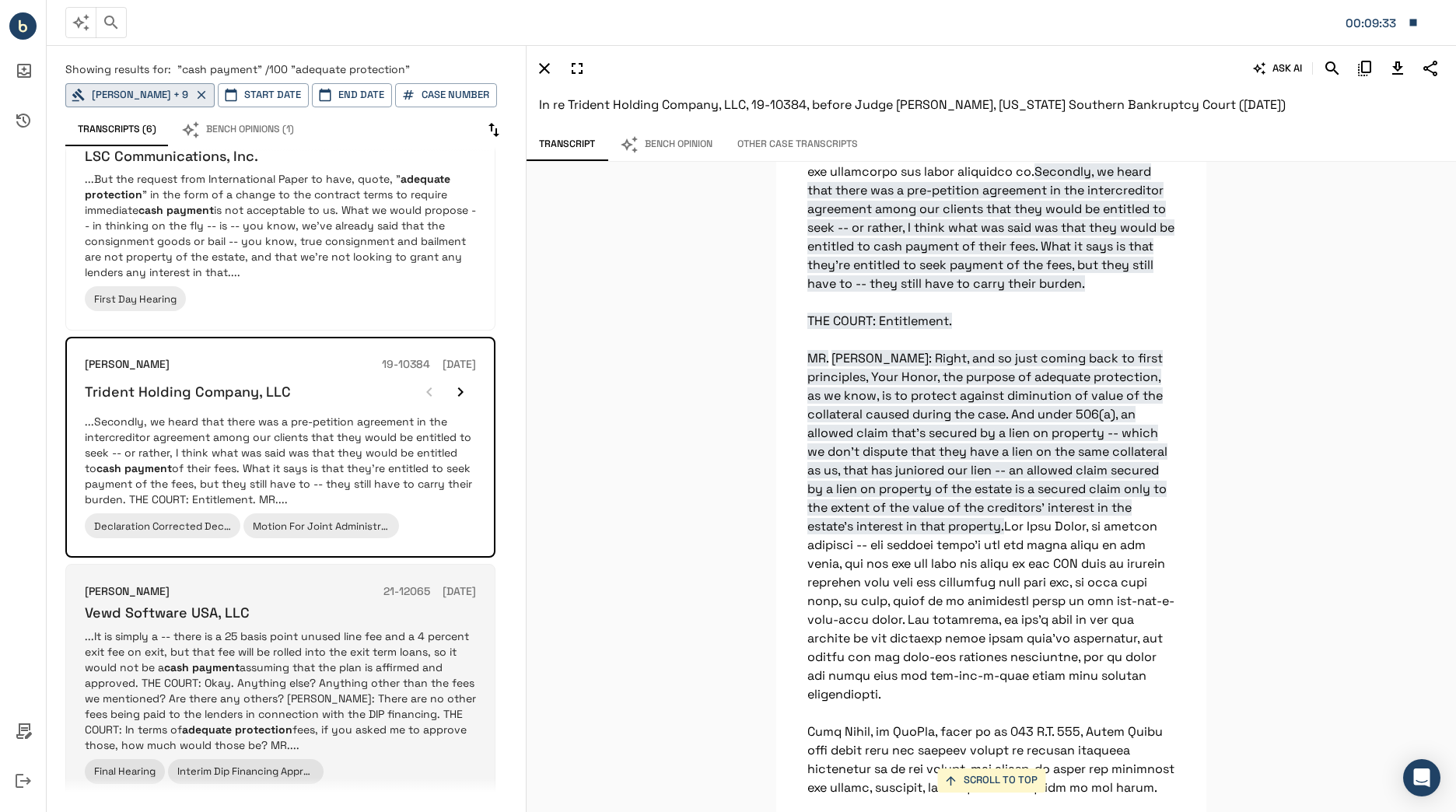
click at [384, 597] on h6 "21-12065" at bounding box center [407, 592] width 47 height 17
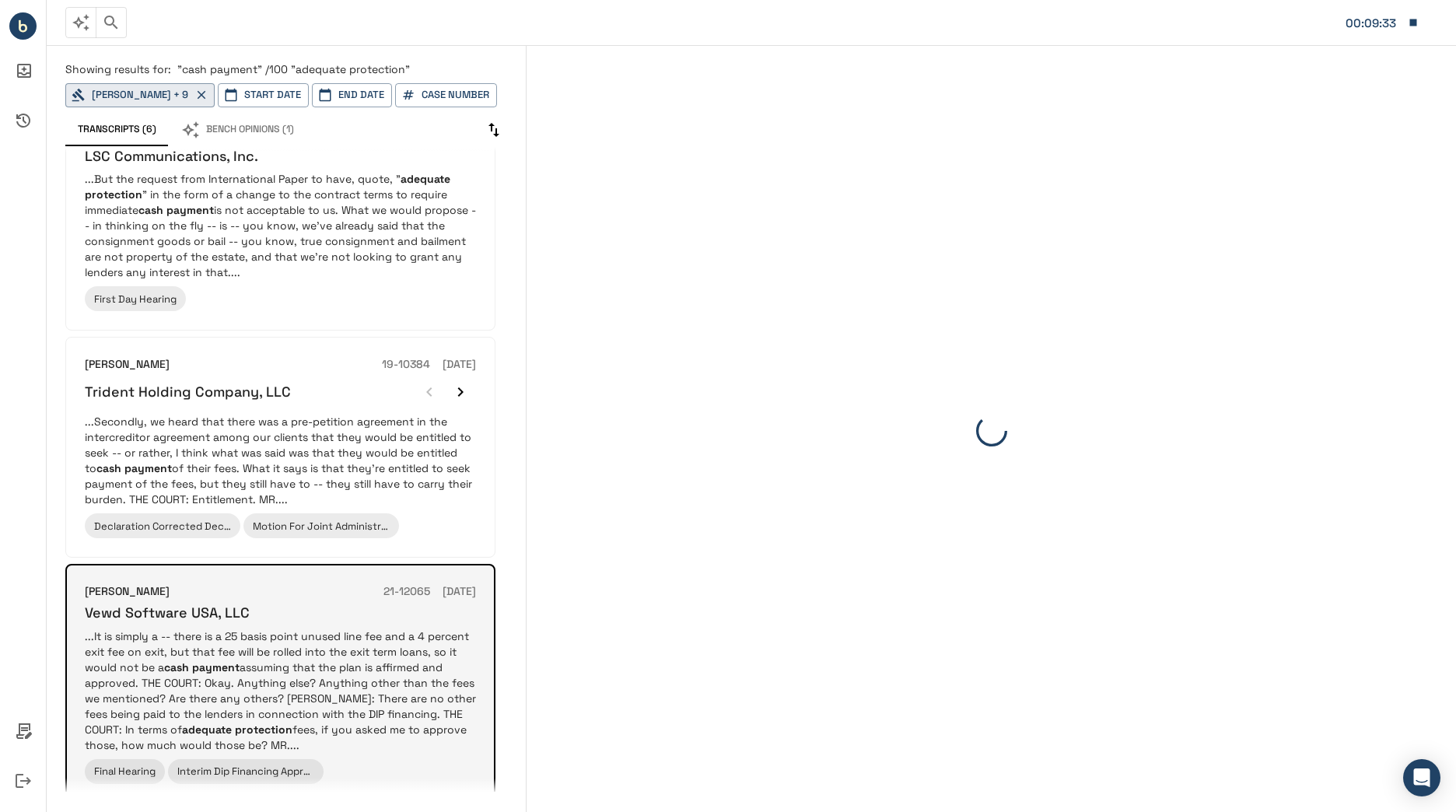
click at [384, 597] on h6 "21-12065" at bounding box center [407, 592] width 47 height 17
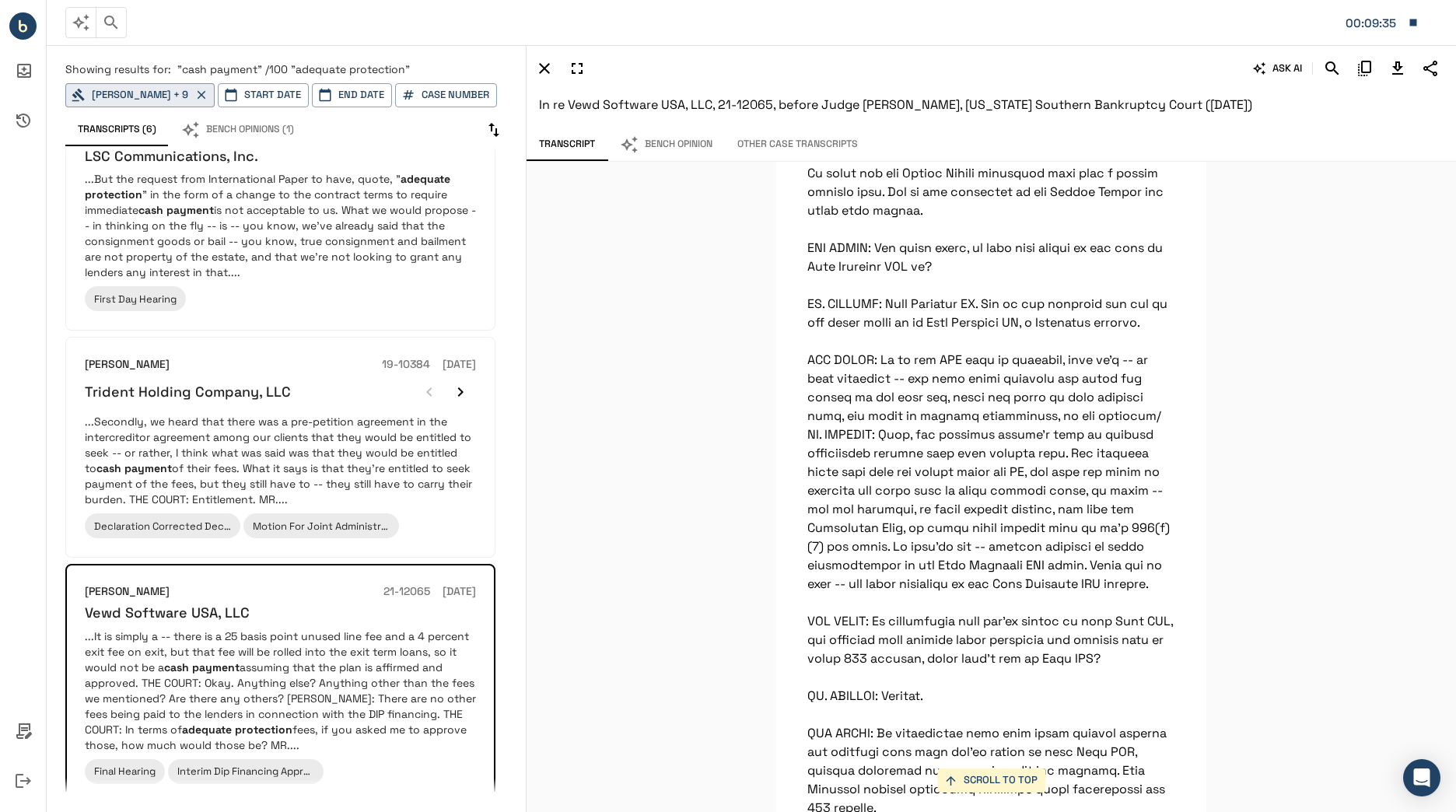
scroll to position [21820, 0]
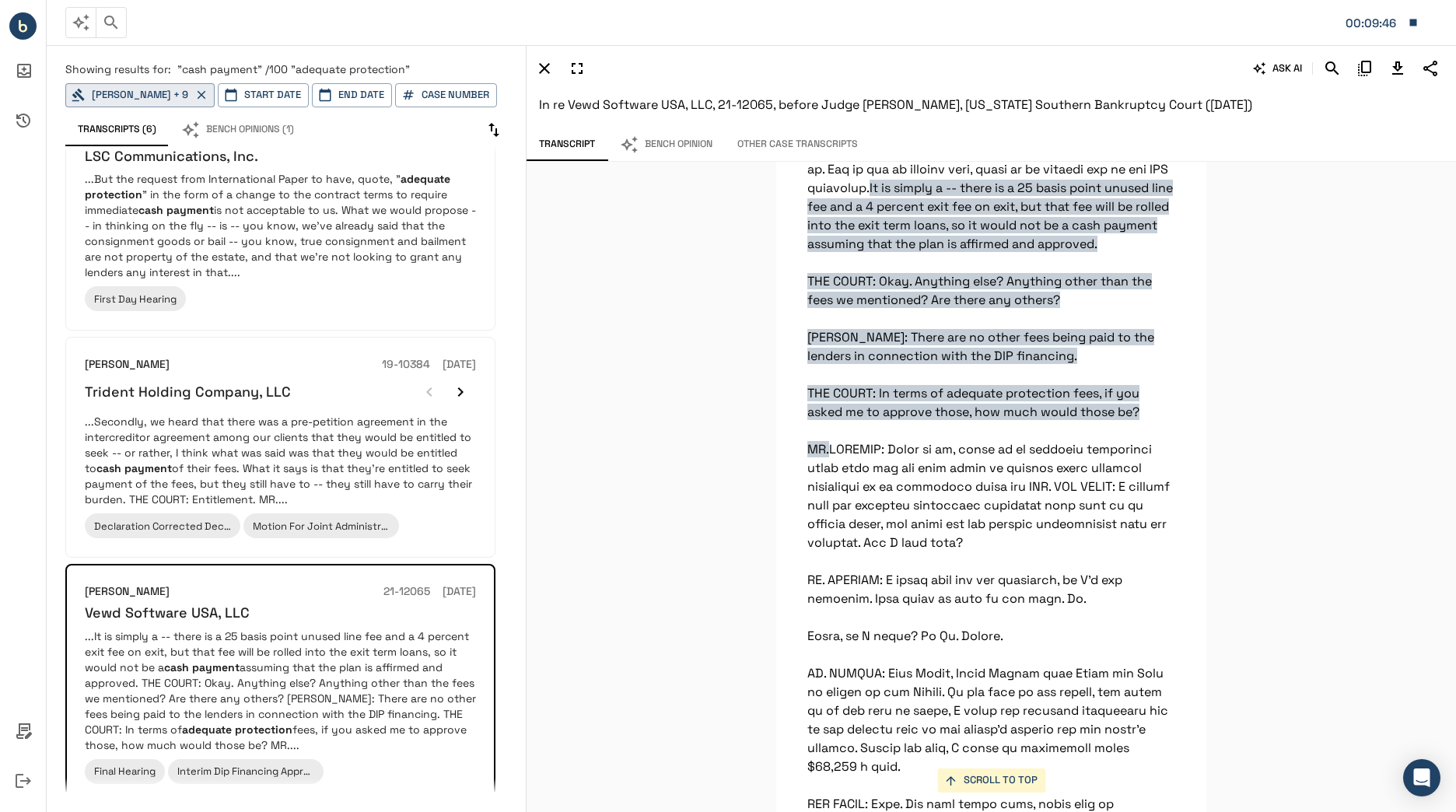
click at [1228, 493] on div "SCROLL TO TOP It is simply a -- there is a 25 basis point unused line fee and a…" at bounding box center [991, 487] width 929 height 650
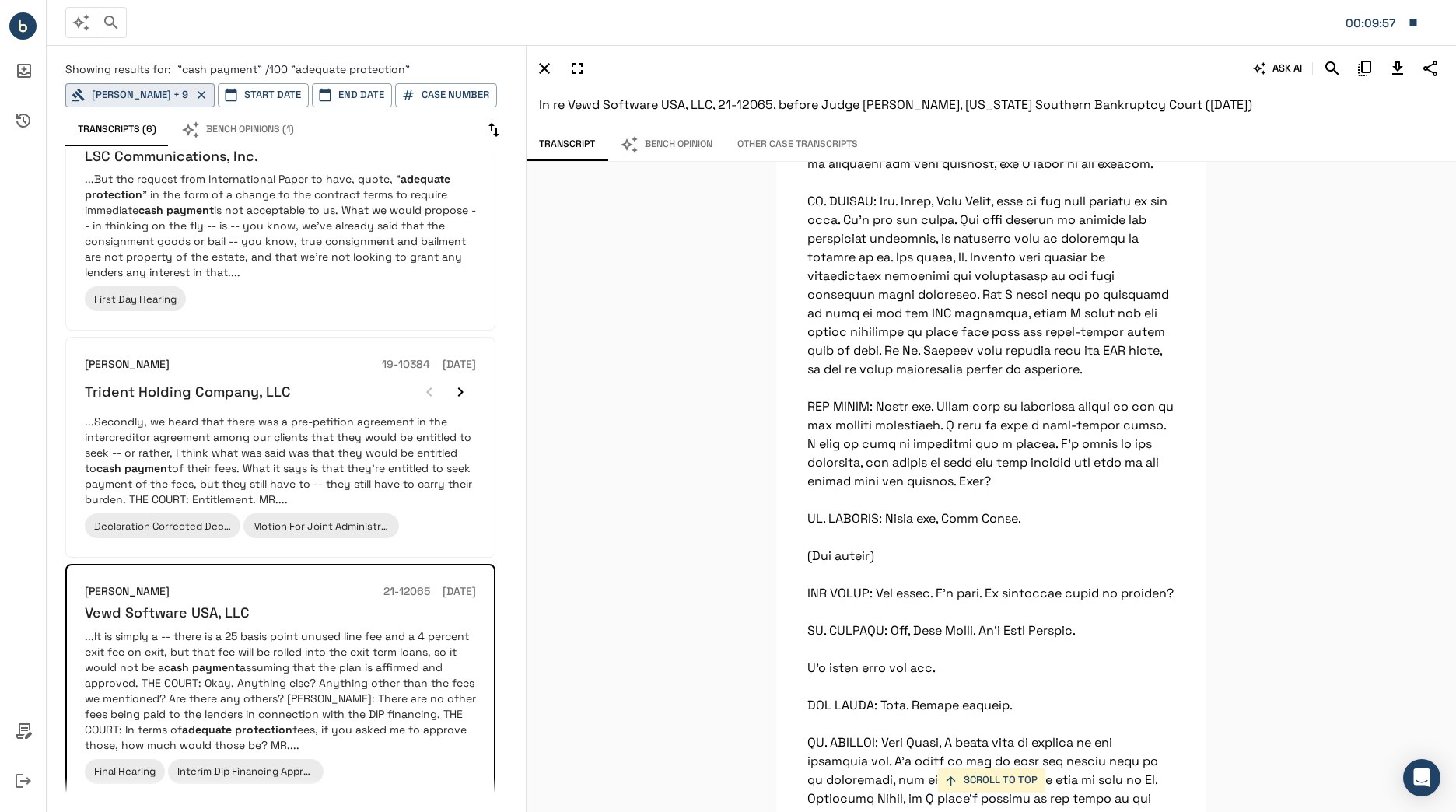
scroll to position [23499, 0]
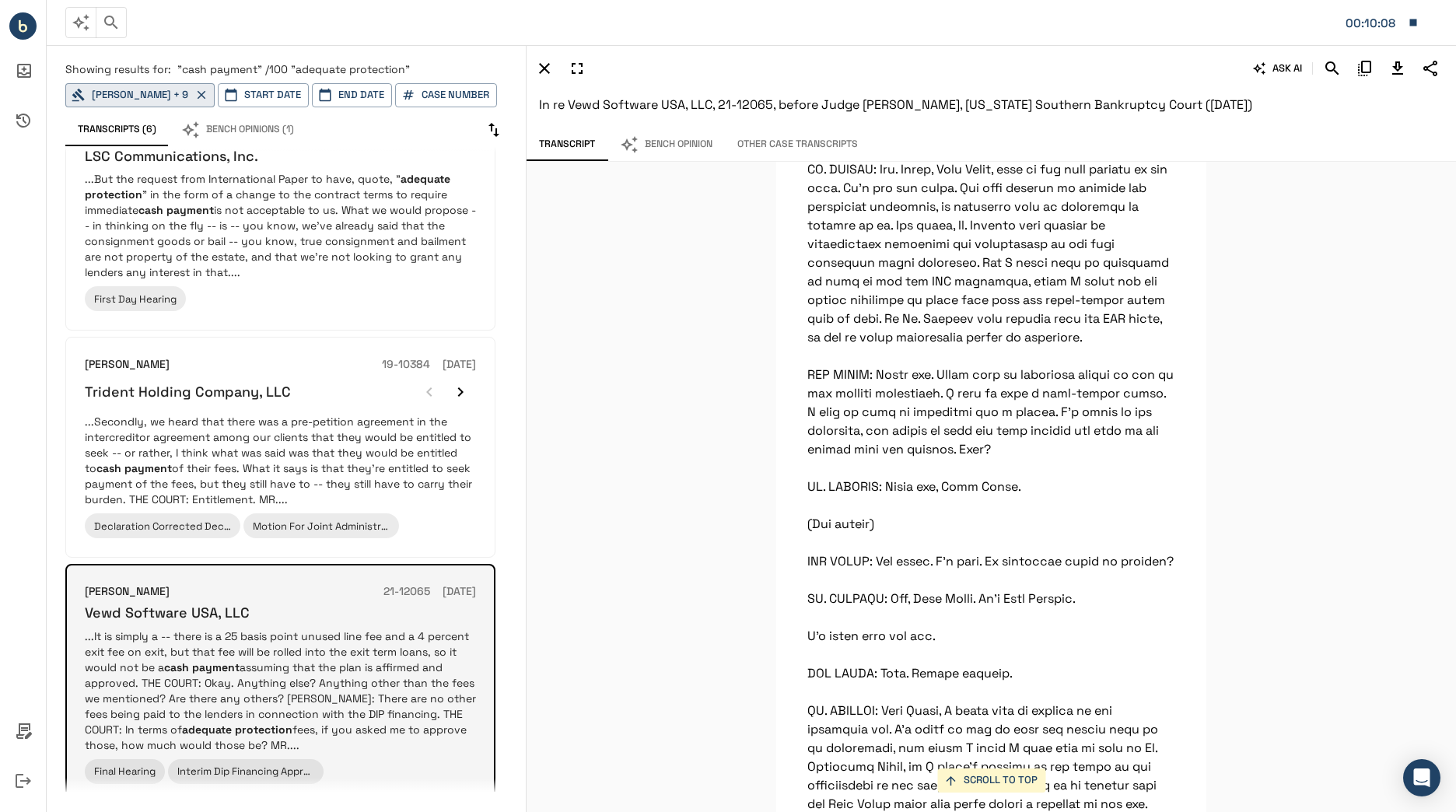
click at [199, 588] on div "Michael E Wiles 21-12065 12/17/2021" at bounding box center [280, 592] width 391 height 17
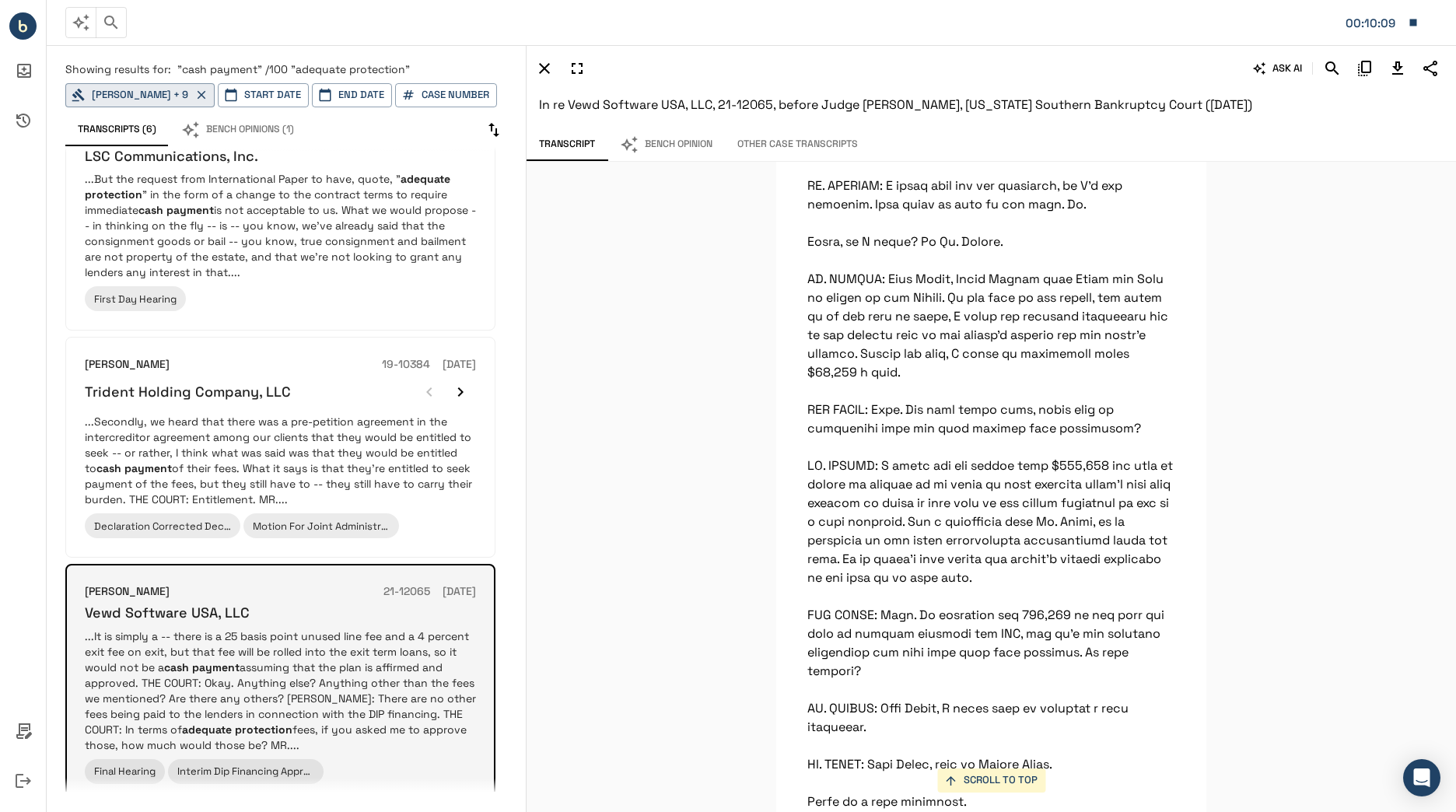
scroll to position [21820, 0]
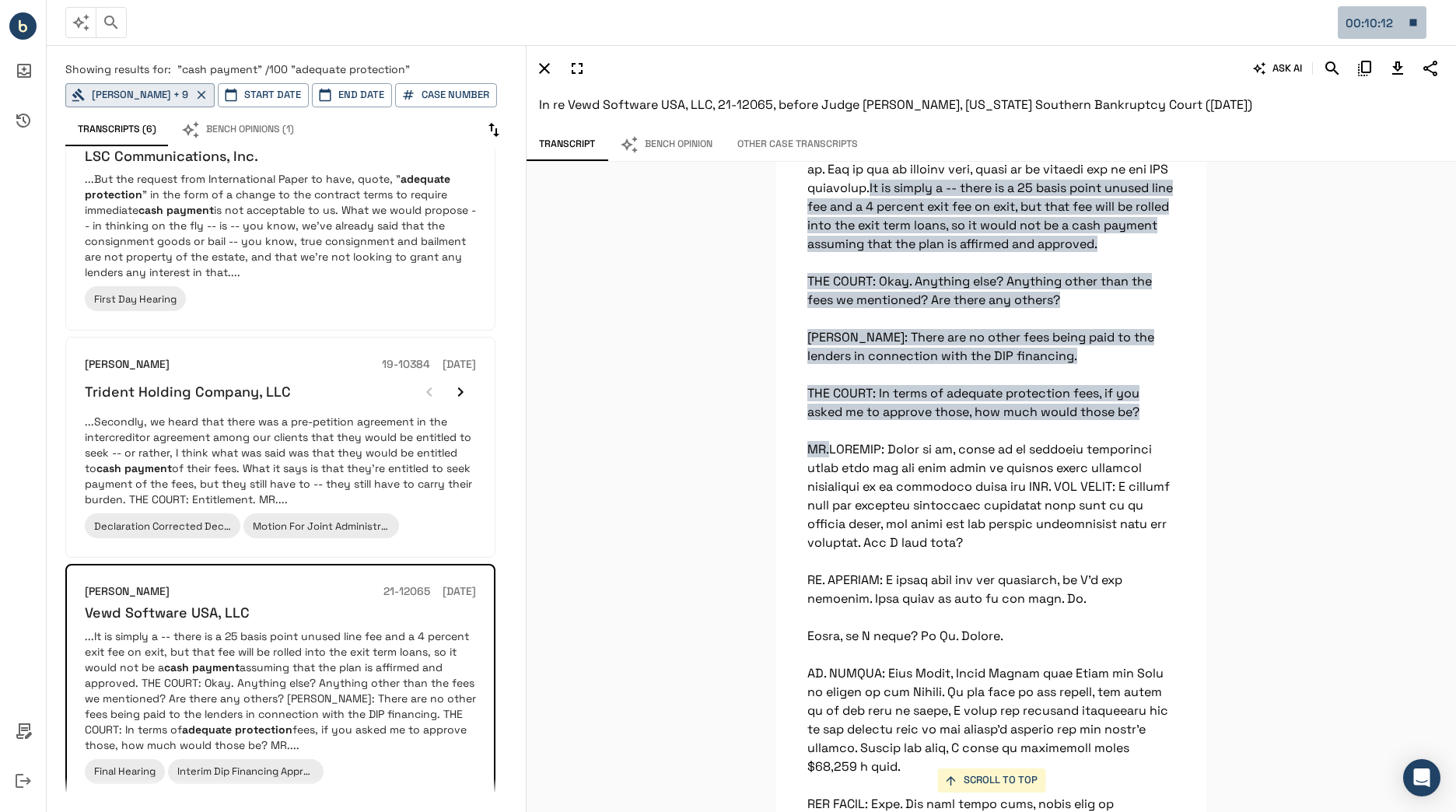
click at [1412, 20] on icon "button" at bounding box center [1413, 23] width 7 height 7
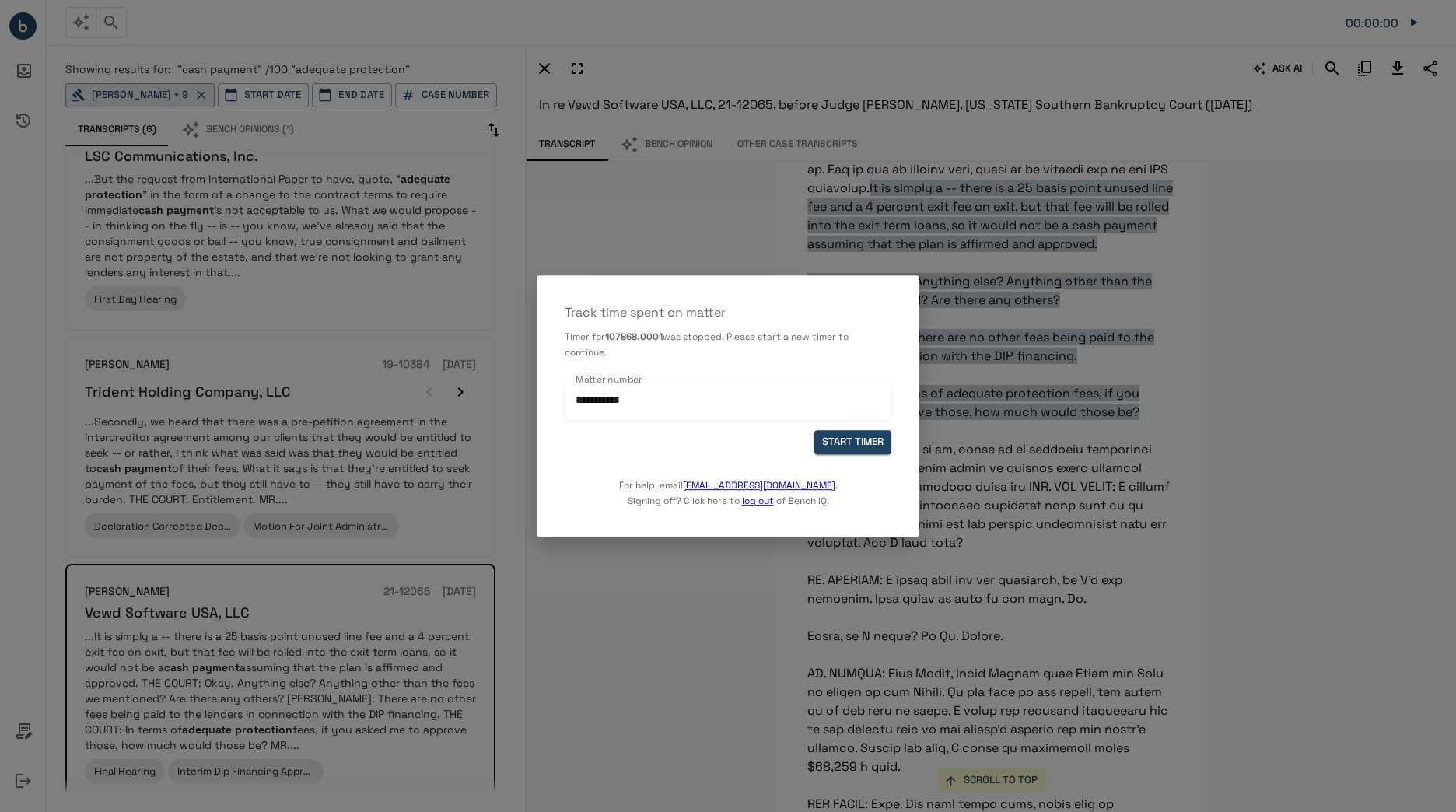
click at [1010, 437] on div at bounding box center [728, 406] width 1456 height 812
click at [6, 660] on div at bounding box center [728, 406] width 1456 height 812
click at [8, 637] on div at bounding box center [728, 406] width 1456 height 812
click at [850, 447] on button "START TIMER" at bounding box center [852, 442] width 77 height 24
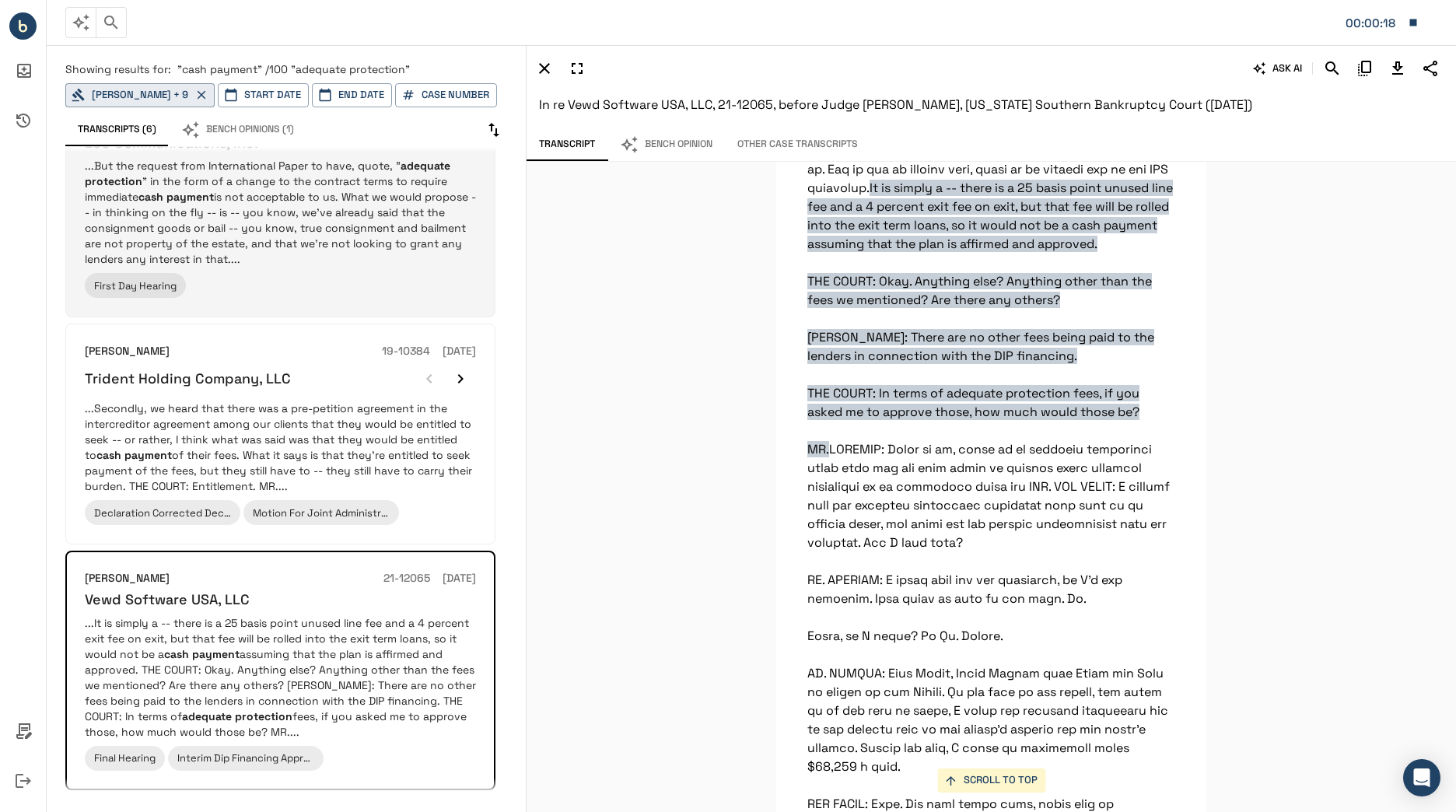
scroll to position [0, 0]
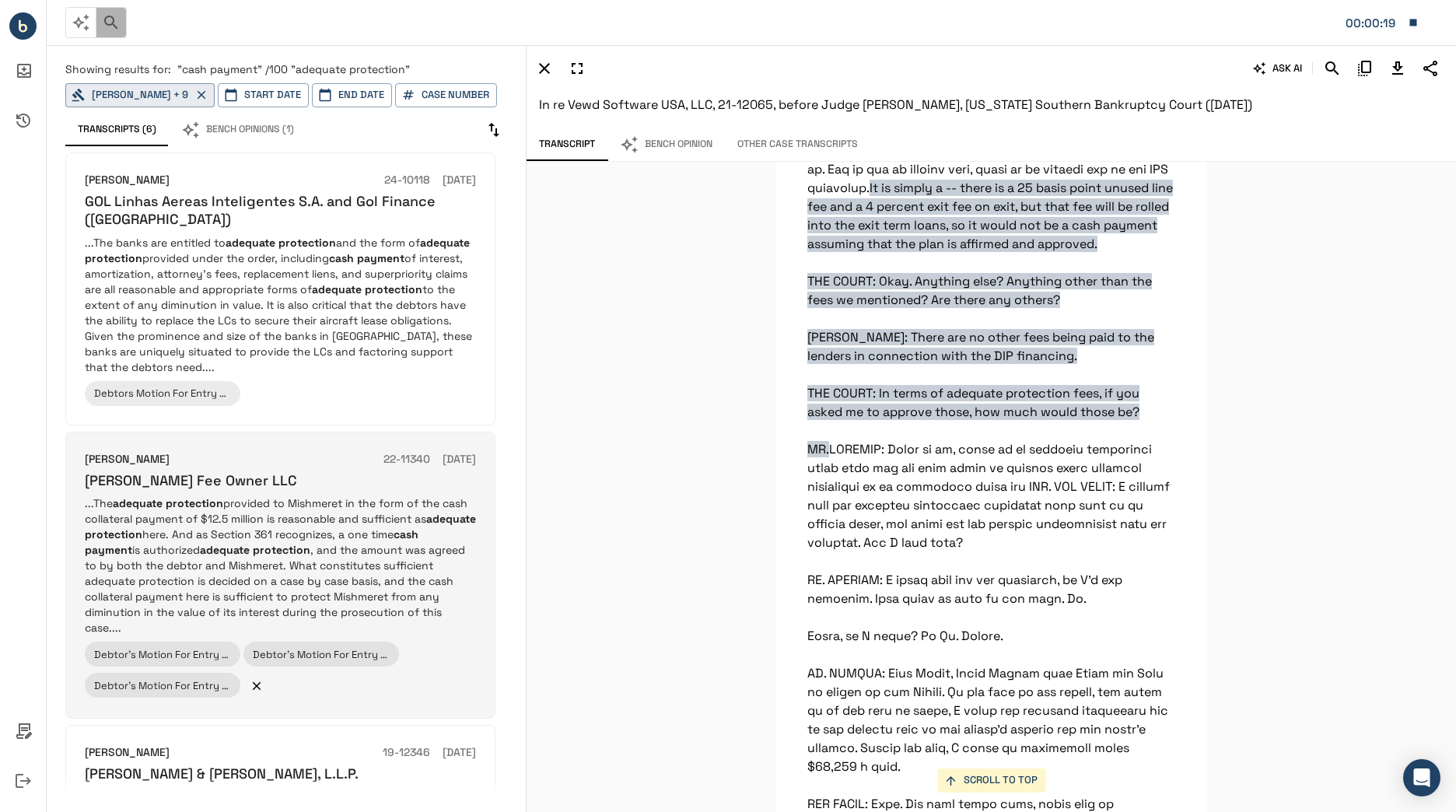
click at [116, 29] on icon "button" at bounding box center [111, 22] width 19 height 19
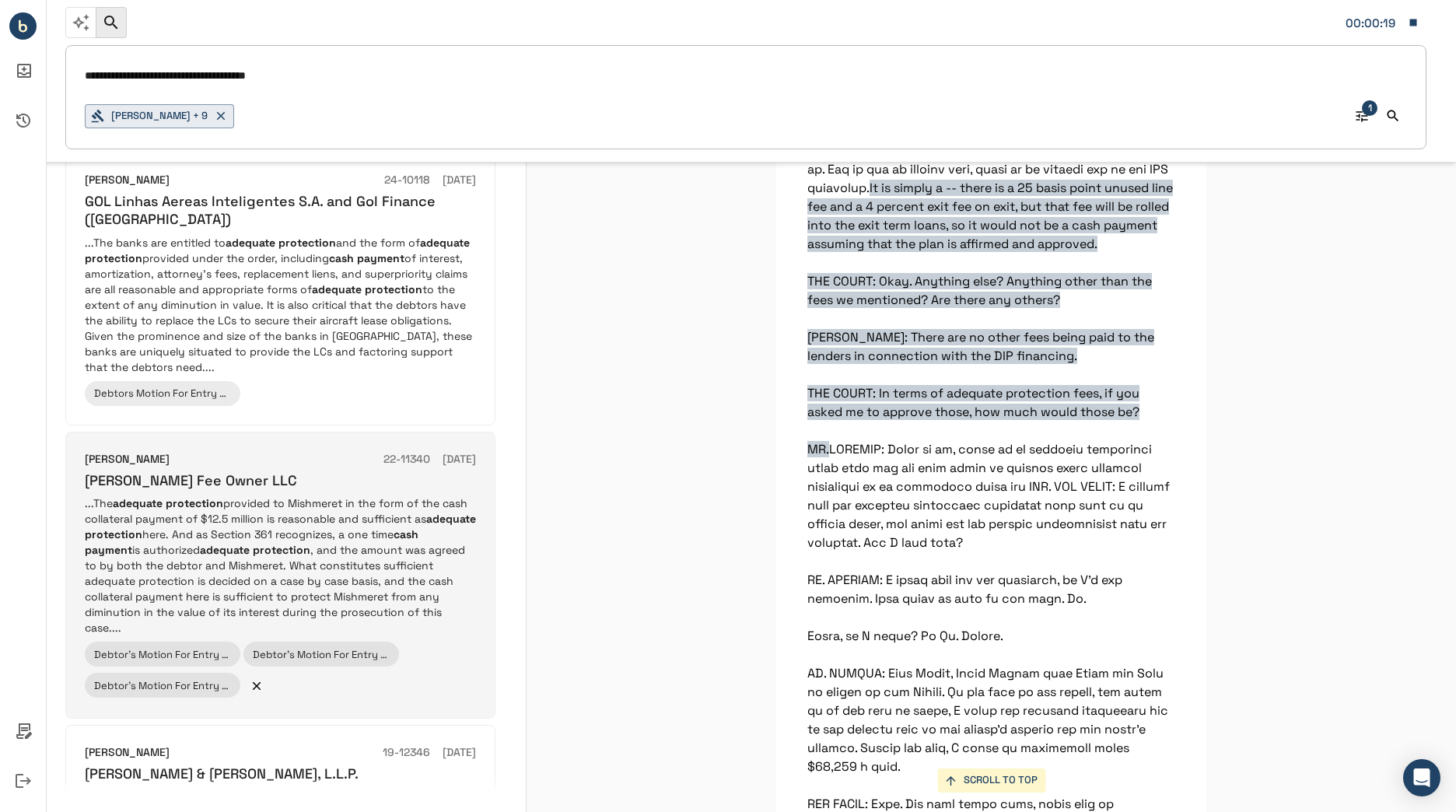
click at [321, 79] on input "**********" at bounding box center [746, 76] width 1322 height 22
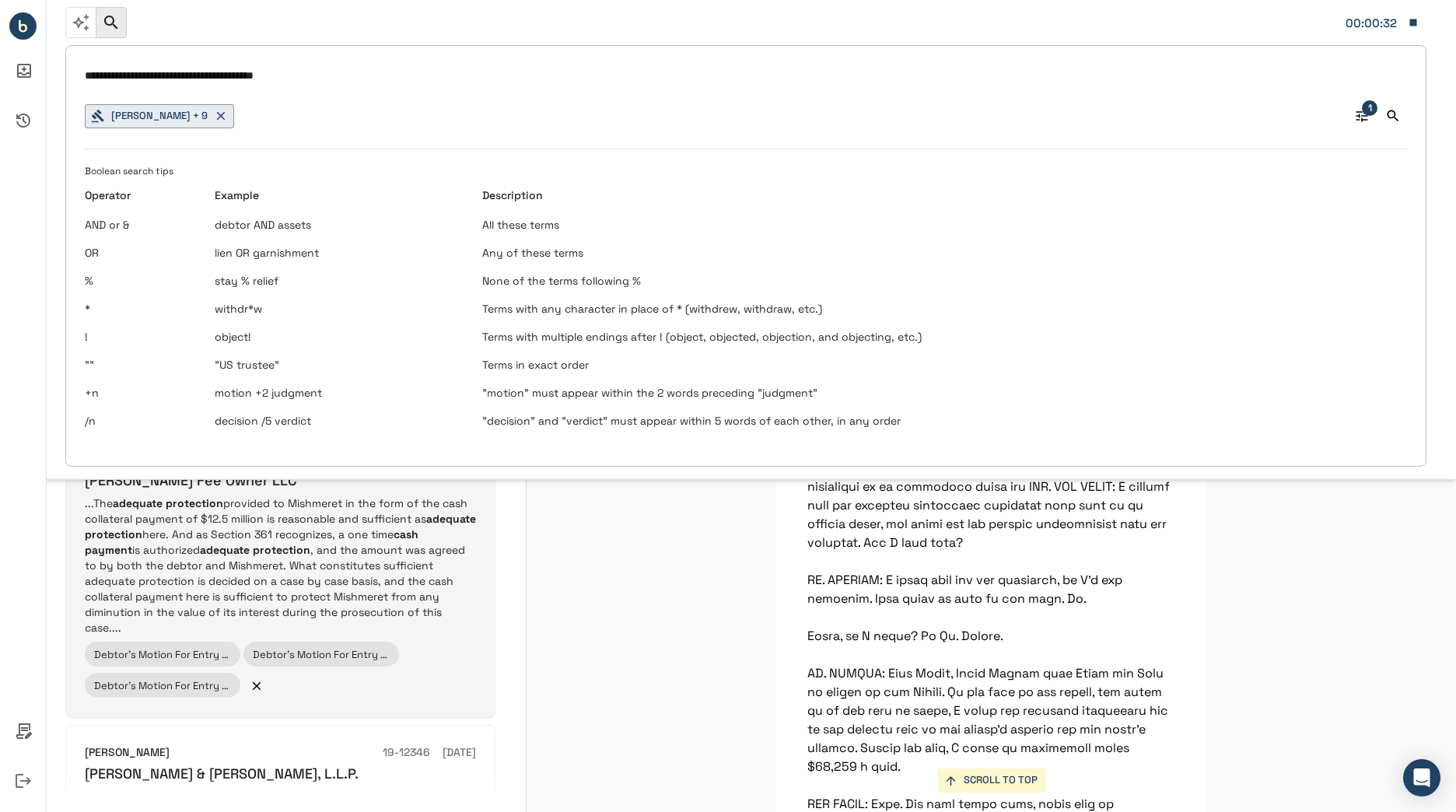
type input "**********"
click at [171, 73] on input "**********" at bounding box center [746, 76] width 1322 height 22
click at [332, 72] on input "**********" at bounding box center [746, 76] width 1322 height 22
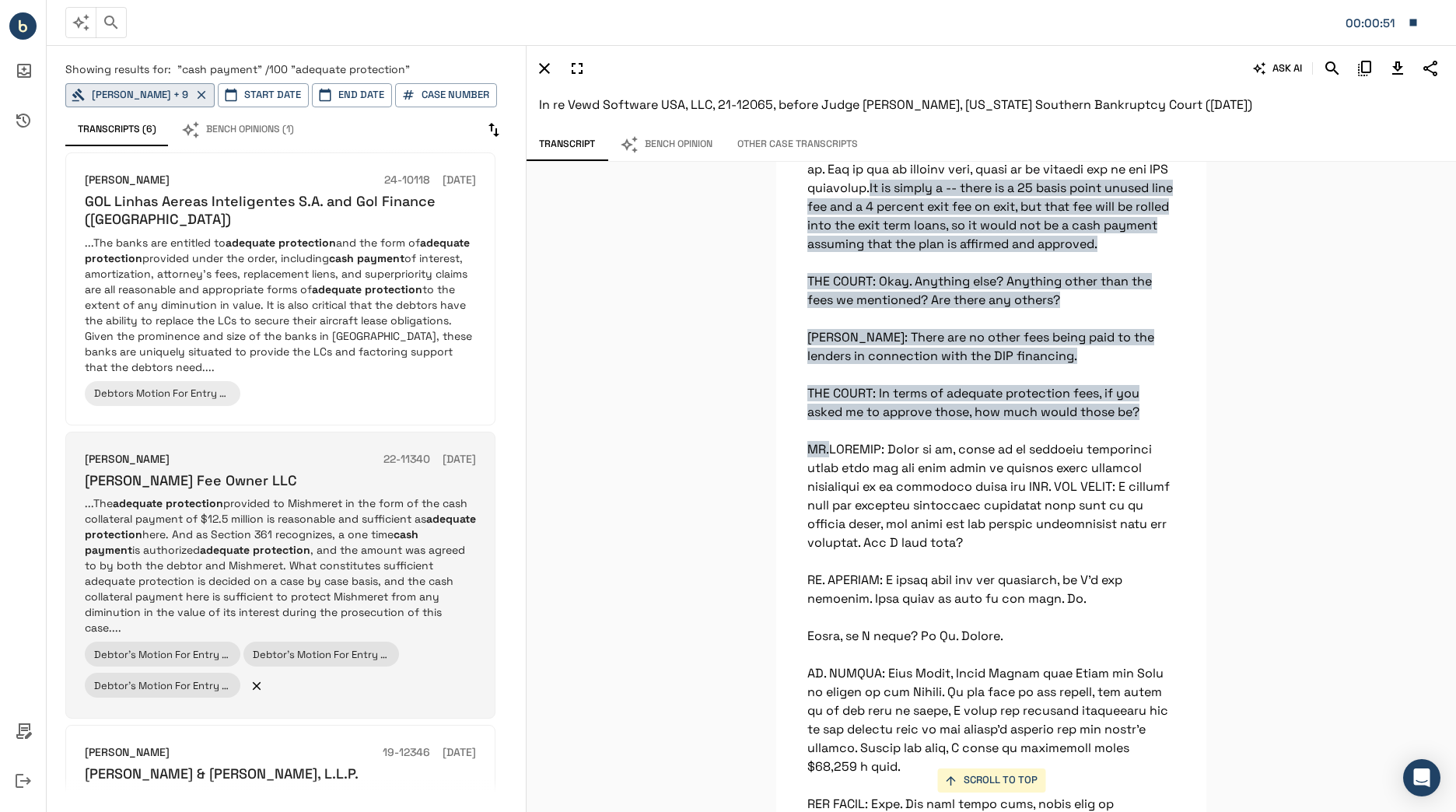
click at [325, 536] on p "...The adequate protection provided to Mishmeret in the form of the cash collat…" at bounding box center [280, 565] width 391 height 140
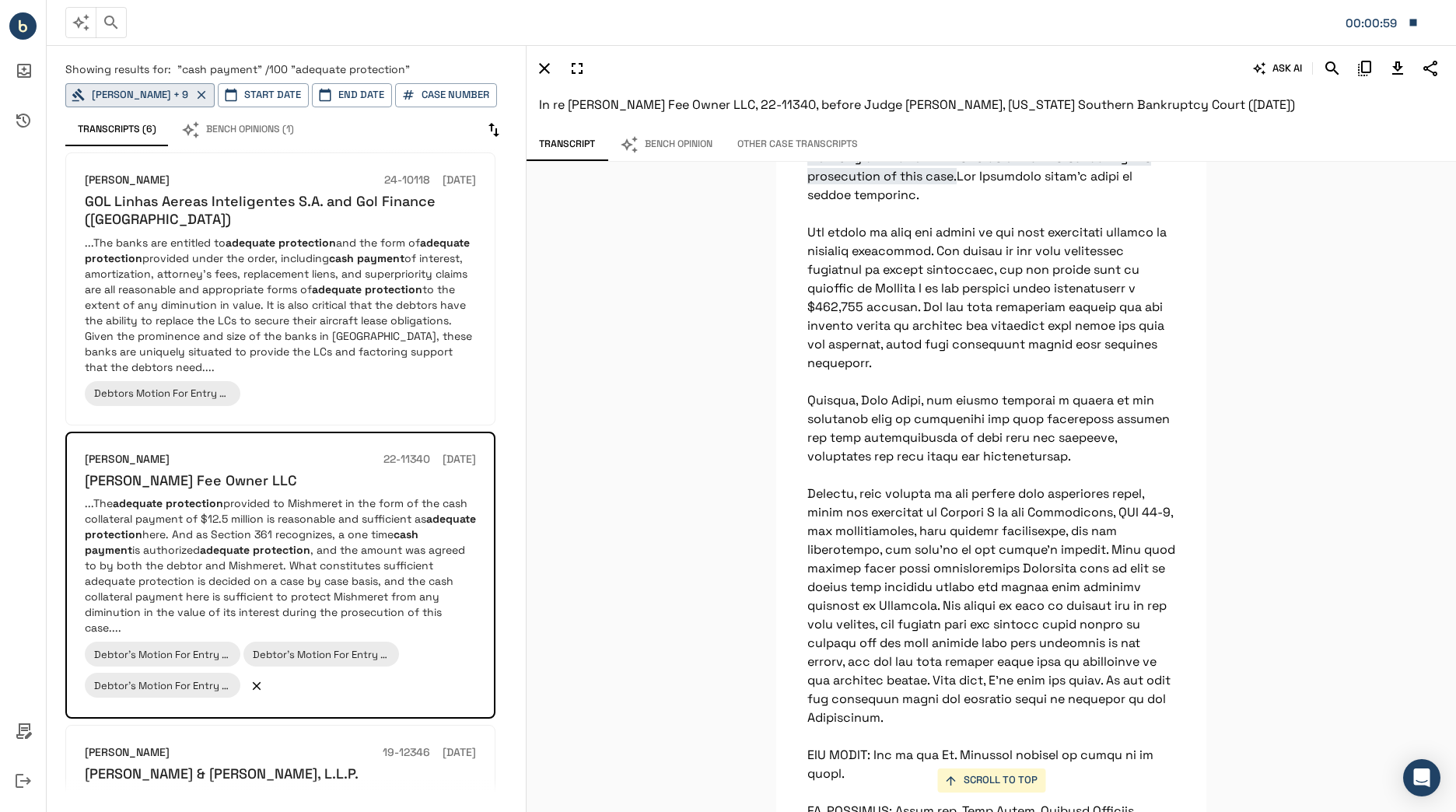
scroll to position [2610, 0]
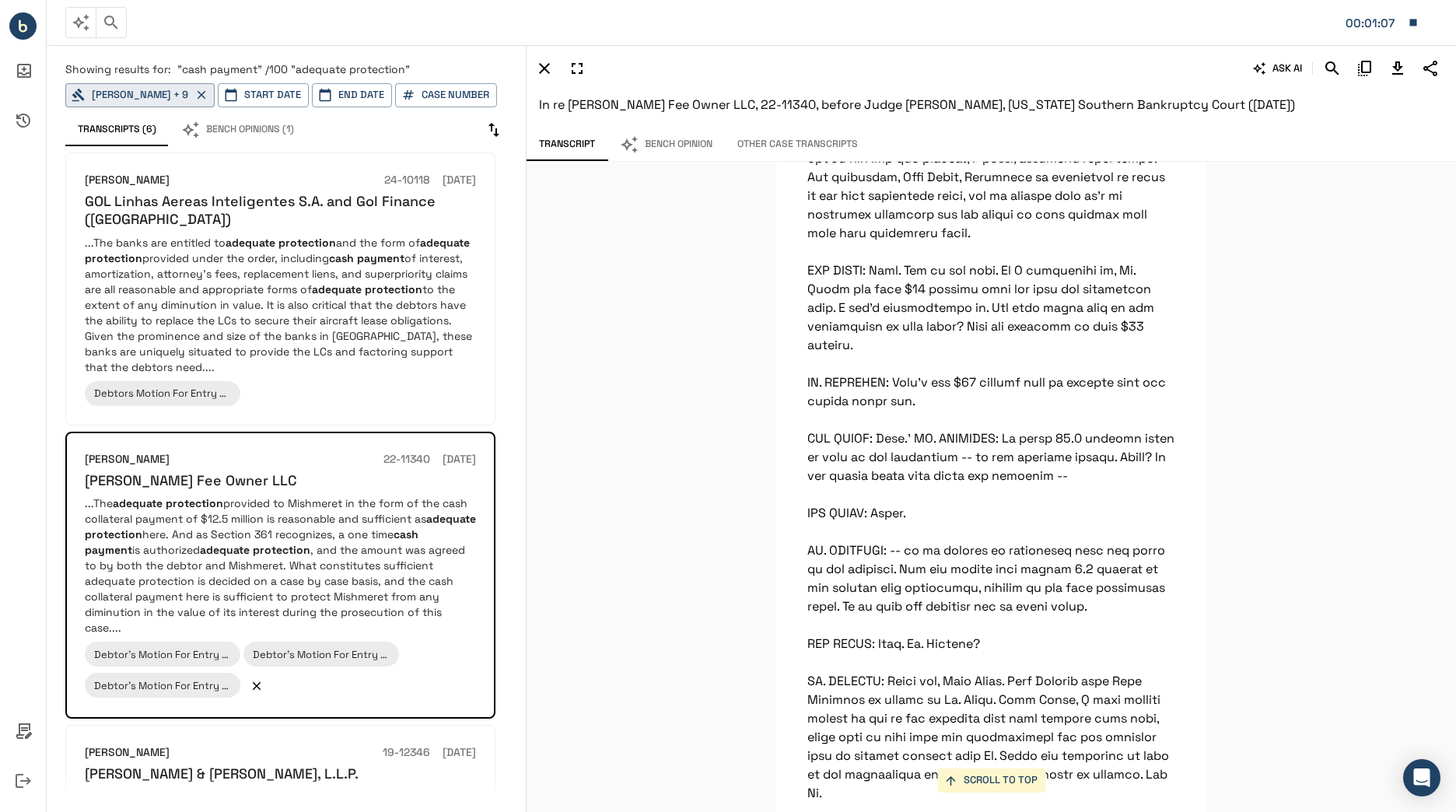
scroll to position [3542, 0]
click at [1412, 24] on icon "button" at bounding box center [1413, 23] width 7 height 7
